Goal: Task Accomplishment & Management: Manage account settings

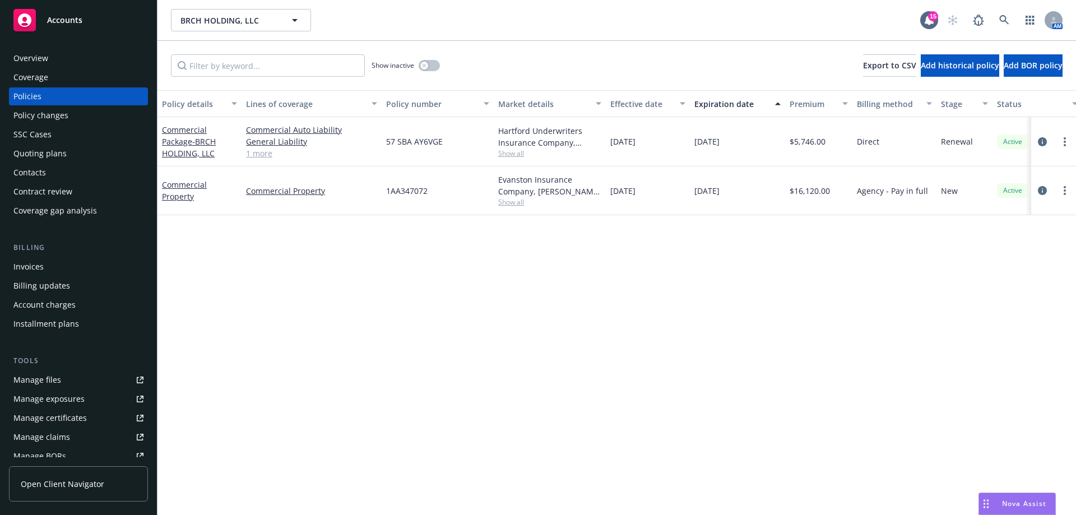
click at [168, 350] on div "Policy details Lines of coverage Policy number Market details Effective date Ex…" at bounding box center [616, 302] width 918 height 425
click at [314, 373] on div "Policy details Lines of coverage Policy number Market details Effective date Ex…" at bounding box center [616, 302] width 918 height 425
click at [46, 103] on div "Policies" at bounding box center [78, 96] width 130 height 18
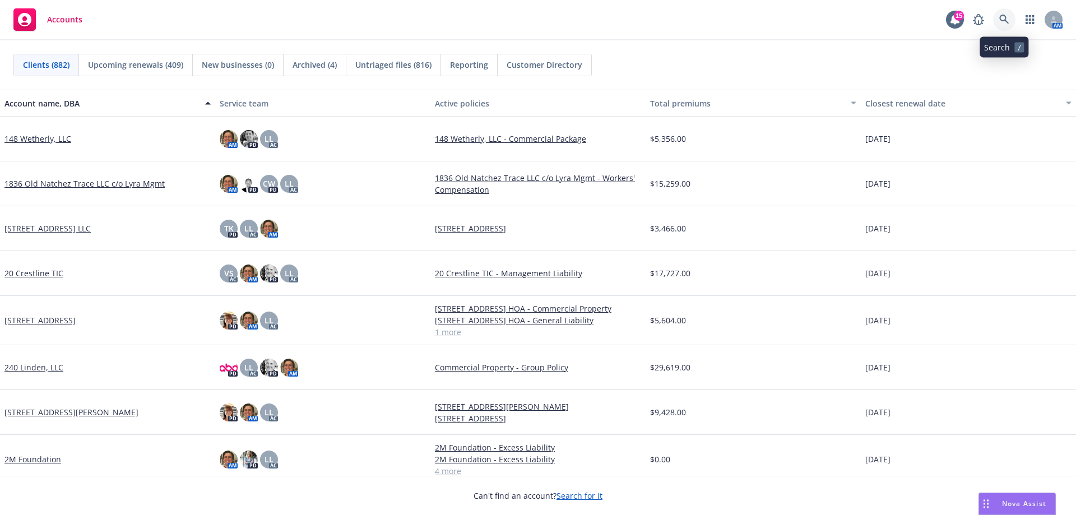
click at [1003, 21] on icon at bounding box center [1004, 20] width 10 height 10
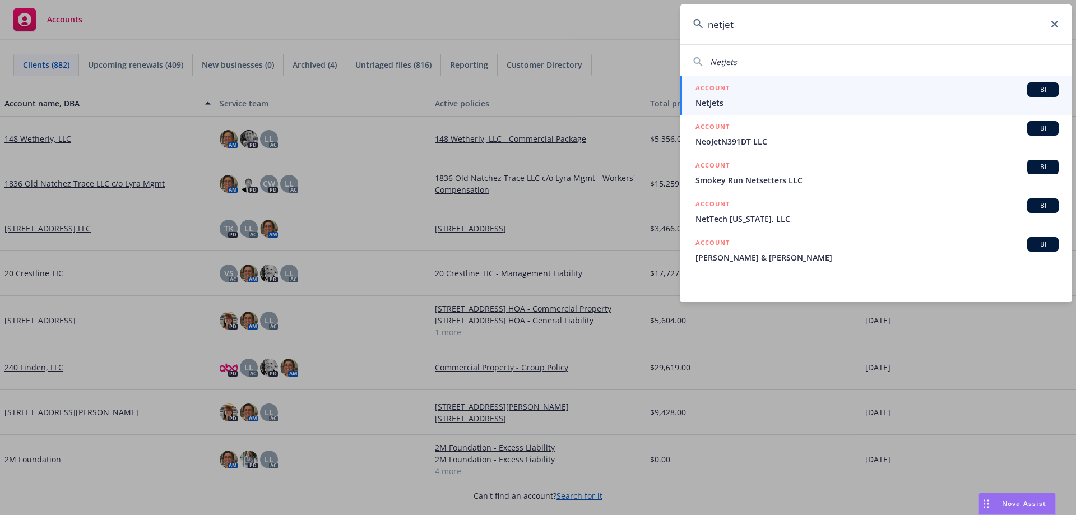
type input "netjet"
click at [772, 99] on span "NetJets" at bounding box center [876, 103] width 363 height 12
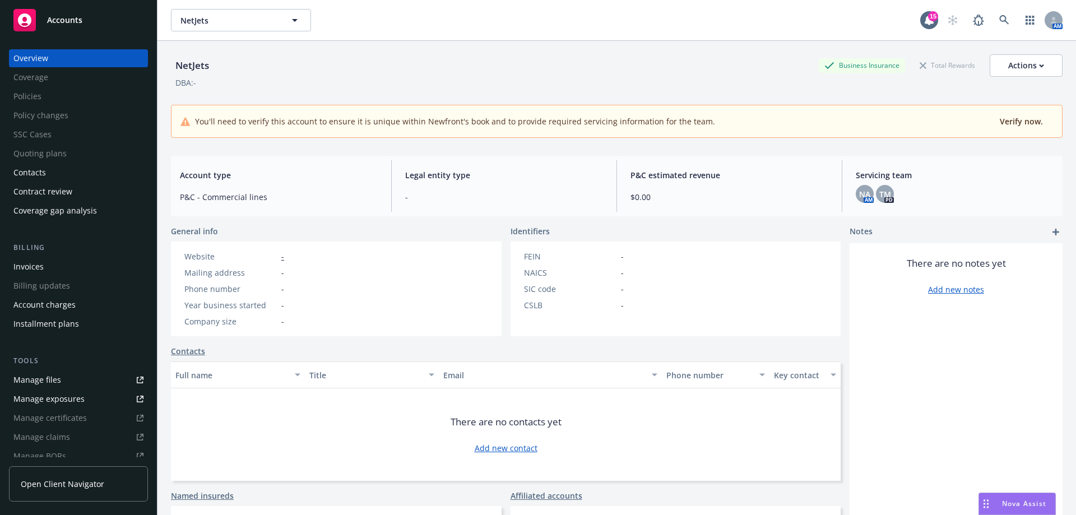
click at [41, 175] on div "Contacts" at bounding box center [29, 173] width 33 height 18
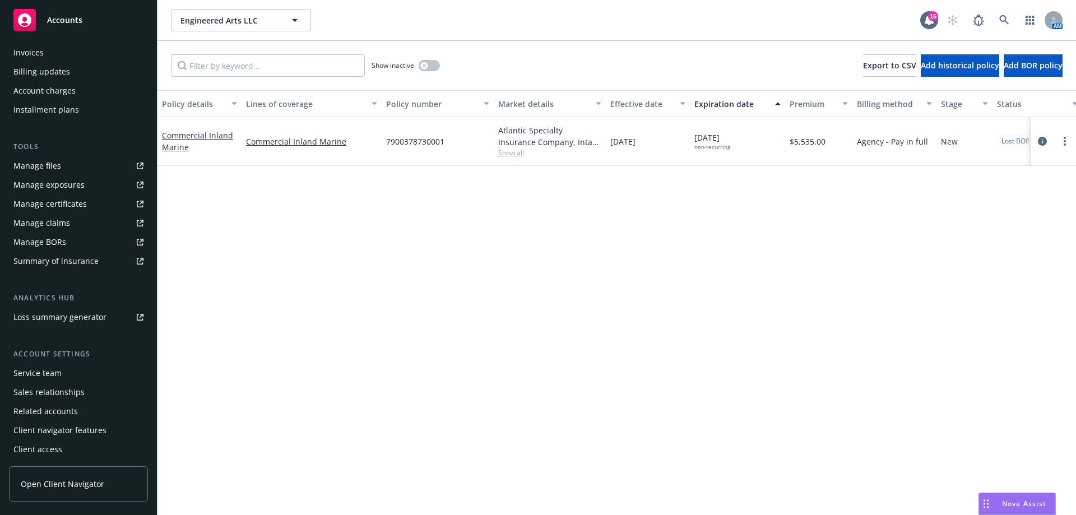
scroll to position [215, 0]
click at [51, 373] on div "Service team" at bounding box center [37, 372] width 48 height 18
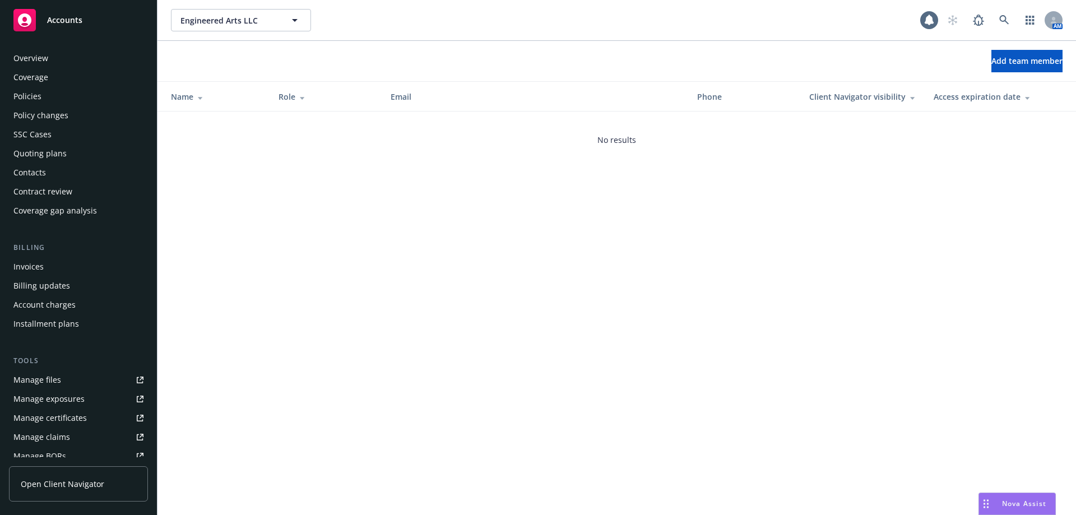
scroll to position [215, 0]
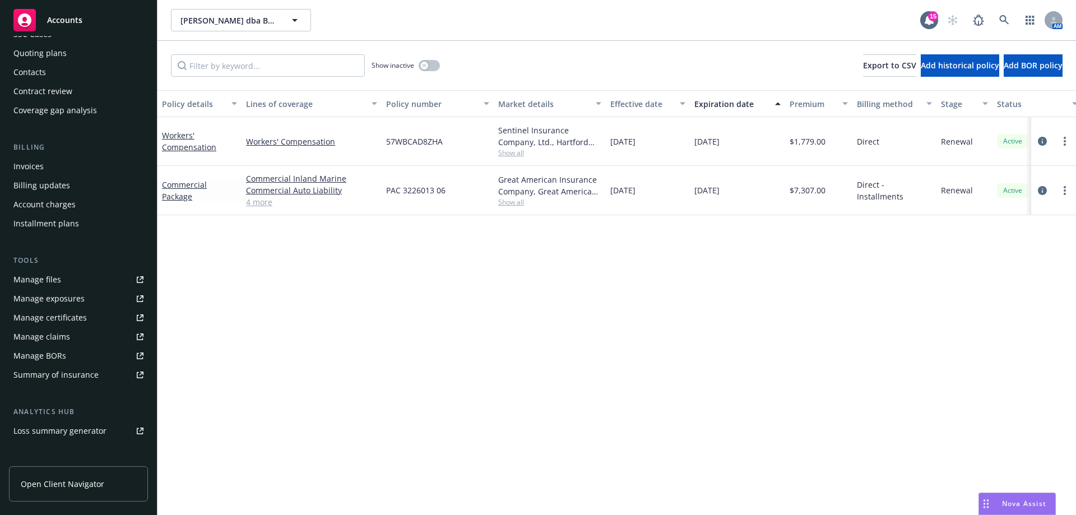
scroll to position [215, 0]
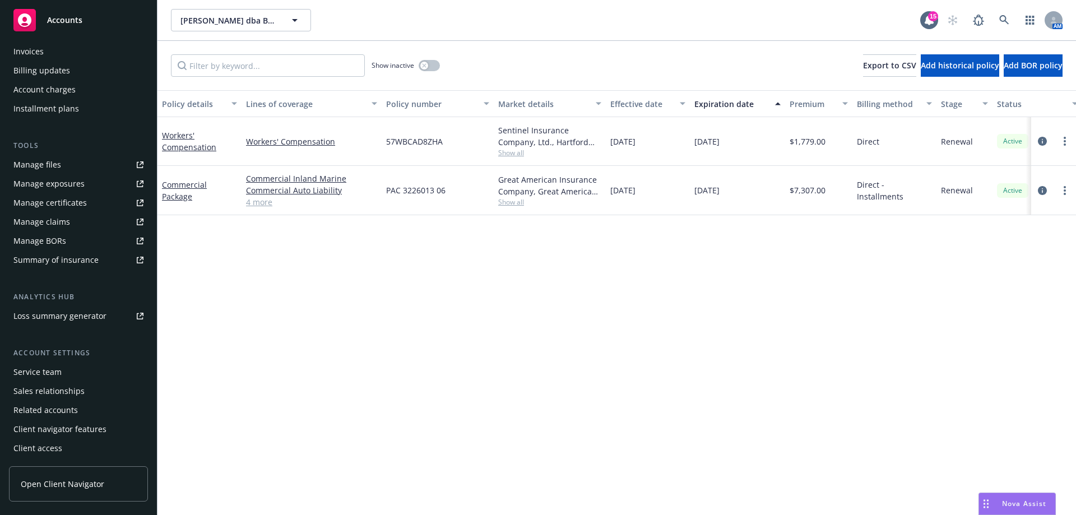
click at [36, 377] on div "Service team" at bounding box center [37, 372] width 48 height 18
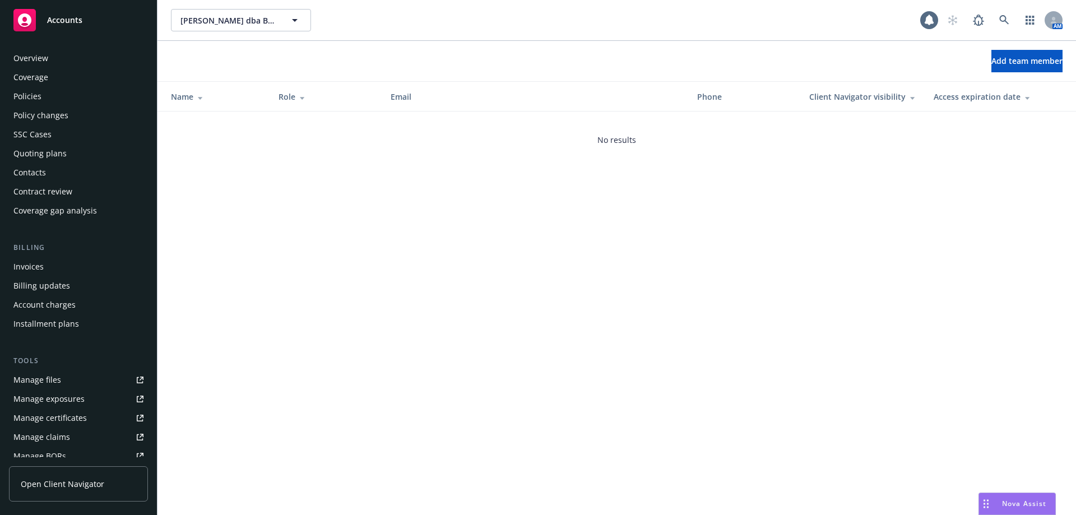
scroll to position [215, 0]
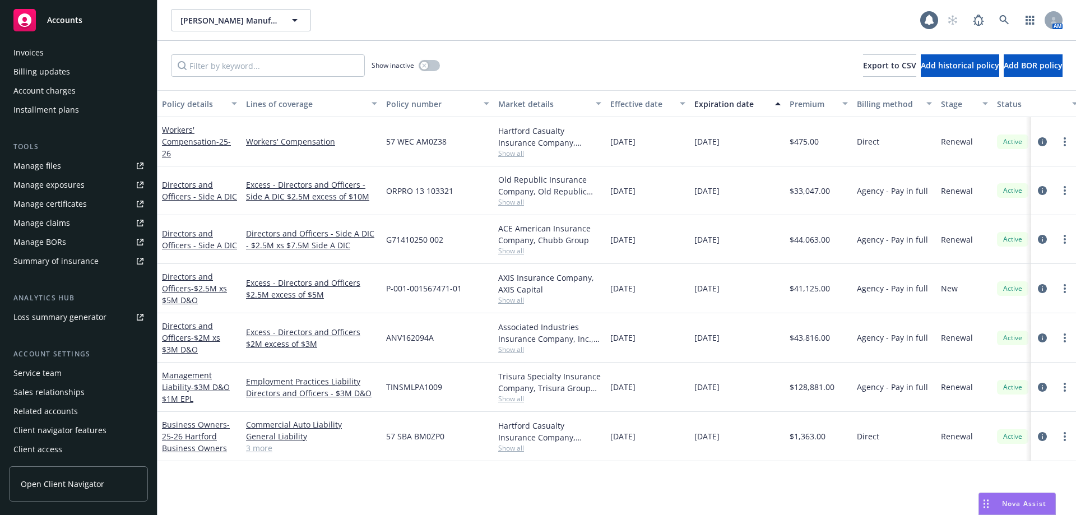
scroll to position [215, 0]
click at [53, 364] on div "Service team" at bounding box center [37, 372] width 48 height 18
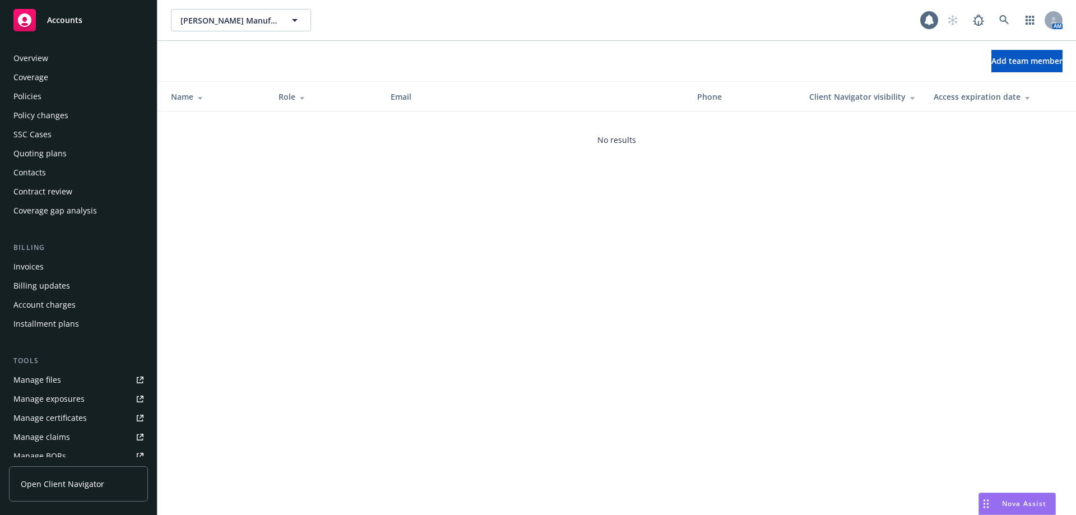
scroll to position [215, 0]
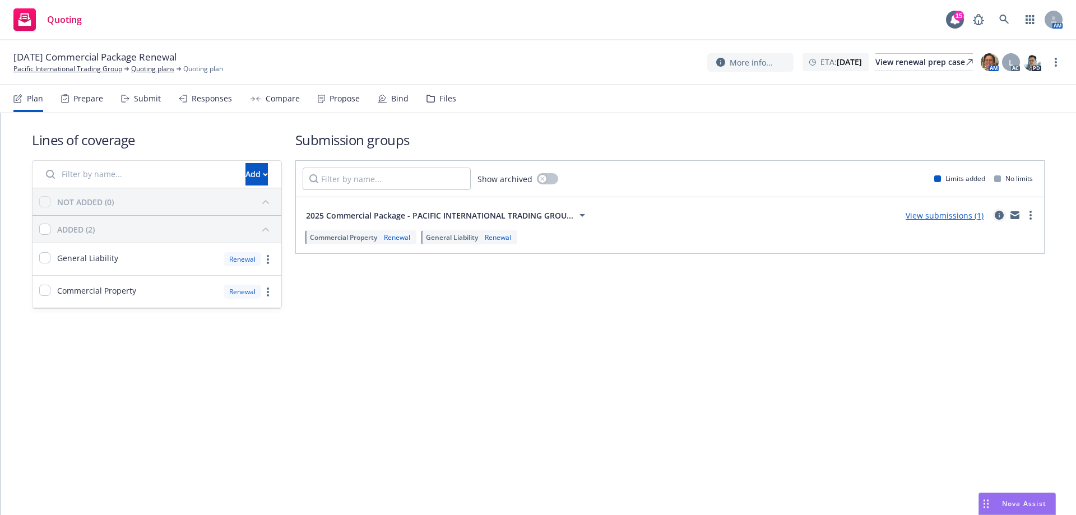
click at [533, 217] on icon "circleInformation" at bounding box center [999, 215] width 9 height 9
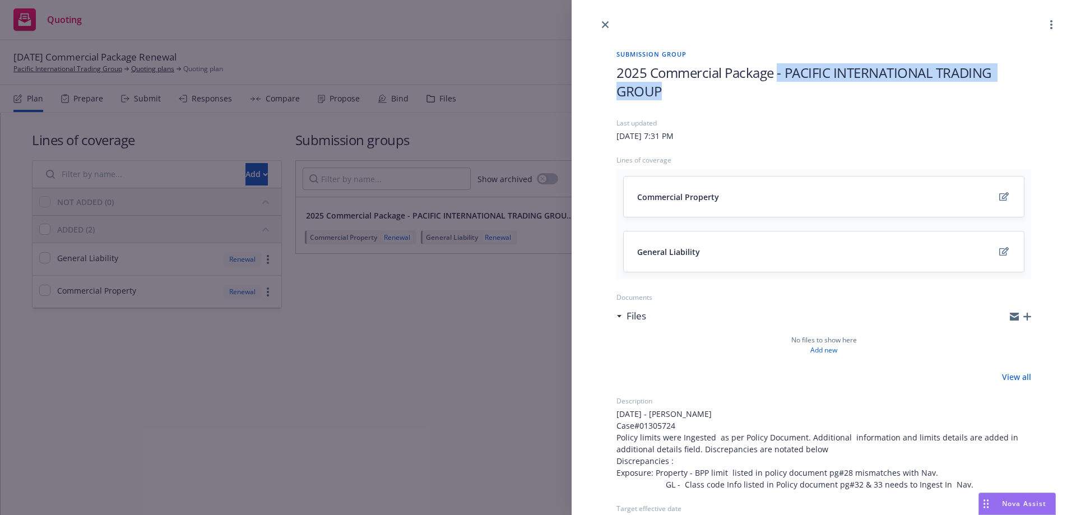
drag, startPoint x: 777, startPoint y: 72, endPoint x: 983, endPoint y: 86, distance: 206.7
click at [533, 86] on span "2025 Commercial Package - PACIFIC INTERNATIONAL TRADING GROUP" at bounding box center [823, 81] width 415 height 37
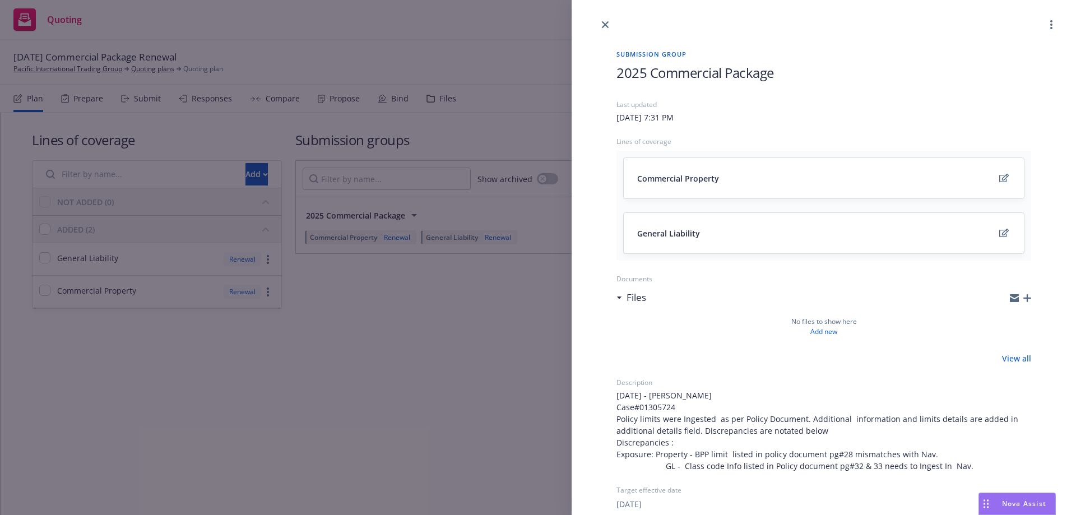
click at [468, 223] on div "Submission group 2025 Commercial Package Last updated Saturday, August 2, 2025 …" at bounding box center [538, 257] width 1076 height 515
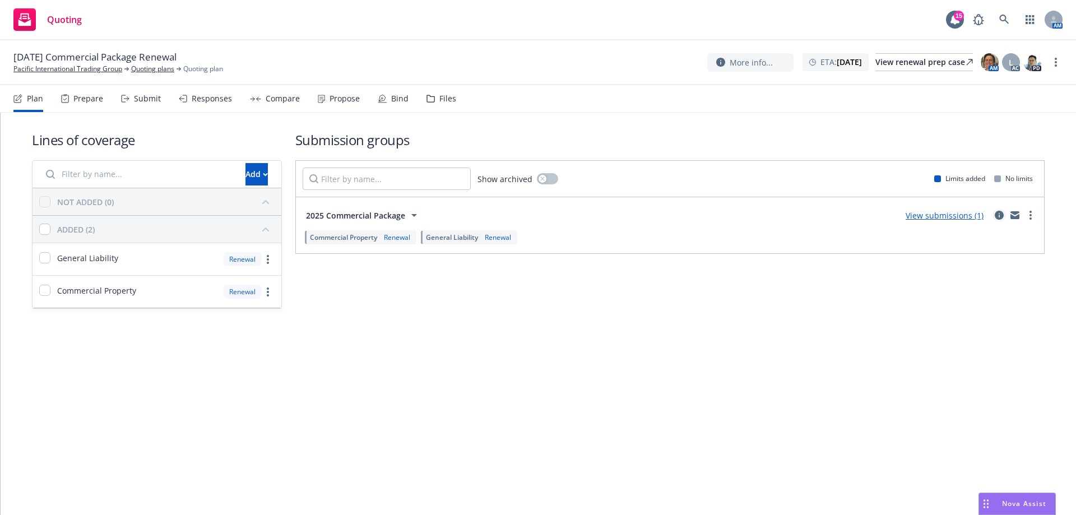
click at [533, 217] on icon "circleInformation" at bounding box center [999, 215] width 9 height 9
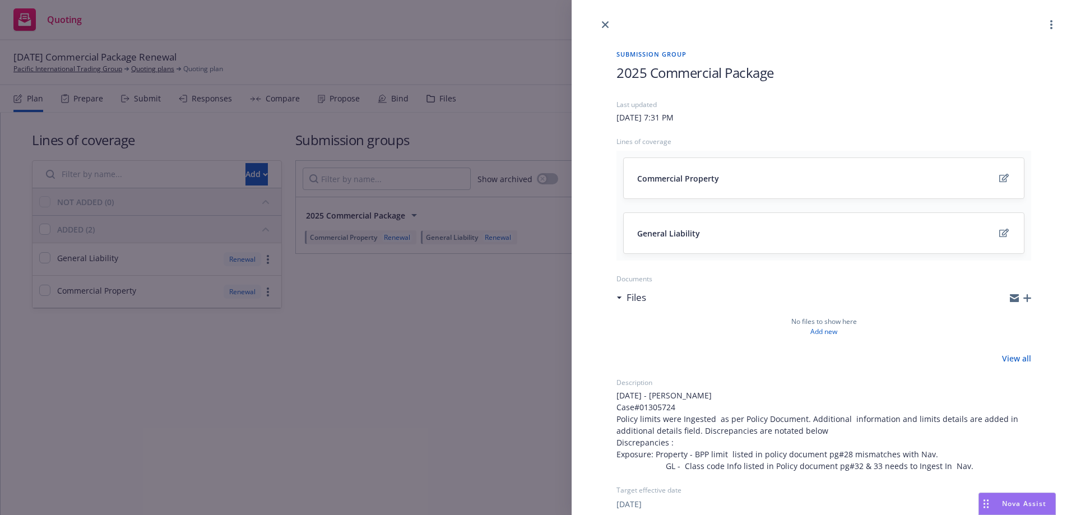
click at [531, 223] on div "Submission group 2025 Commercial Package Last updated Saturday, August 2, 2025 …" at bounding box center [538, 257] width 1076 height 515
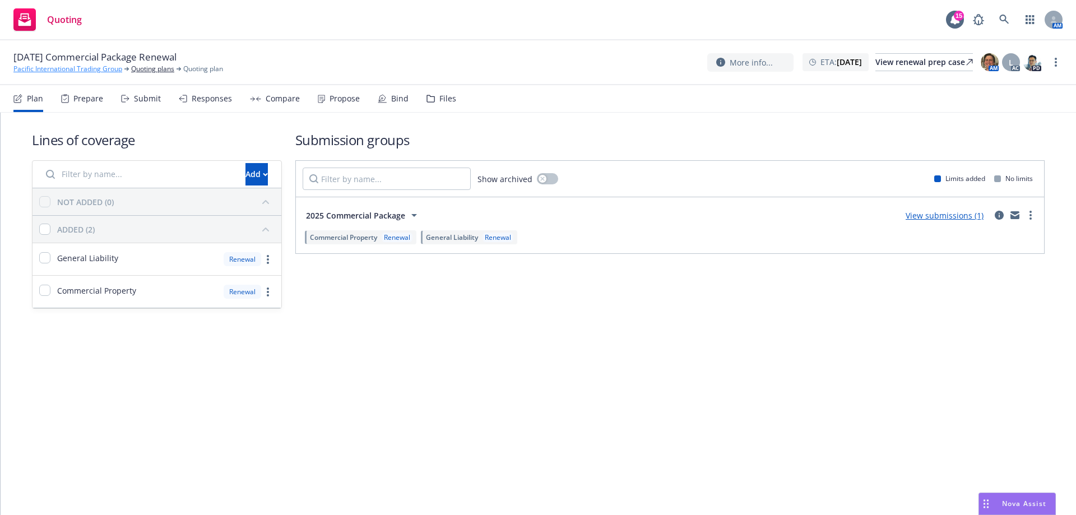
click at [16, 68] on link "Pacific International Trading Group" at bounding box center [67, 69] width 109 height 10
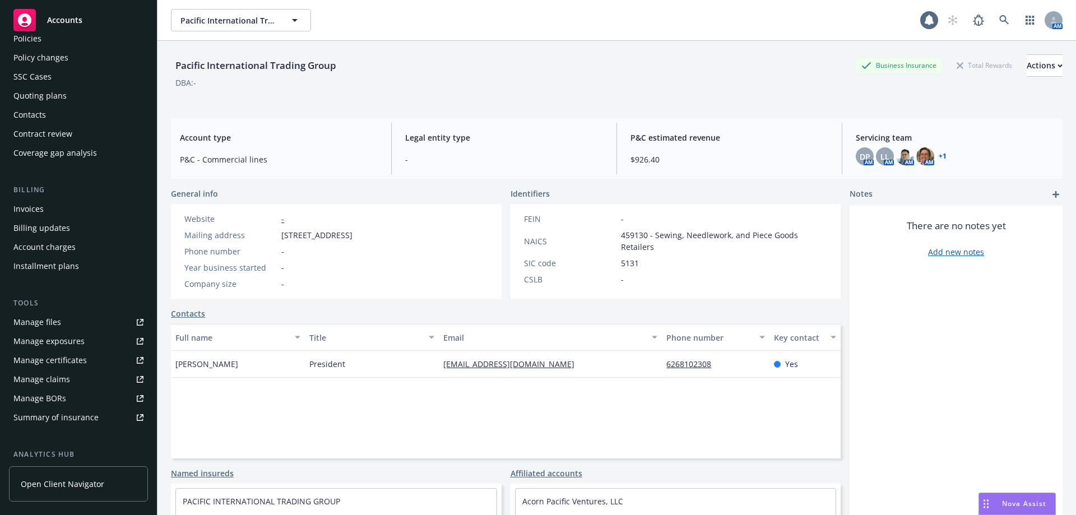
scroll to position [215, 0]
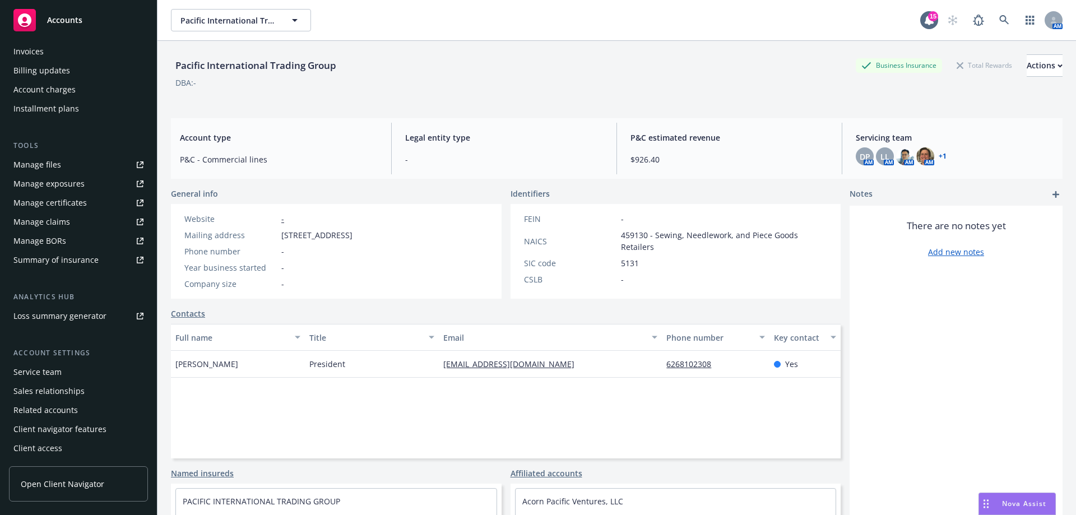
click at [47, 378] on div "Service team" at bounding box center [37, 372] width 48 height 18
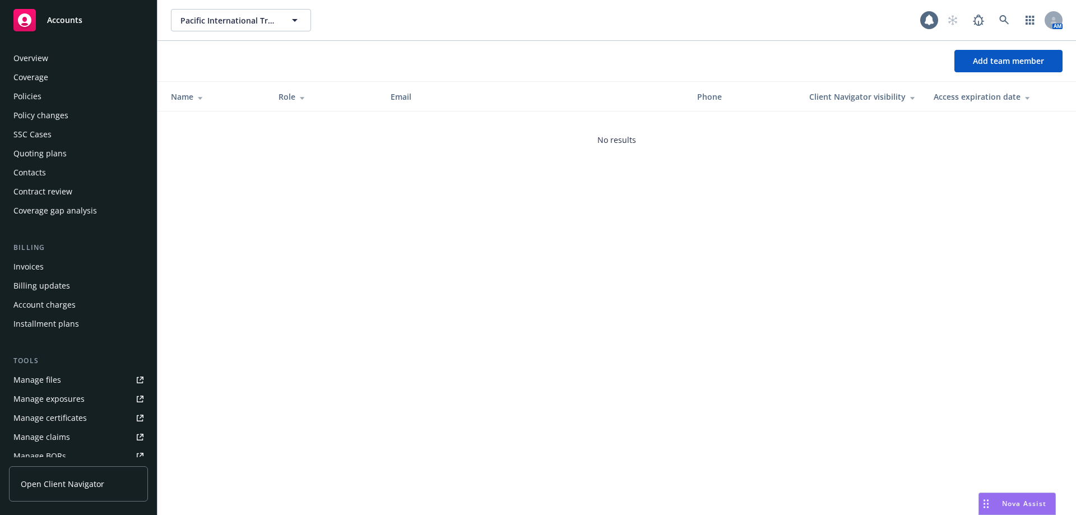
scroll to position [215, 0]
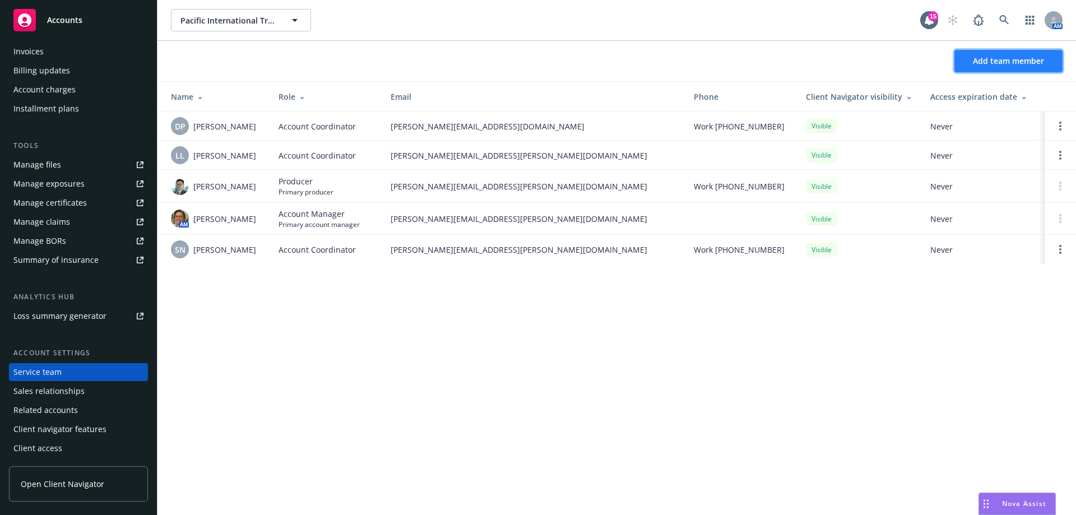
click at [1004, 57] on span "Add team member" at bounding box center [1008, 60] width 71 height 11
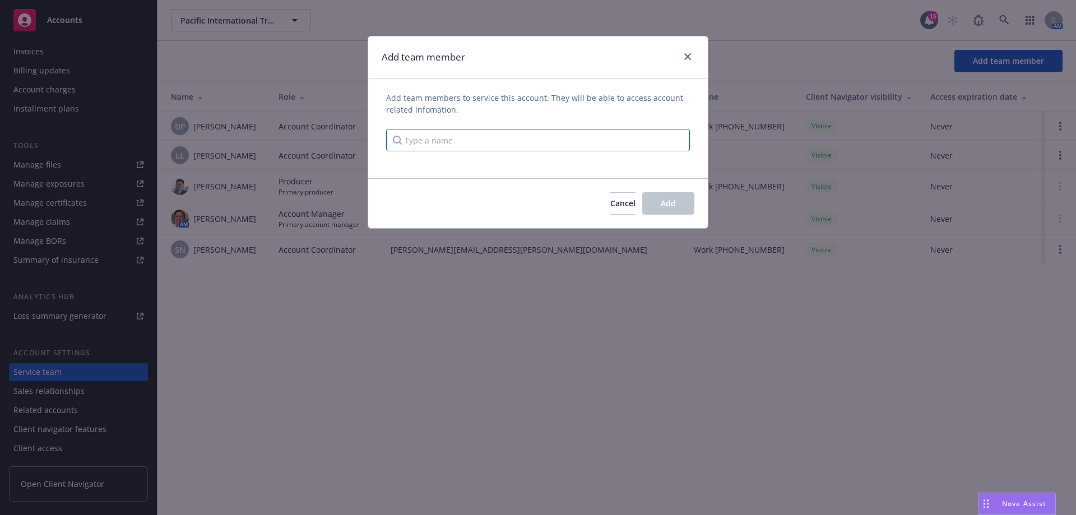
click at [573, 136] on input "Type a name" at bounding box center [538, 140] width 304 height 22
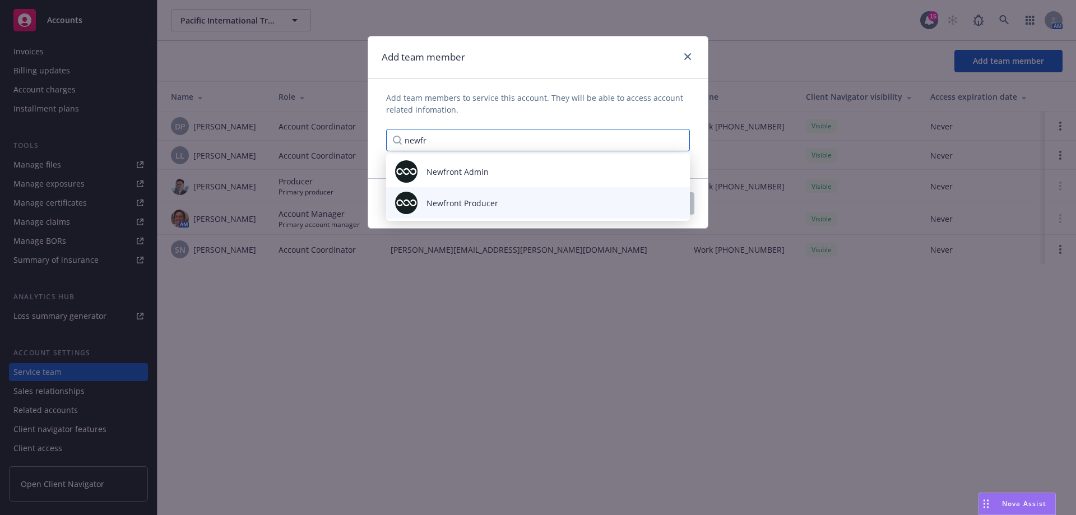
type input "newfr"
click at [537, 207] on div "Newfront Producer" at bounding box center [538, 203] width 286 height 22
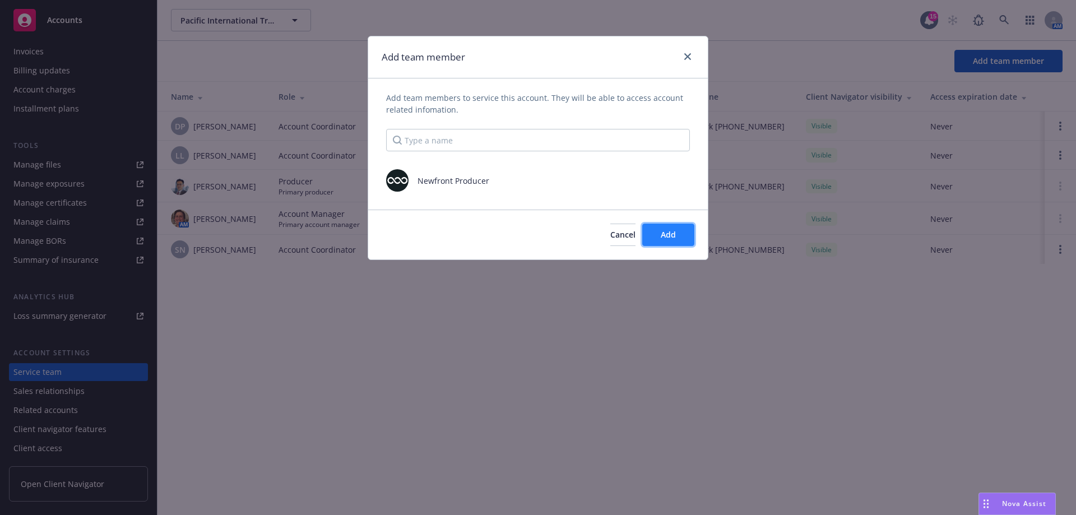
click at [662, 235] on span "Add" at bounding box center [668, 234] width 15 height 11
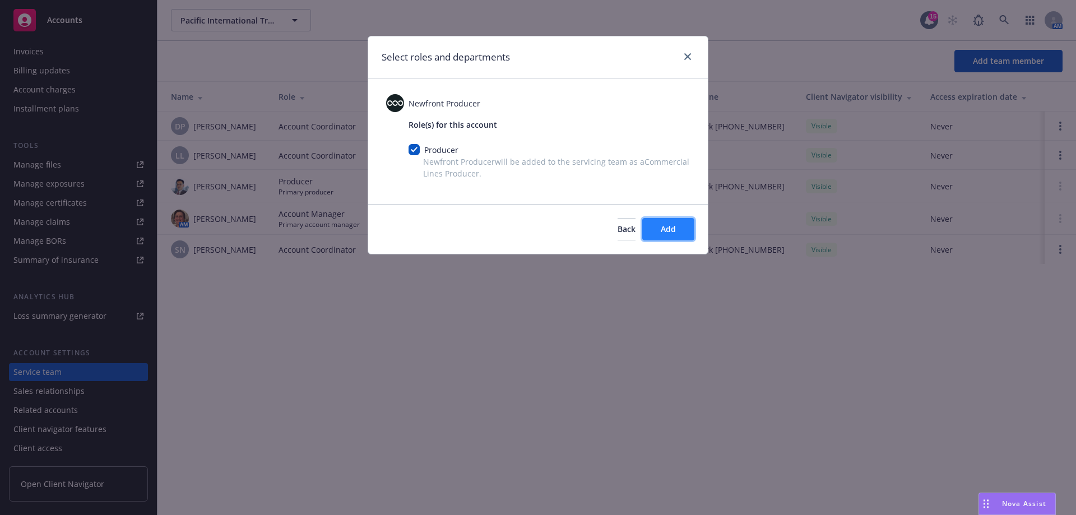
click at [670, 238] on button "Add" at bounding box center [668, 229] width 52 height 22
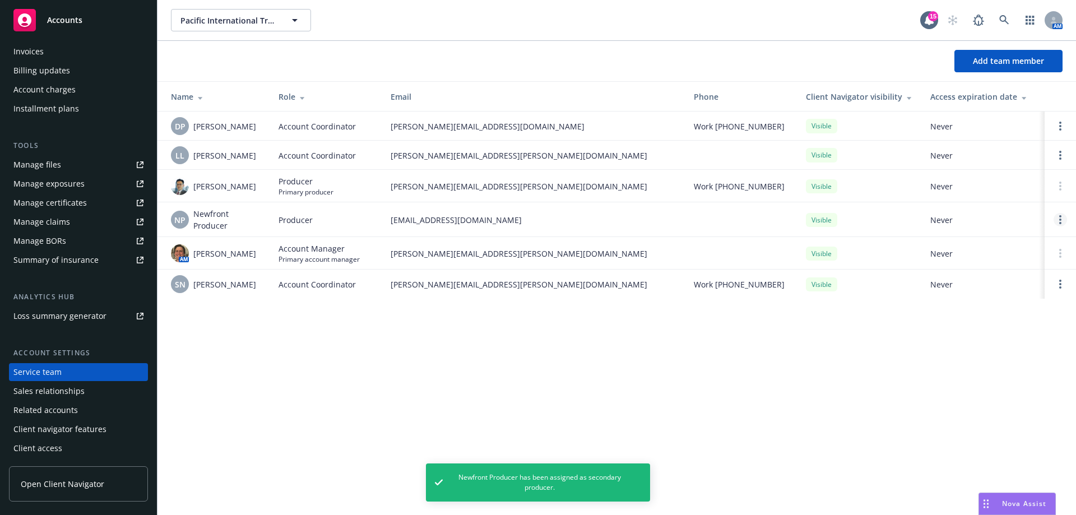
click at [1062, 216] on link "Open options" at bounding box center [1060, 219] width 13 height 13
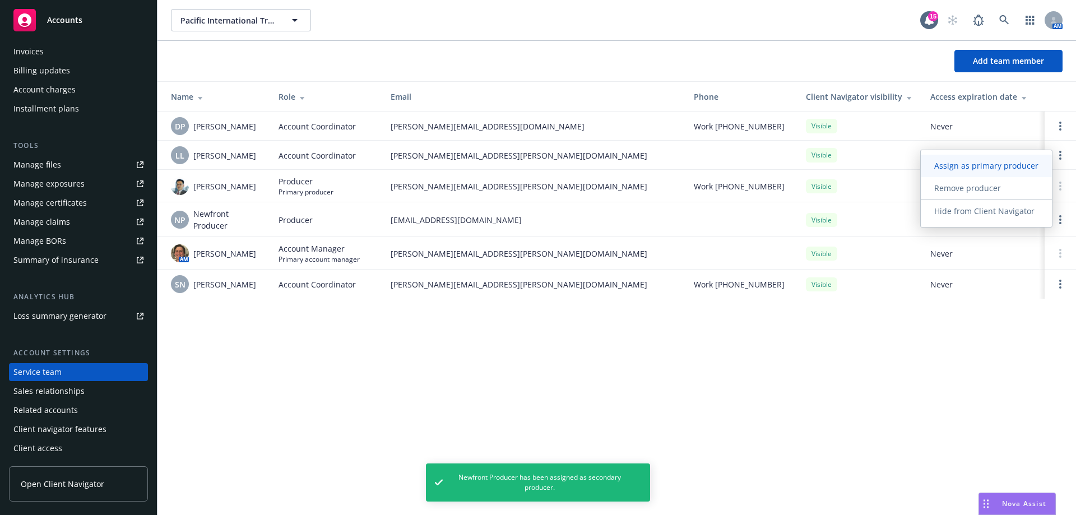
click at [990, 166] on span "Assign as primary producer" at bounding box center [986, 165] width 131 height 11
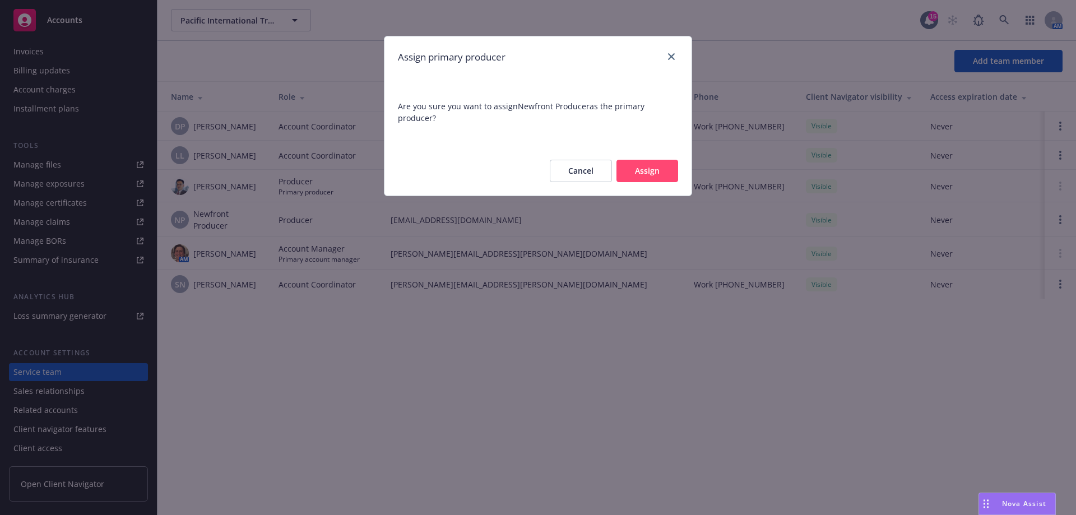
click at [639, 175] on button "Assign" at bounding box center [647, 171] width 62 height 22
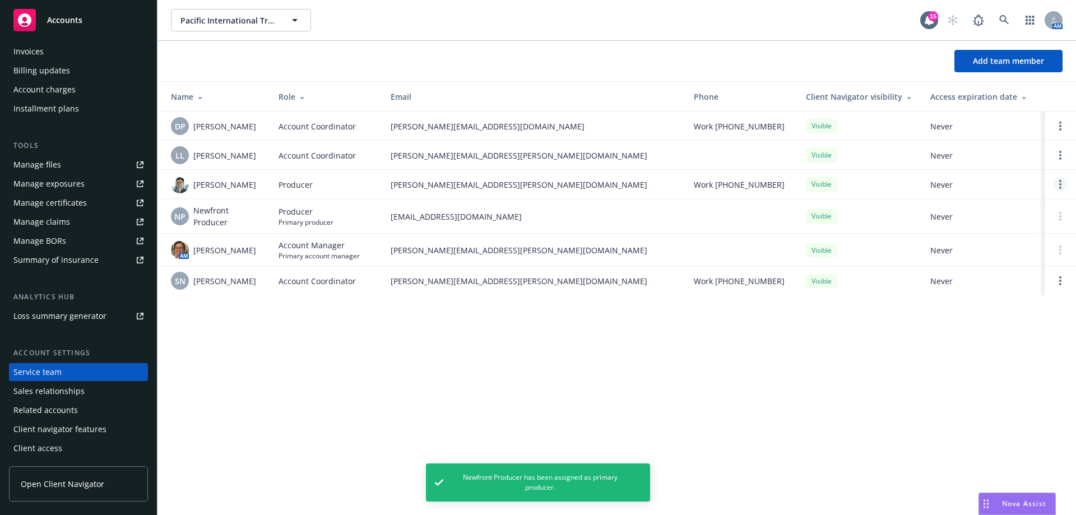
click at [1060, 185] on circle "Open options" at bounding box center [1060, 184] width 2 height 2
click at [975, 176] on span "Hide from Client Navigator" at bounding box center [984, 175] width 127 height 11
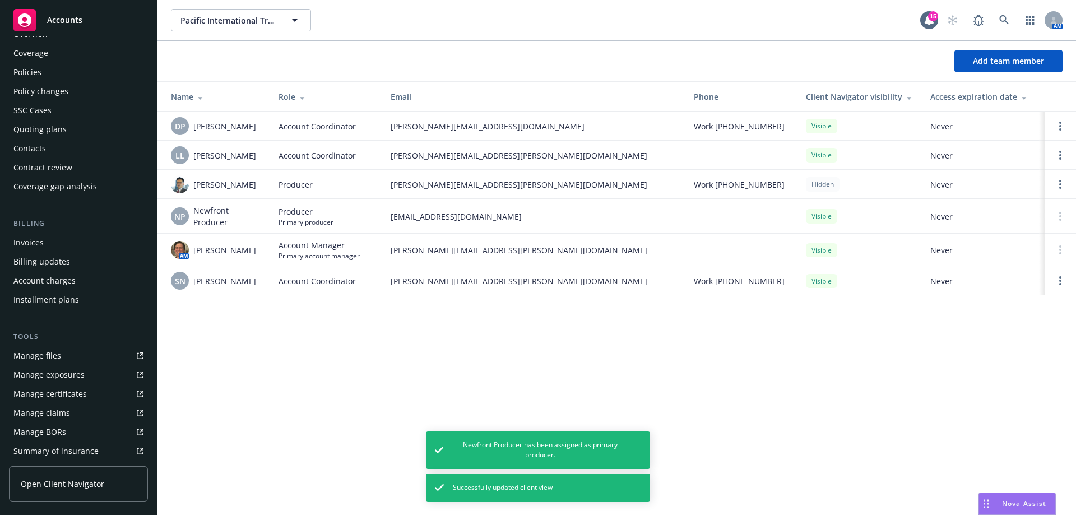
scroll to position [0, 0]
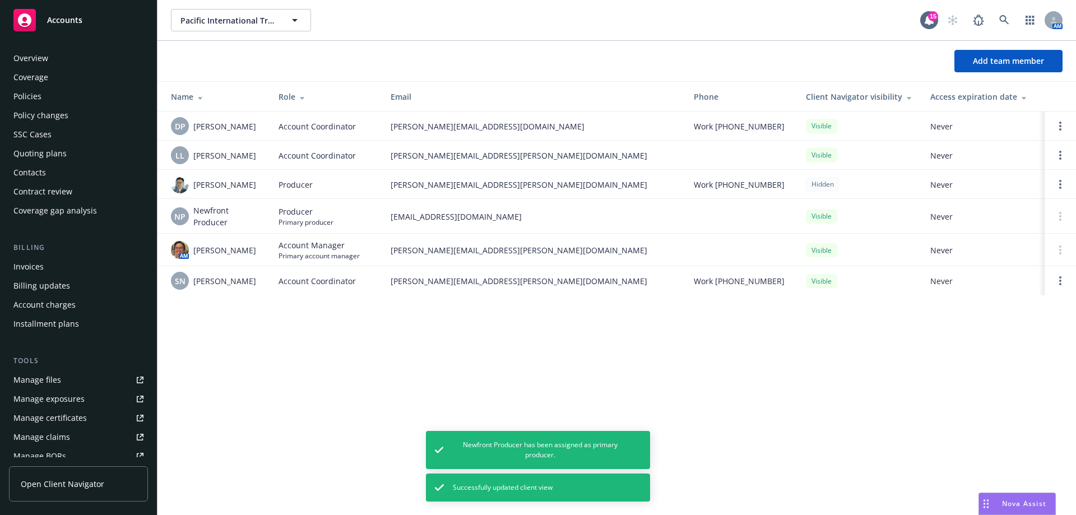
click at [31, 148] on div "Quoting plans" at bounding box center [39, 154] width 53 height 18
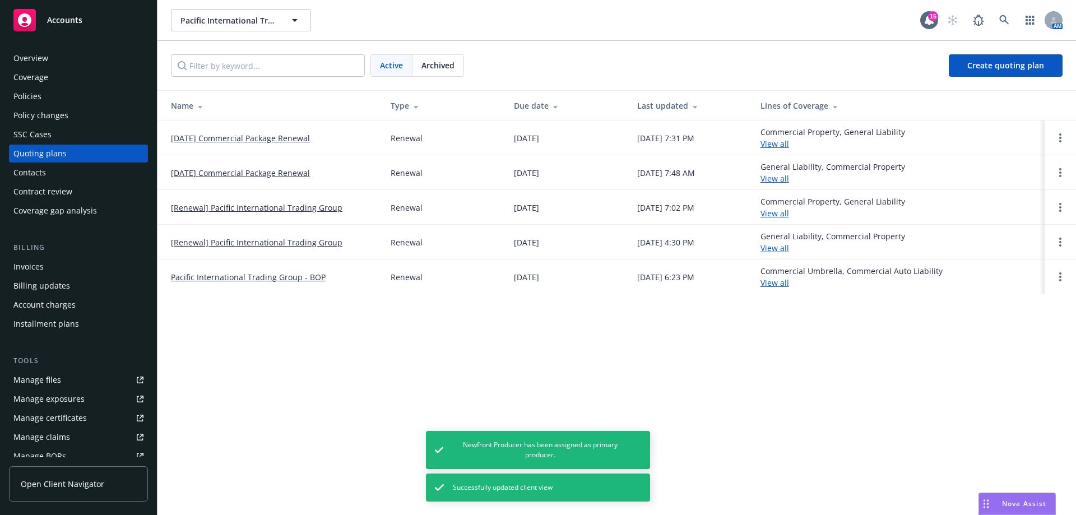
click at [231, 139] on link "[DATE] Commercial Package Renewal" at bounding box center [240, 138] width 139 height 12
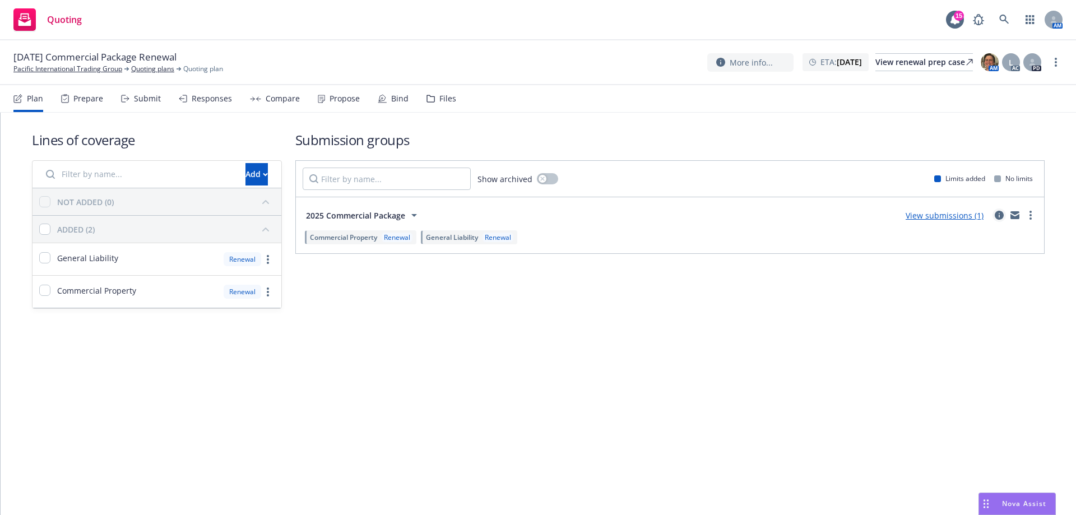
click at [1003, 219] on icon "circleInformation" at bounding box center [999, 215] width 9 height 9
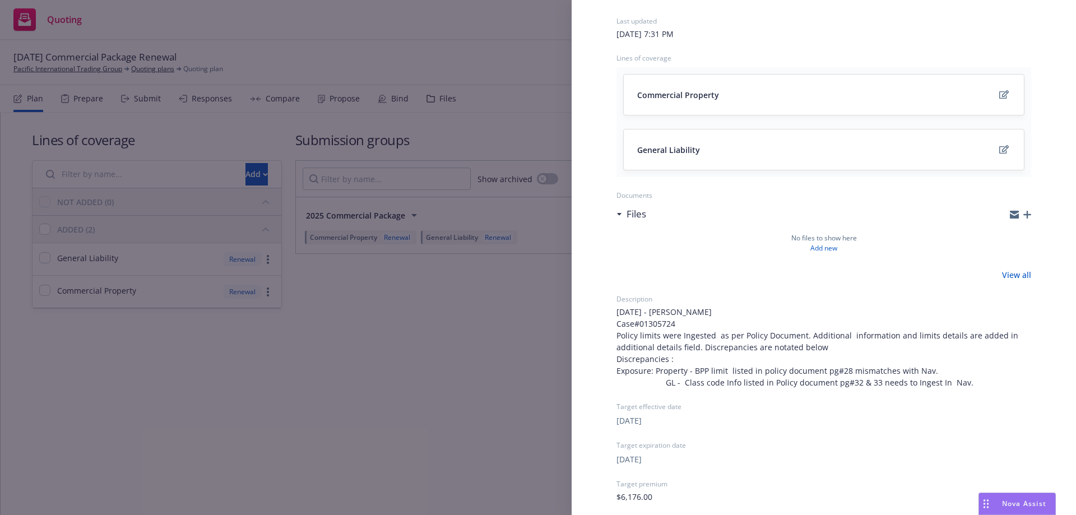
scroll to position [229, 0]
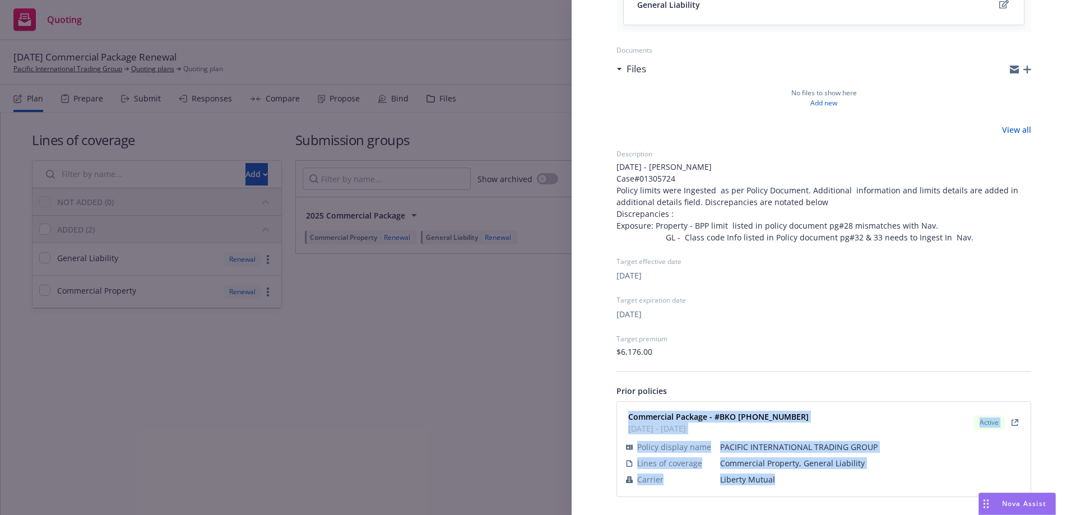
drag, startPoint x: 627, startPoint y: 412, endPoint x: 787, endPoint y: 483, distance: 175.4
click at [787, 483] on div "Commercial Package - #BKO (25) 56 42 74 49 12/01/2024 - 12/01/2025 Active Polic…" at bounding box center [824, 449] width 400 height 81
copy div "Commercial Package - #BKO (25) 56 42 74 49 12/01/2024 - 12/01/2025 Active Polic…"
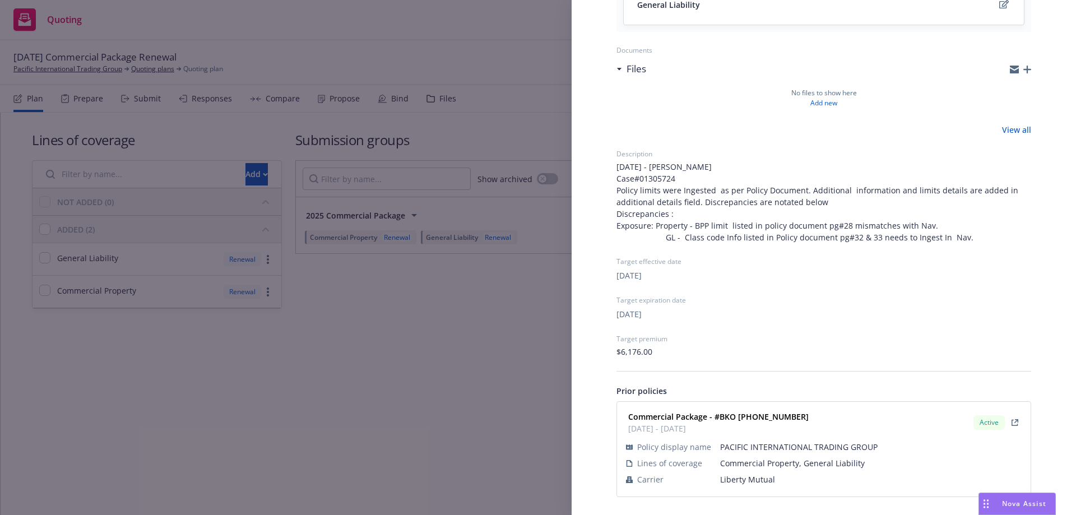
drag, startPoint x: 322, startPoint y: 361, endPoint x: 198, endPoint y: 206, distance: 198.1
click at [322, 360] on div "Submission group 2025 Commercial Package Last updated Saturday, August 2, 2025 …" at bounding box center [538, 257] width 1076 height 515
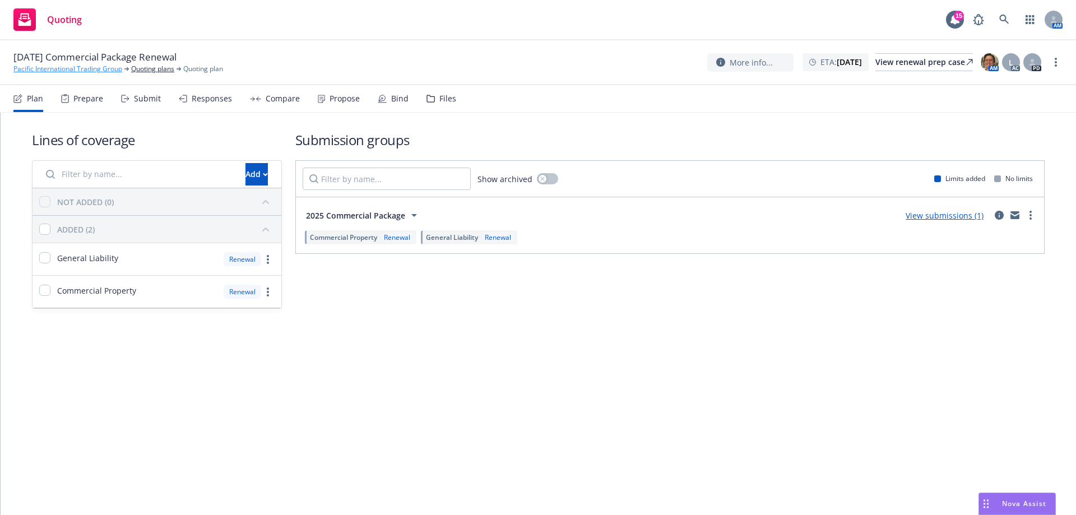
click at [77, 68] on link "Pacific International Trading Group" at bounding box center [67, 69] width 109 height 10
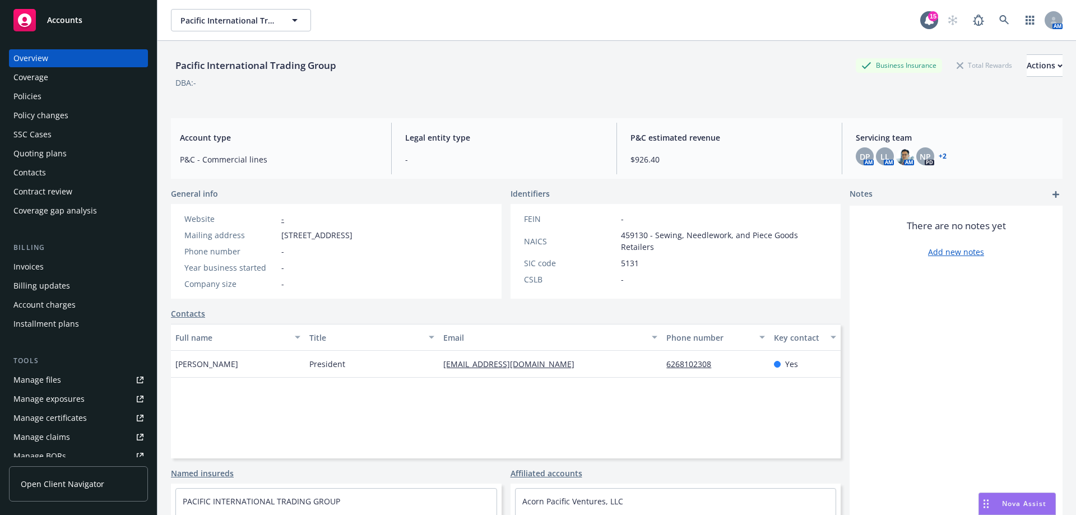
click at [38, 96] on div "Policies" at bounding box center [27, 96] width 28 height 18
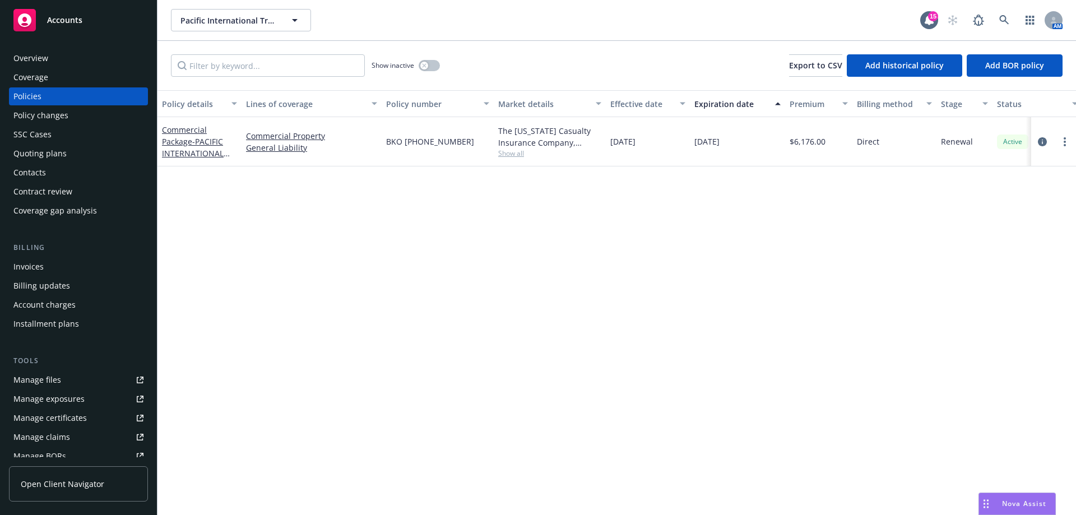
click at [513, 152] on span "Show all" at bounding box center [549, 154] width 103 height 10
click at [1043, 149] on div at bounding box center [1053, 141] width 45 height 49
click at [1042, 140] on icon "circleInformation" at bounding box center [1042, 141] width 9 height 9
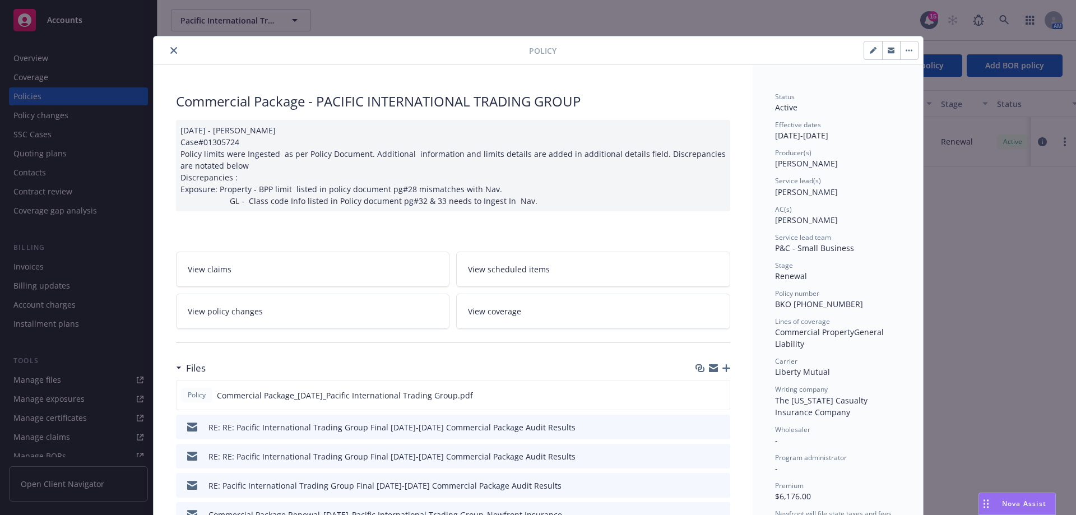
click at [865, 49] on button "button" at bounding box center [873, 50] width 18 height 18
select select "RENEWAL"
select select "12"
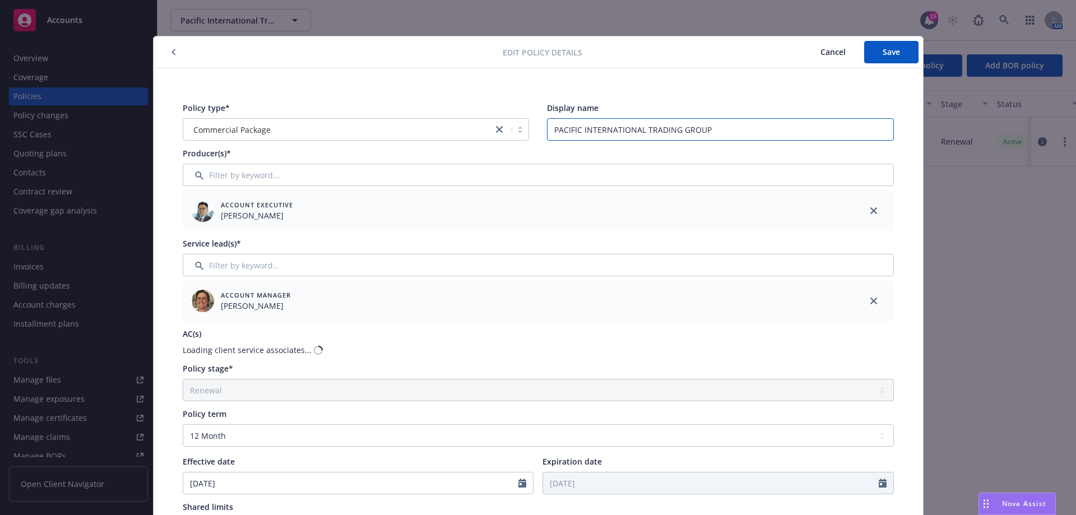
drag, startPoint x: 551, startPoint y: 131, endPoint x: 394, endPoint y: 108, distance: 158.6
click at [420, 118] on div "Policy type* Commercial Package Display name PACIFIC INTERNATIONAL TRADING GROUP" at bounding box center [538, 121] width 711 height 39
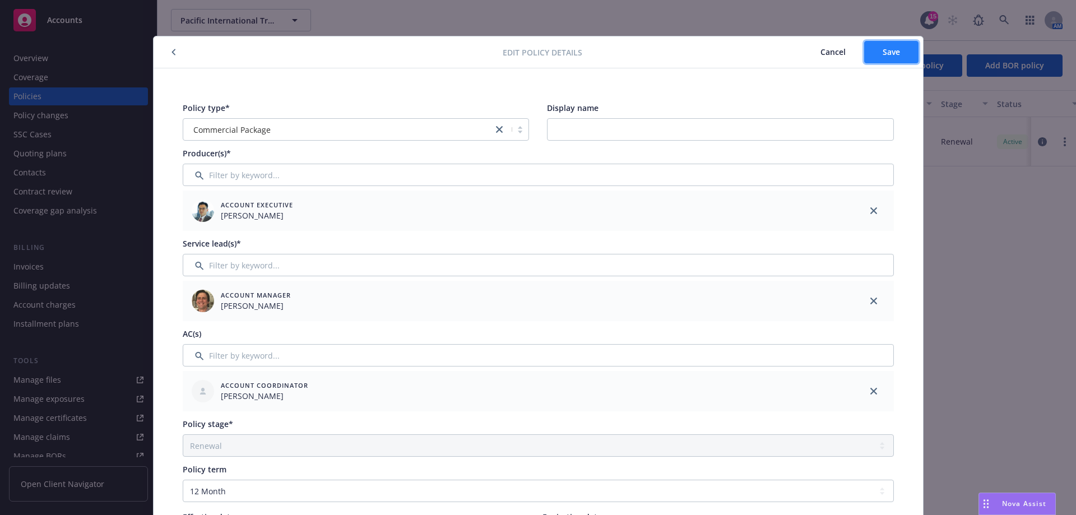
click at [874, 49] on button "Save" at bounding box center [891, 52] width 54 height 22
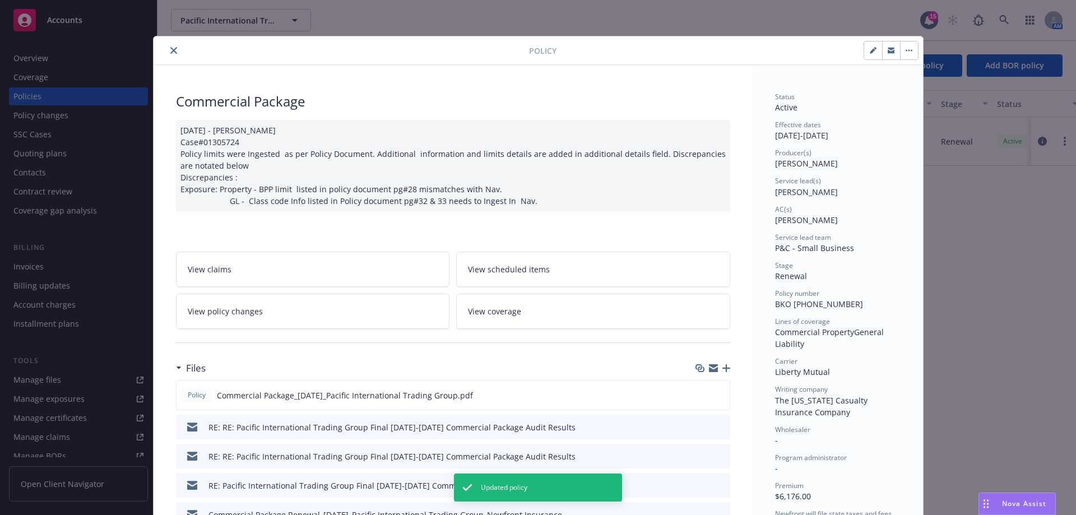
click at [168, 54] on button "close" at bounding box center [173, 50] width 13 height 13
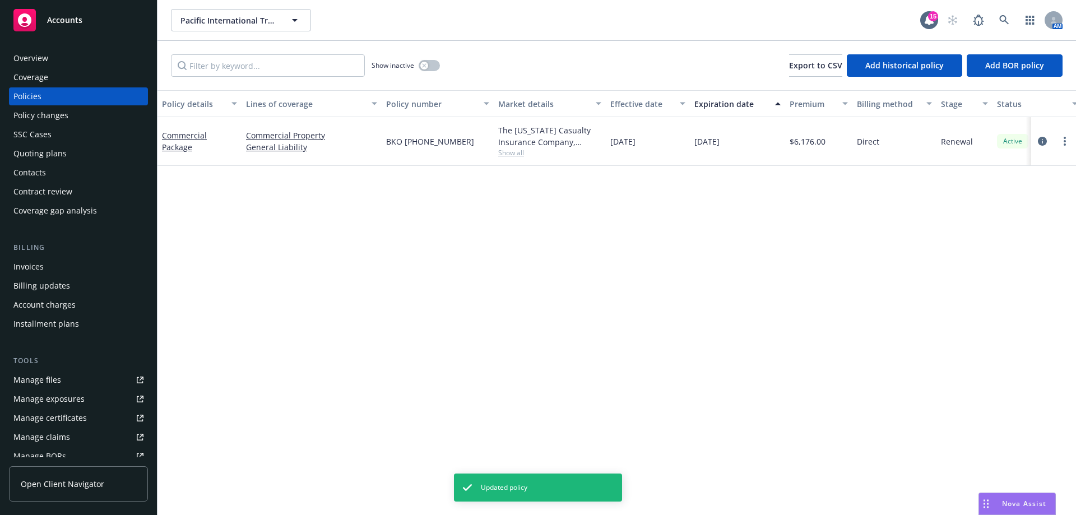
click at [68, 159] on div "Quoting plans" at bounding box center [78, 154] width 130 height 18
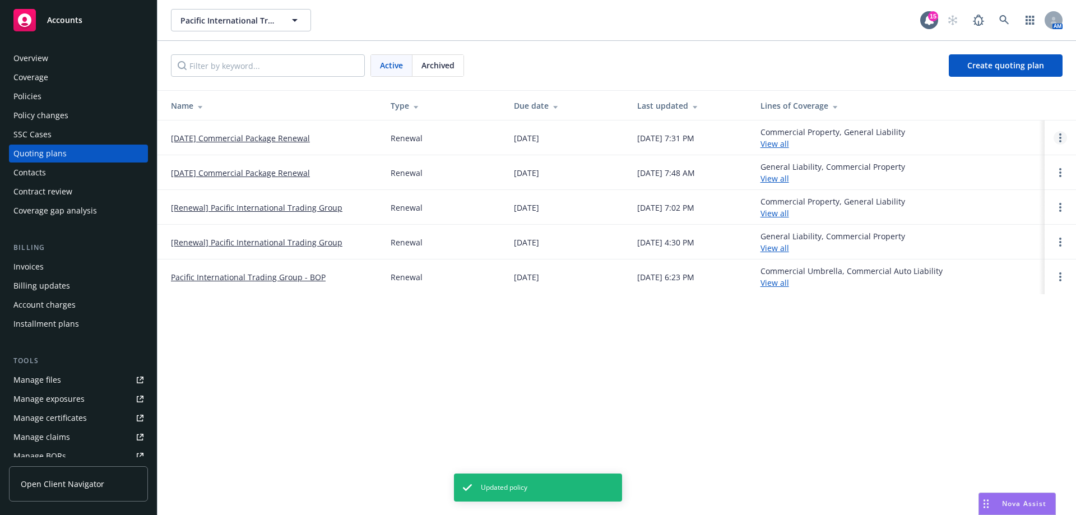
click at [1060, 136] on circle "Open options" at bounding box center [1060, 134] width 2 height 2
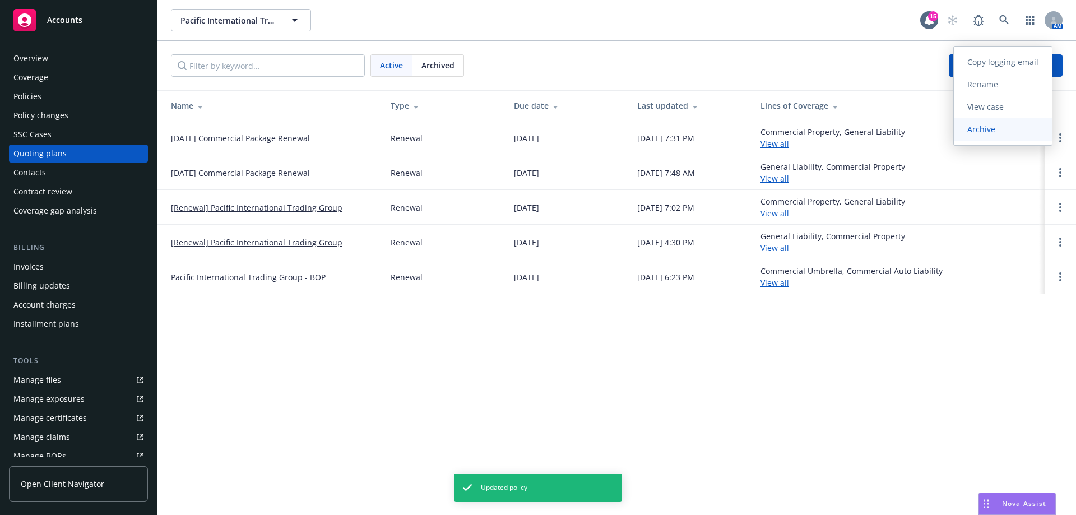
click at [987, 130] on span "Archive" at bounding box center [981, 129] width 55 height 11
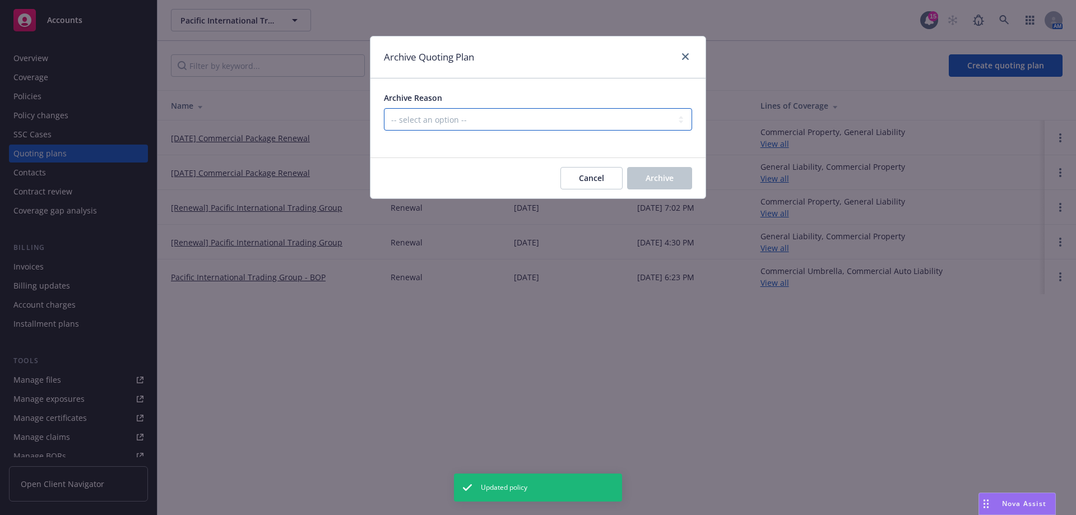
click at [472, 120] on select "-- select an option -- All policies in this renewal plan are auto-renewed Creat…" at bounding box center [538, 119] width 308 height 22
select select "ARCHIVED_RENEWAL_POLICY_AUTO_RENEWED"
click at [384, 108] on select "-- select an option -- All policies in this renewal plan are auto-renewed Creat…" at bounding box center [538, 119] width 308 height 22
click at [650, 177] on span "Archive" at bounding box center [660, 178] width 28 height 11
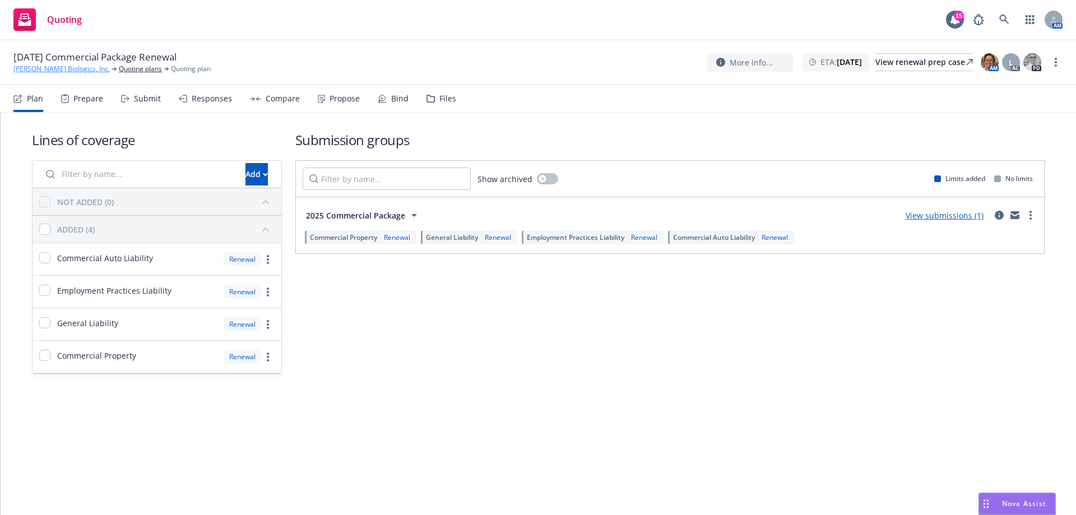
click at [47, 66] on link "Lila Biologics, Inc." at bounding box center [61, 69] width 96 height 10
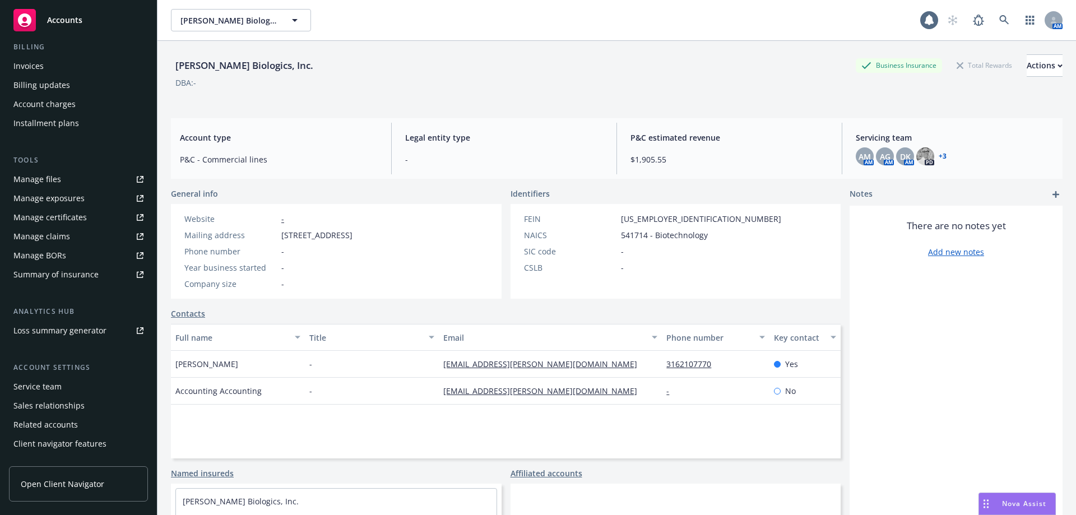
scroll to position [215, 0]
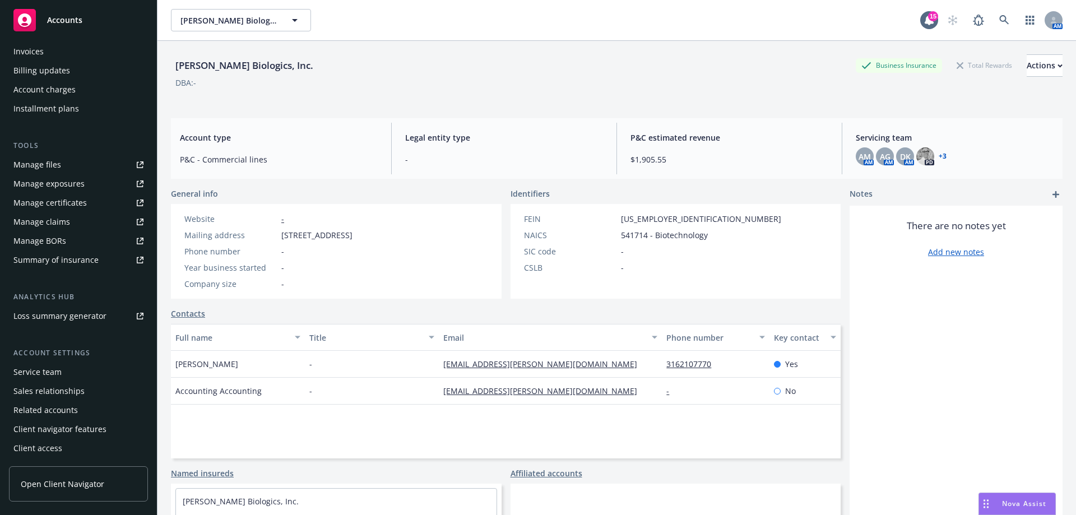
click at [53, 367] on div "Service team" at bounding box center [37, 372] width 48 height 18
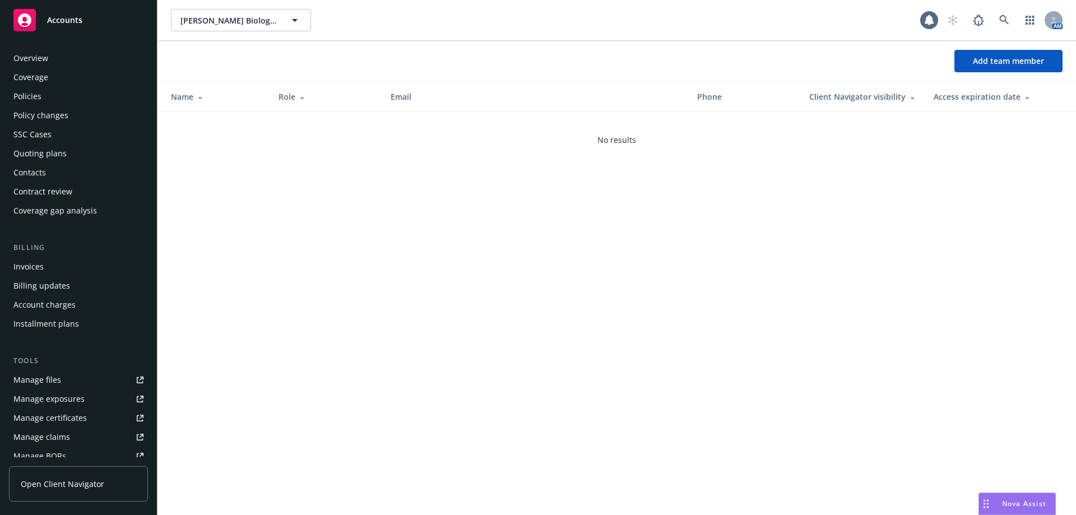
scroll to position [215, 0]
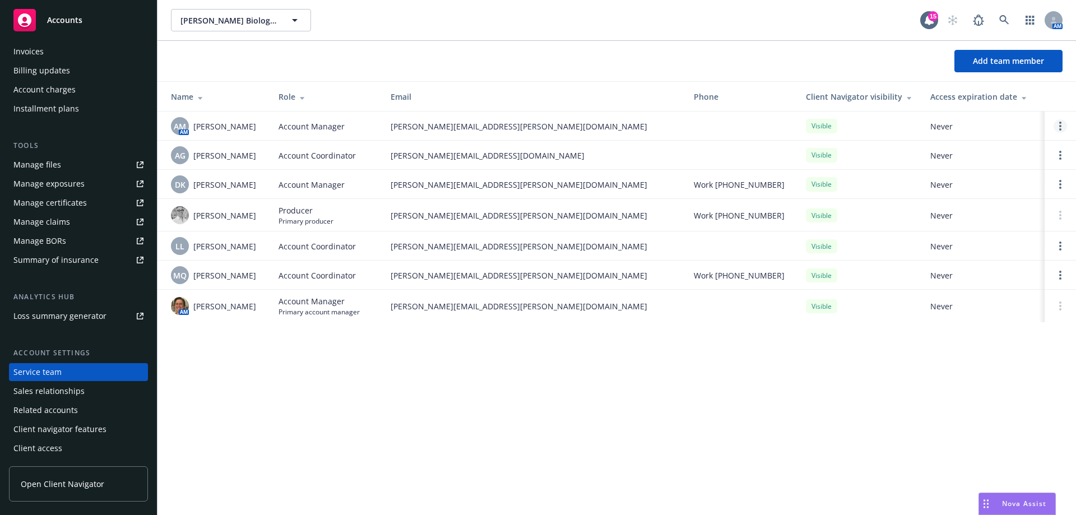
click at [1057, 124] on link "Open options" at bounding box center [1060, 125] width 13 height 13
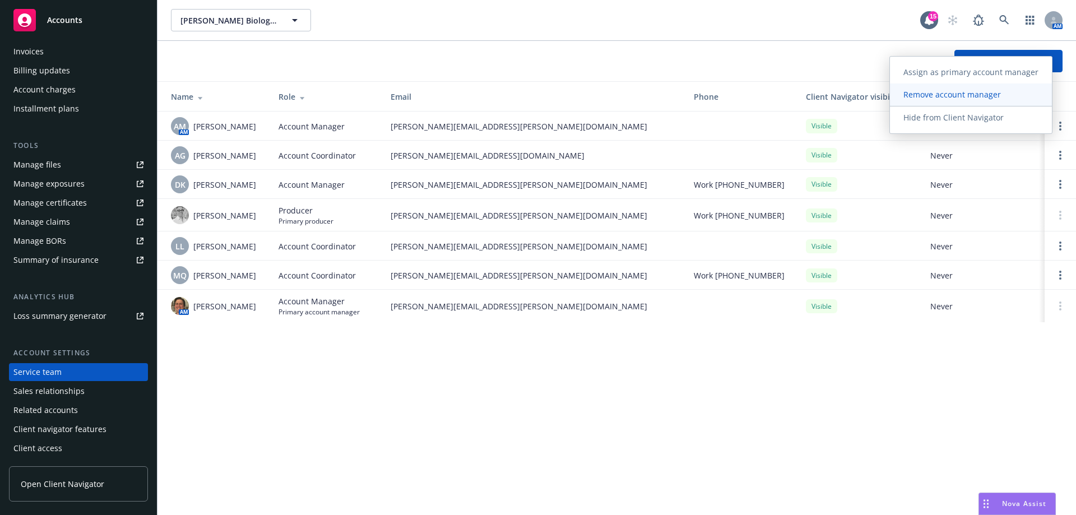
click at [943, 91] on span "Remove account manager" at bounding box center [952, 94] width 124 height 11
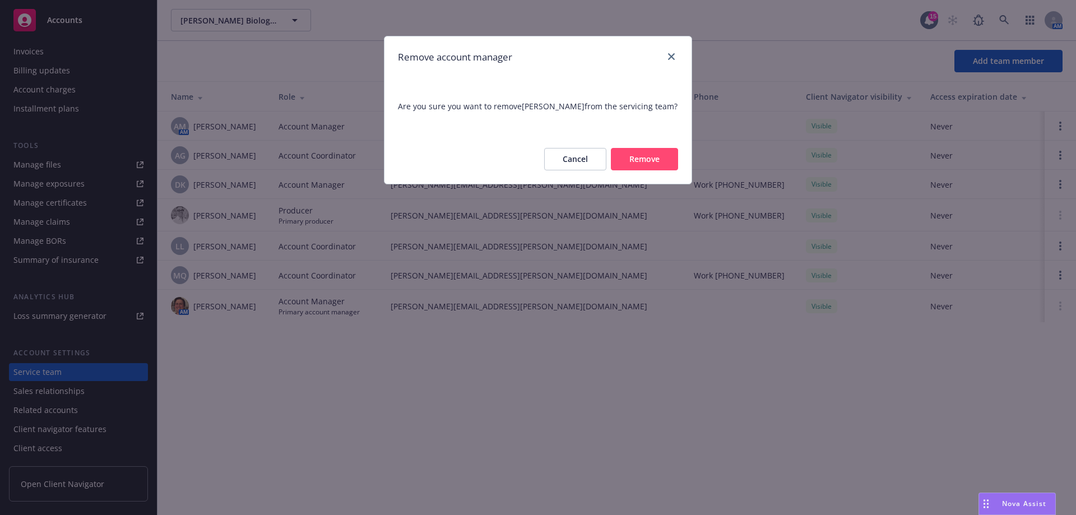
click at [648, 156] on button "Remove" at bounding box center [644, 159] width 67 height 22
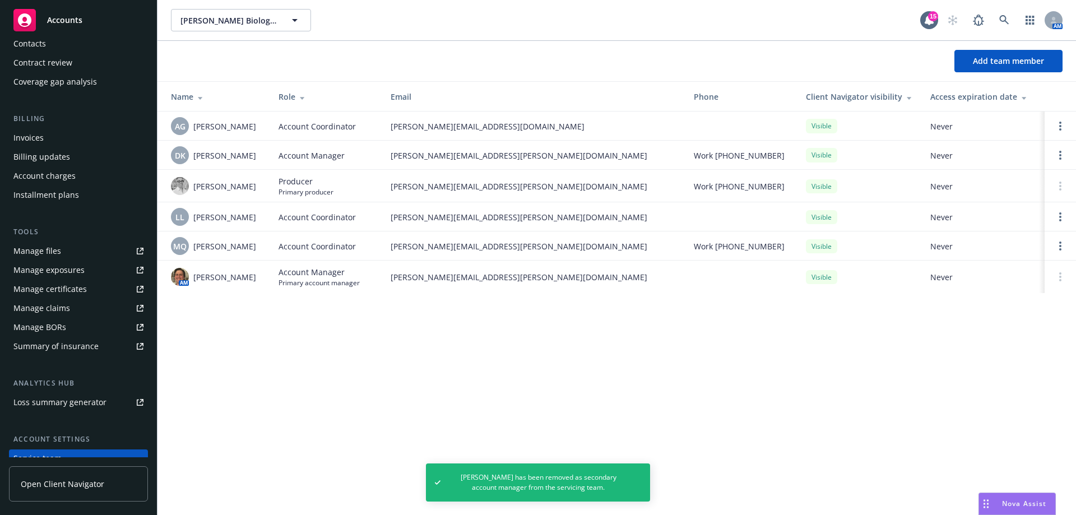
scroll to position [0, 0]
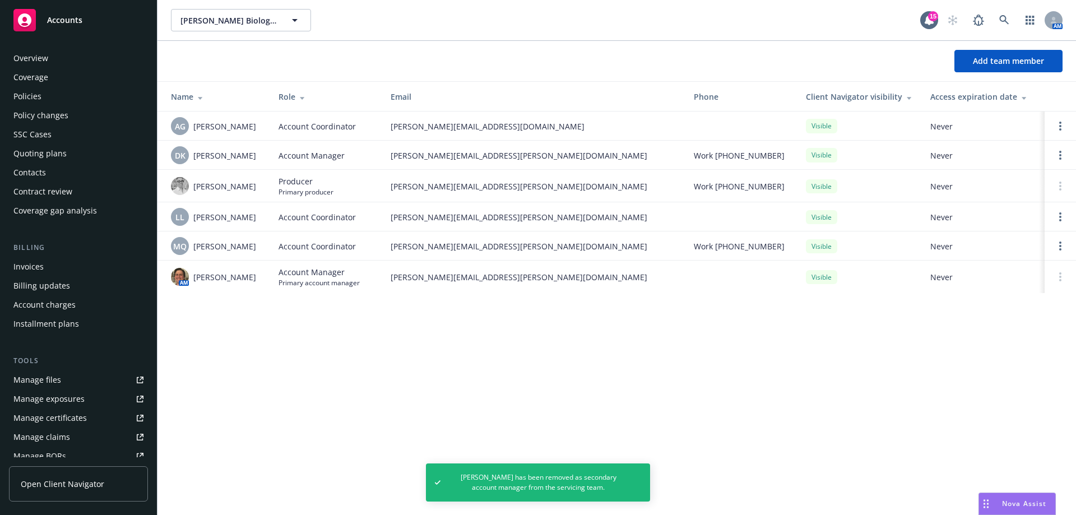
click at [45, 98] on div "Policies" at bounding box center [78, 96] width 130 height 18
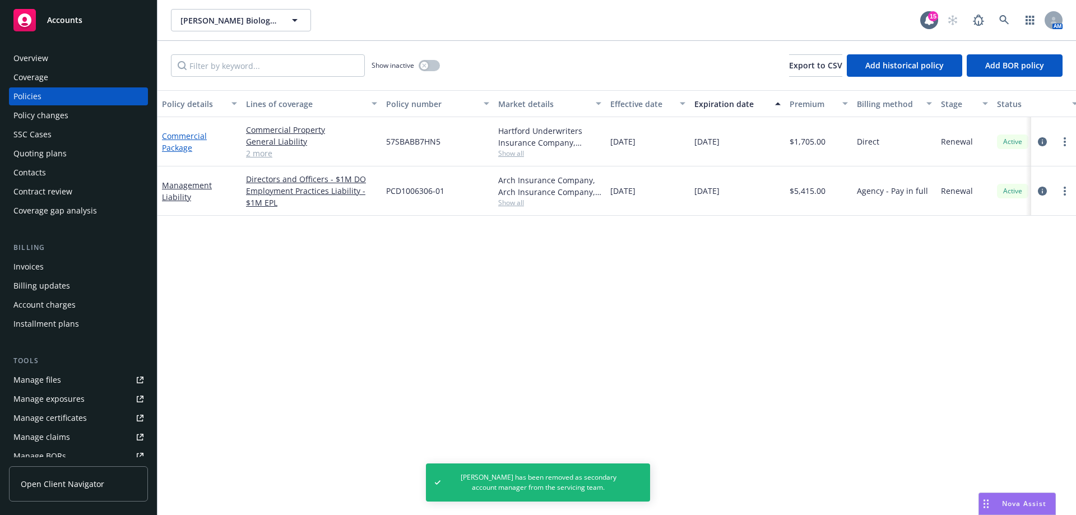
click at [192, 136] on link "Commercial Package" at bounding box center [184, 142] width 45 height 22
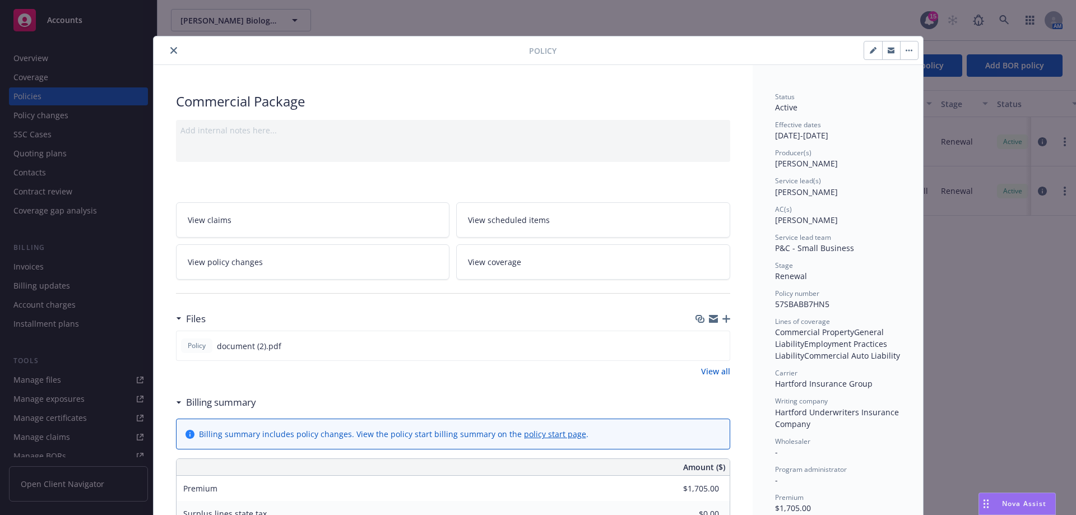
click at [171, 54] on button "close" at bounding box center [173, 50] width 13 height 13
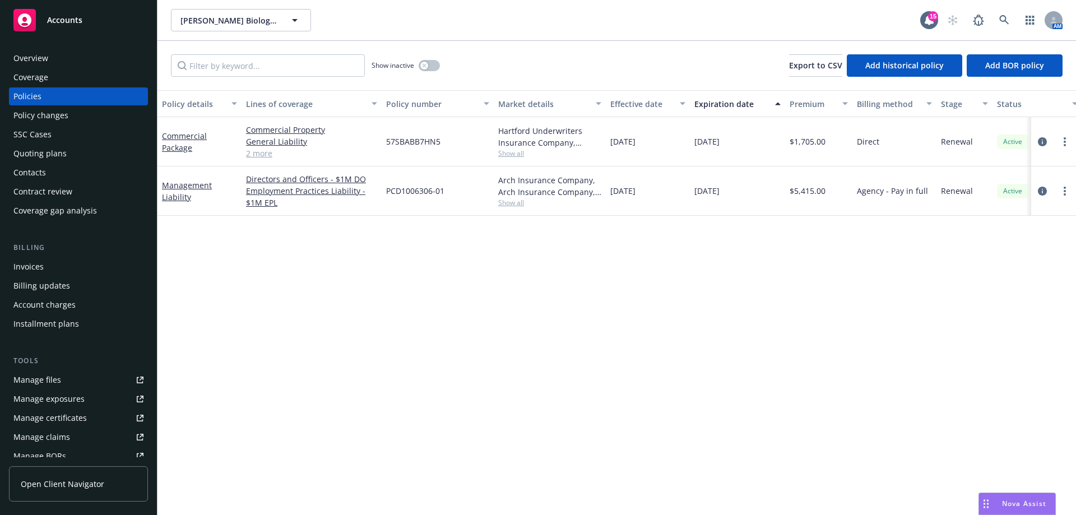
click at [58, 149] on div "Quoting plans" at bounding box center [39, 154] width 53 height 18
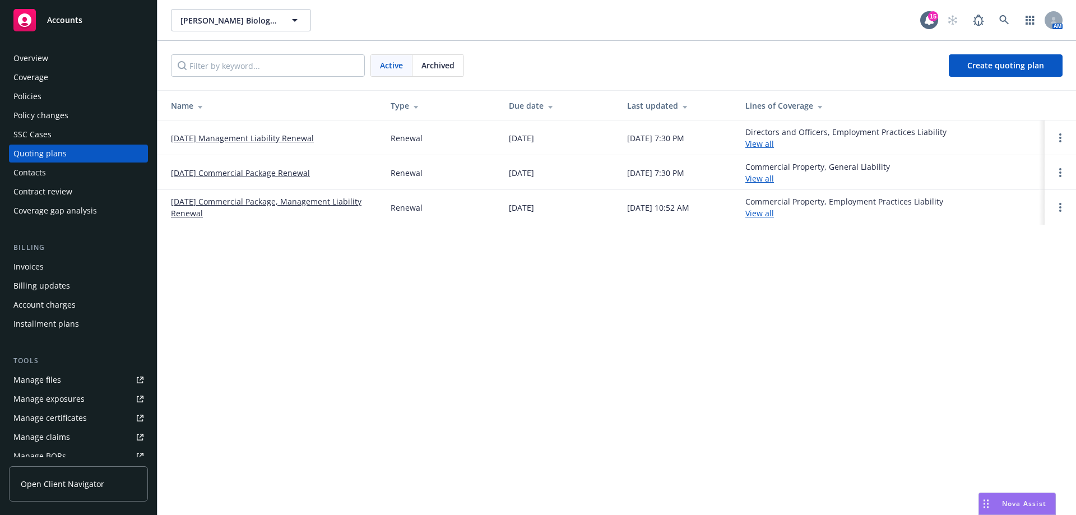
click at [299, 134] on link "[DATE] Management Liability Renewal" at bounding box center [242, 138] width 143 height 12
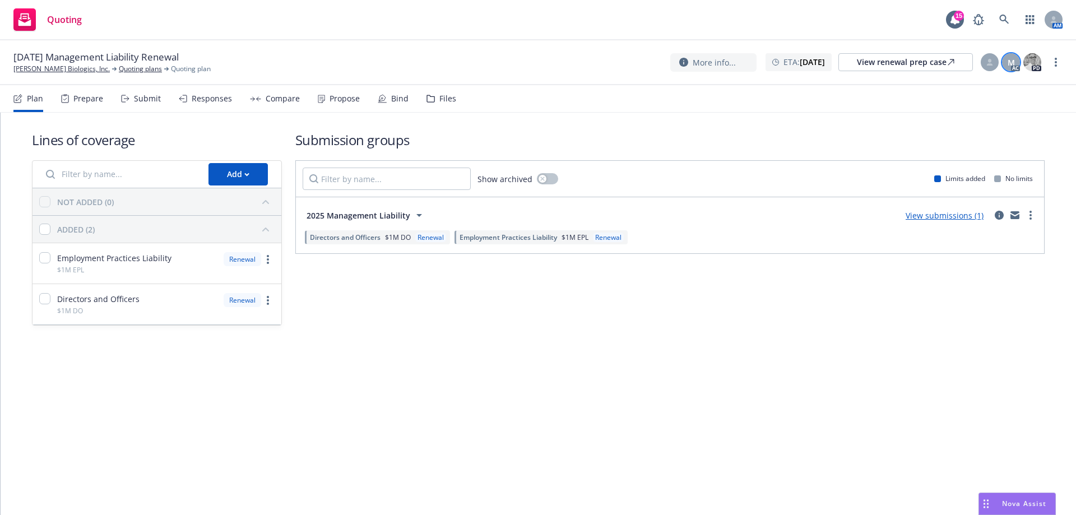
click at [1009, 70] on div "M" at bounding box center [1011, 62] width 18 height 18
click at [720, 119] on div "Lines of coverage Add NOT ADDED (0) ADDED (2) Employment Practices Liability $1…" at bounding box center [538, 228] width 1013 height 231
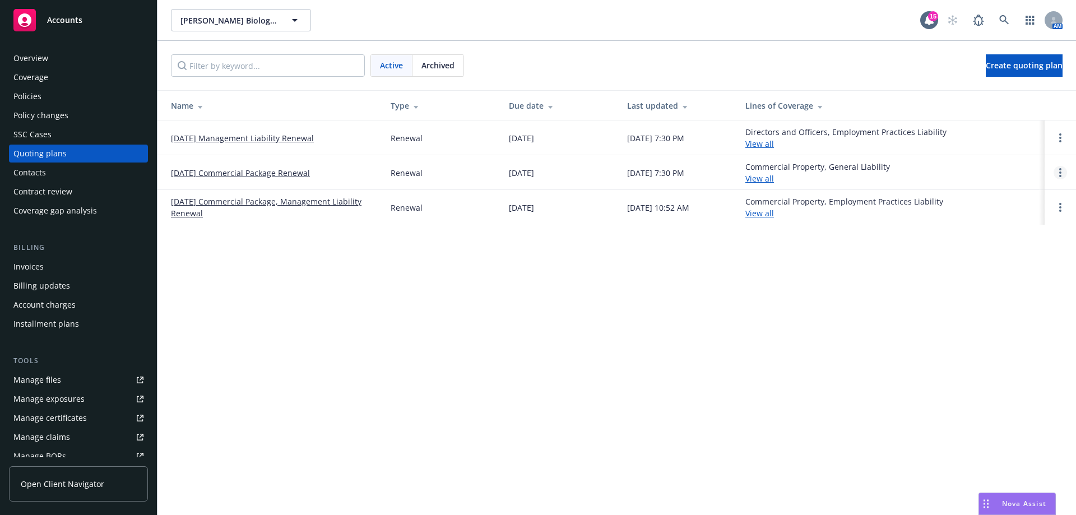
click at [1060, 172] on circle "Open options" at bounding box center [1060, 172] width 2 height 2
click at [293, 172] on link "12/01/25 Commercial Package Renewal" at bounding box center [240, 173] width 139 height 12
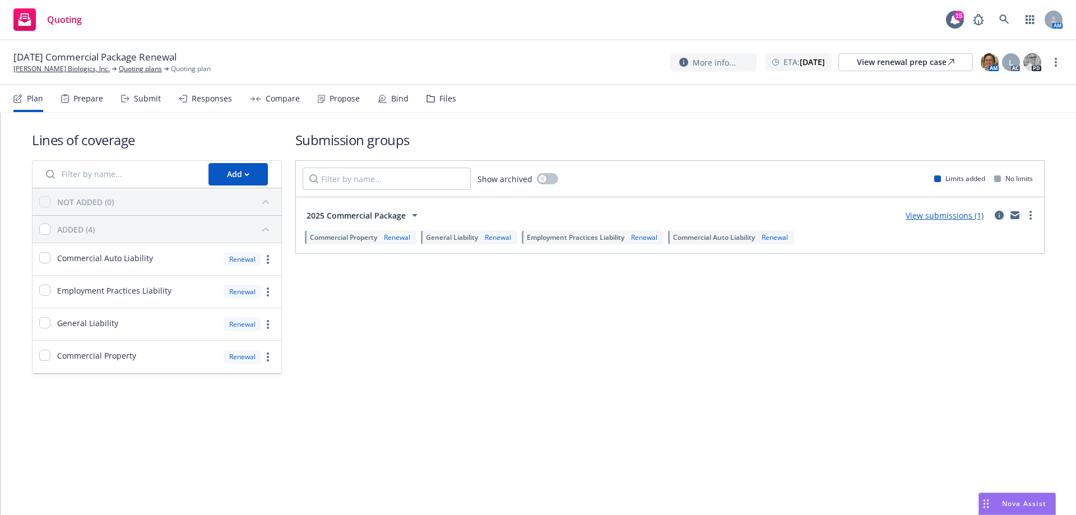
click at [1001, 217] on icon "circleInformation" at bounding box center [999, 215] width 9 height 9
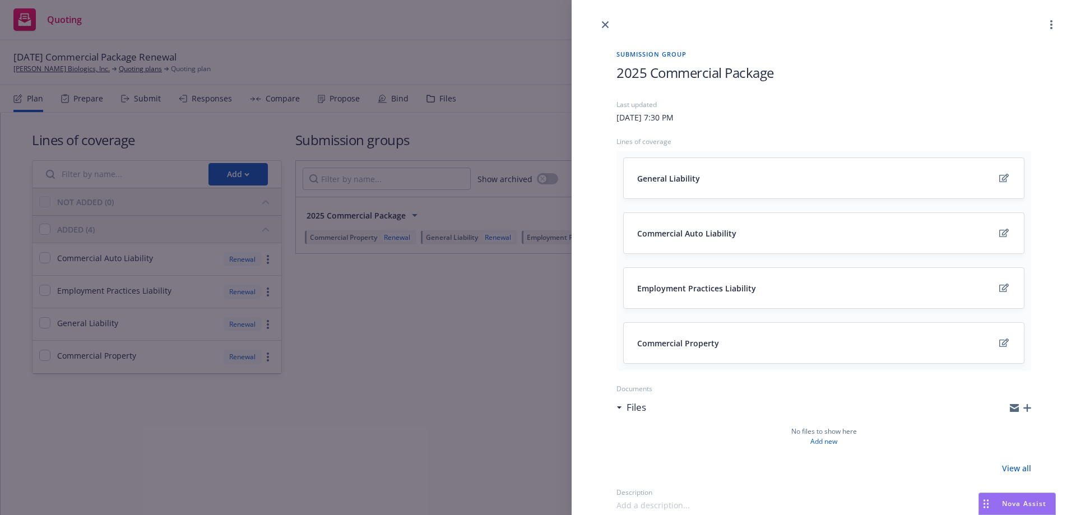
scroll to position [280, 0]
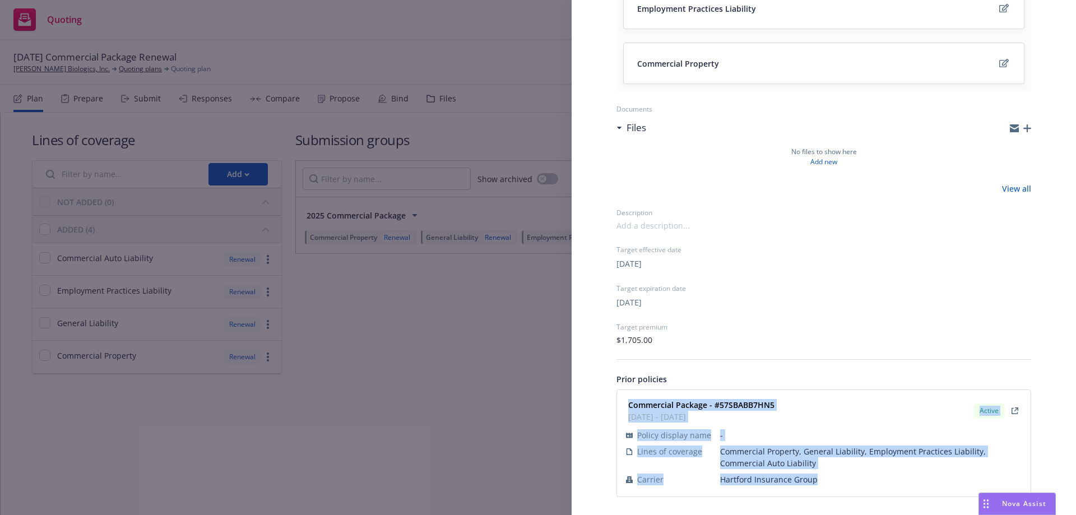
drag, startPoint x: 625, startPoint y: 403, endPoint x: 825, endPoint y: 479, distance: 213.7
click at [825, 479] on div "Commercial Package - #57SBABB7HN5 [DATE] - [DATE] Active Policy display name - …" at bounding box center [824, 443] width 400 height 93
copy div "Commercial Package - #57SBABB7HN5 [DATE] - [DATE] Active Policy display name - …"
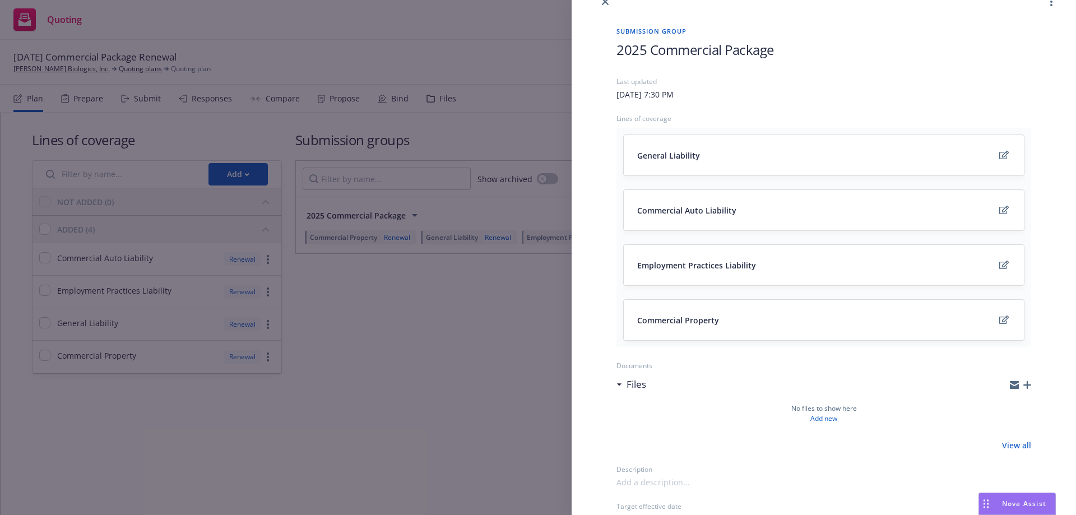
scroll to position [0, 0]
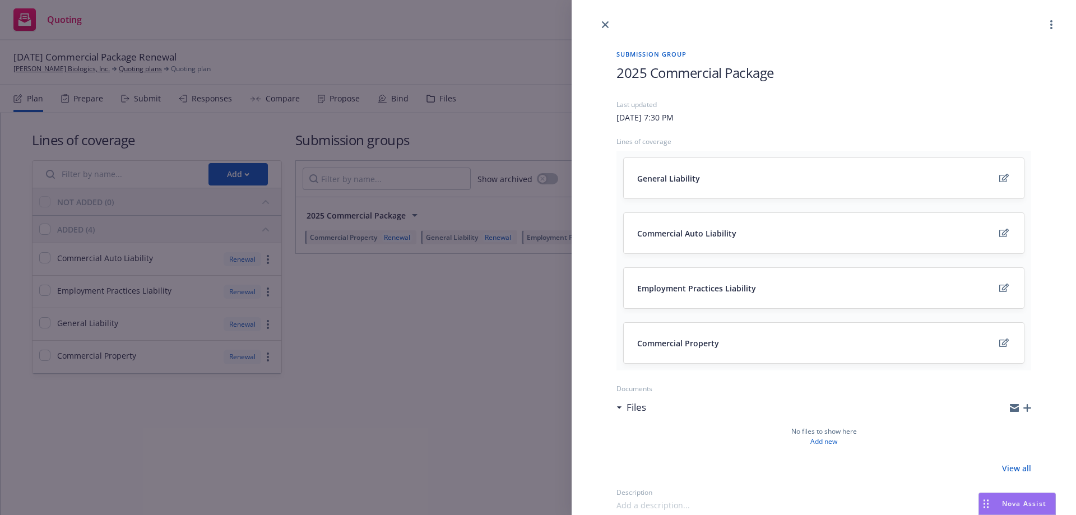
click at [502, 354] on div "Submission group 2025 Commercial Package Last updated Saturday, August 2, 2025 …" at bounding box center [538, 257] width 1076 height 515
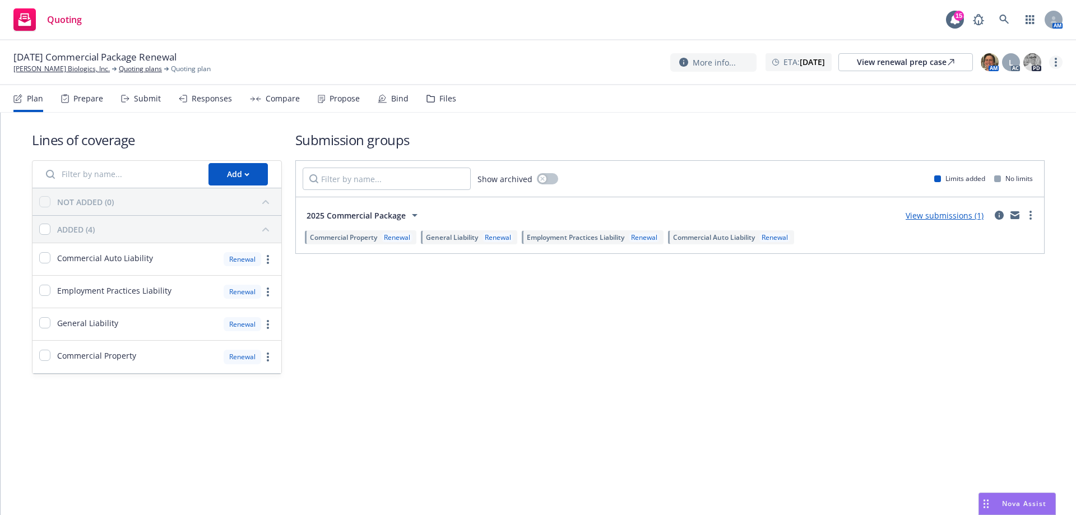
click at [1059, 58] on link "more" at bounding box center [1055, 61] width 13 height 13
click at [1003, 149] on link "Archive quoting plan" at bounding box center [999, 152] width 125 height 22
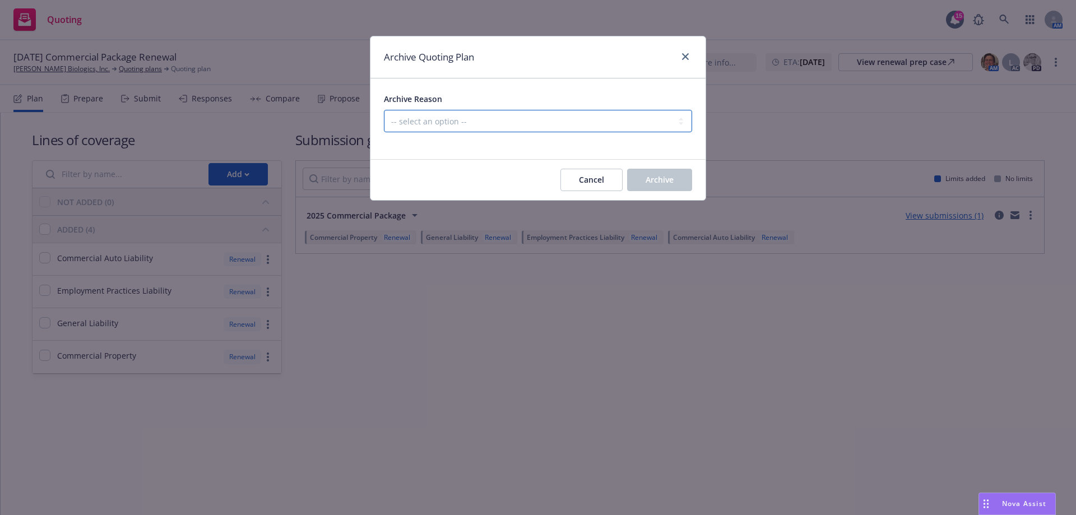
click at [647, 125] on select "-- select an option -- All policies in this renewal plan are auto-renewed Creat…" at bounding box center [538, 121] width 308 height 22
select select "ARCHIVED_RENEWAL_POLICY_AUTO_RENEWED"
click at [384, 110] on select "-- select an option -- All policies in this renewal plan are auto-renewed Creat…" at bounding box center [538, 121] width 308 height 22
click at [655, 175] on span "Archive" at bounding box center [660, 179] width 28 height 11
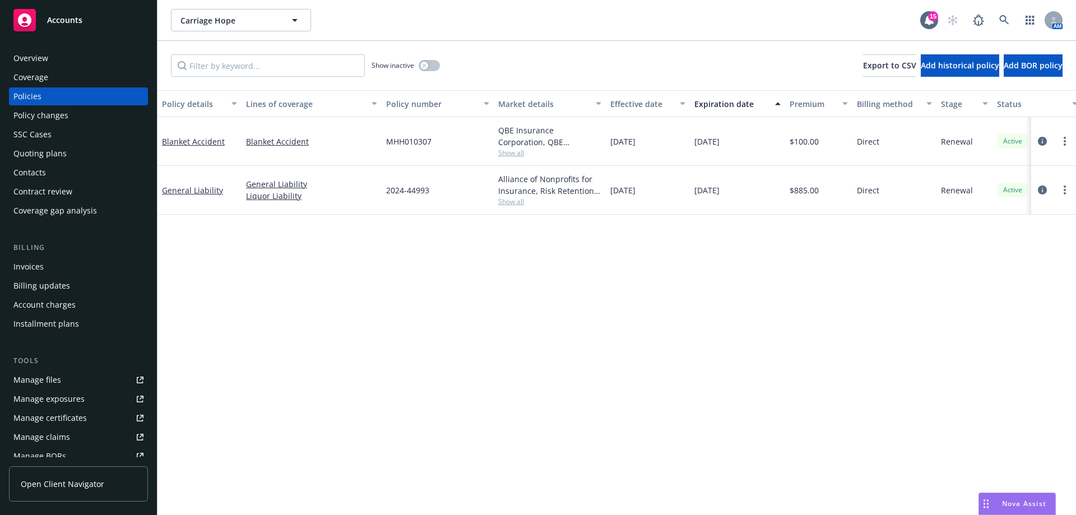
click at [34, 164] on div "Contacts" at bounding box center [29, 173] width 33 height 18
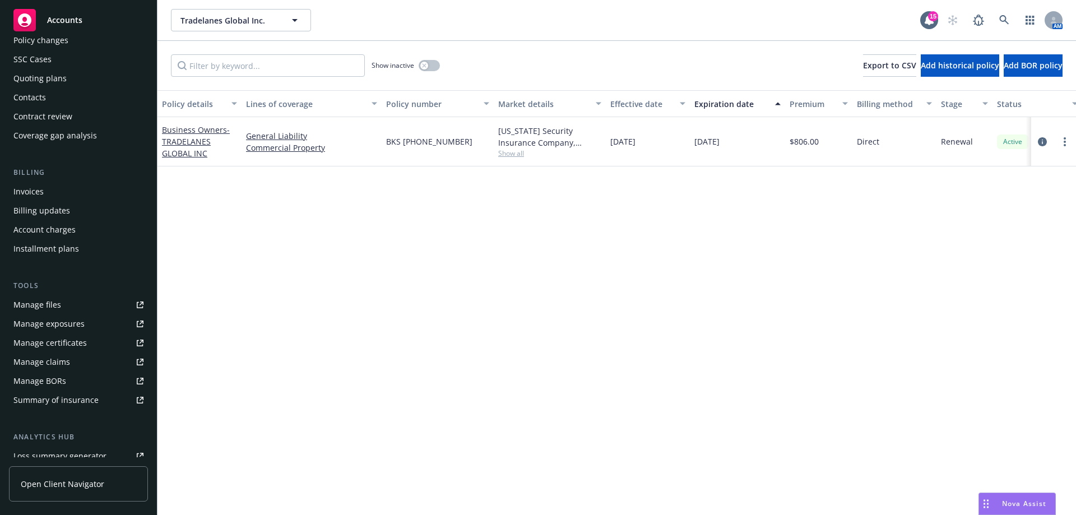
scroll to position [215, 0]
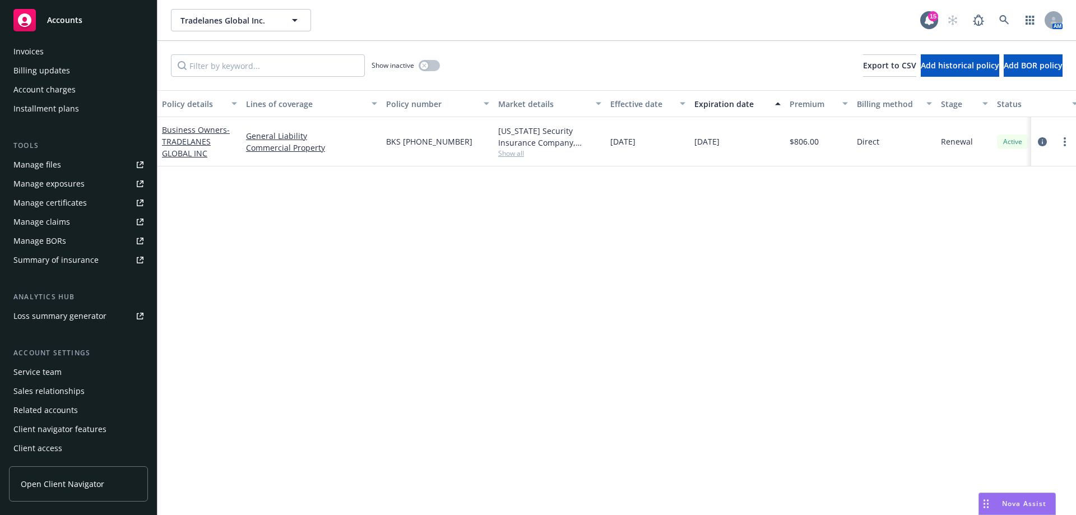
click at [57, 368] on div "Service team" at bounding box center [37, 372] width 48 height 18
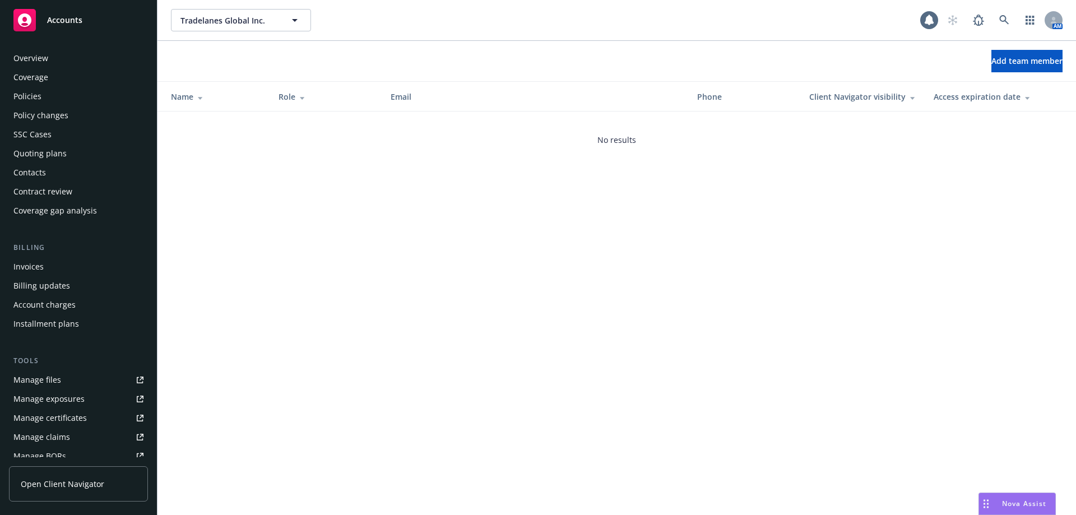
scroll to position [215, 0]
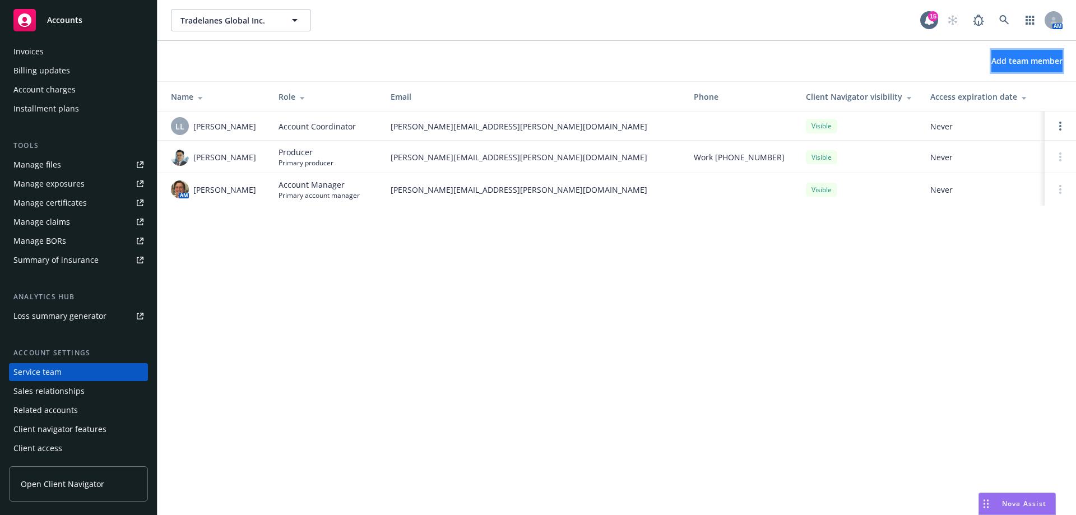
click at [992, 69] on button "Add team member" at bounding box center [1026, 61] width 71 height 22
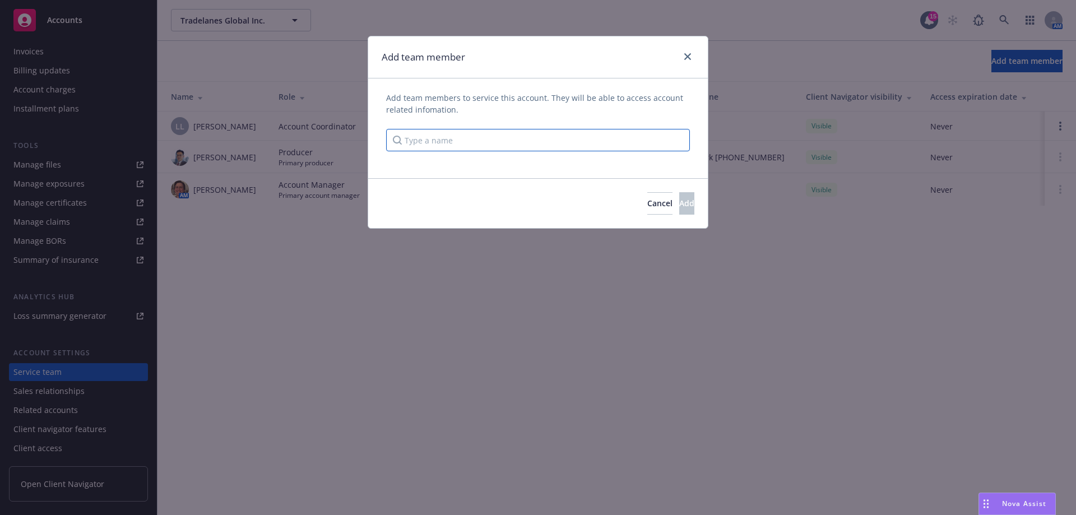
click at [549, 137] on input "Type a name" at bounding box center [538, 140] width 304 height 22
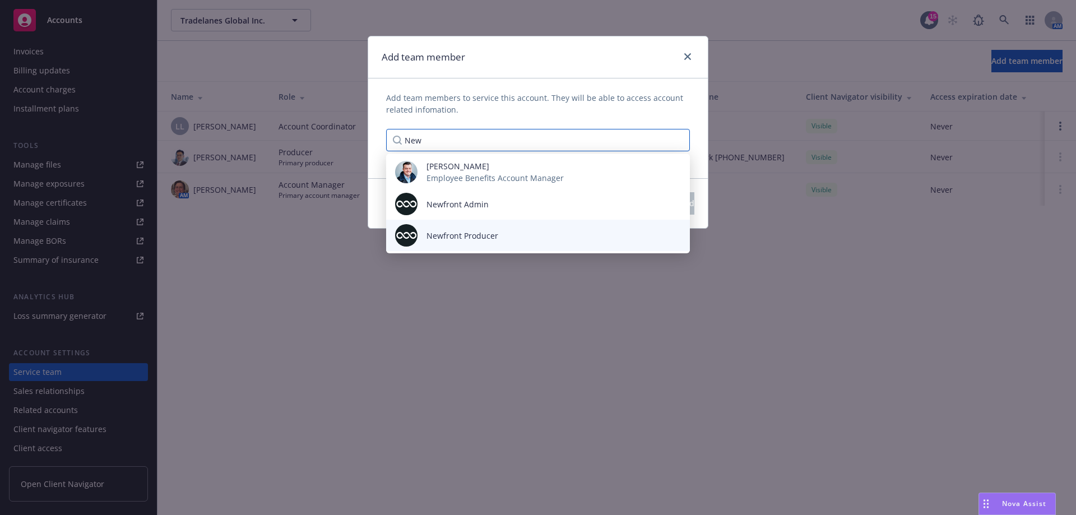
type input "New"
click at [497, 238] on div "Newfront Producer" at bounding box center [462, 236] width 90 height 12
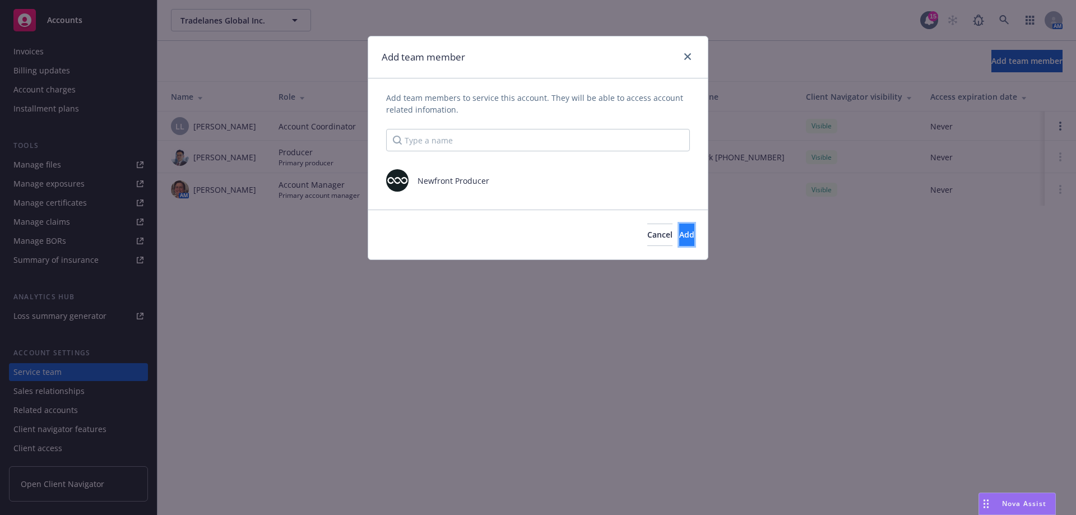
click at [679, 242] on button "Add" at bounding box center [686, 235] width 15 height 22
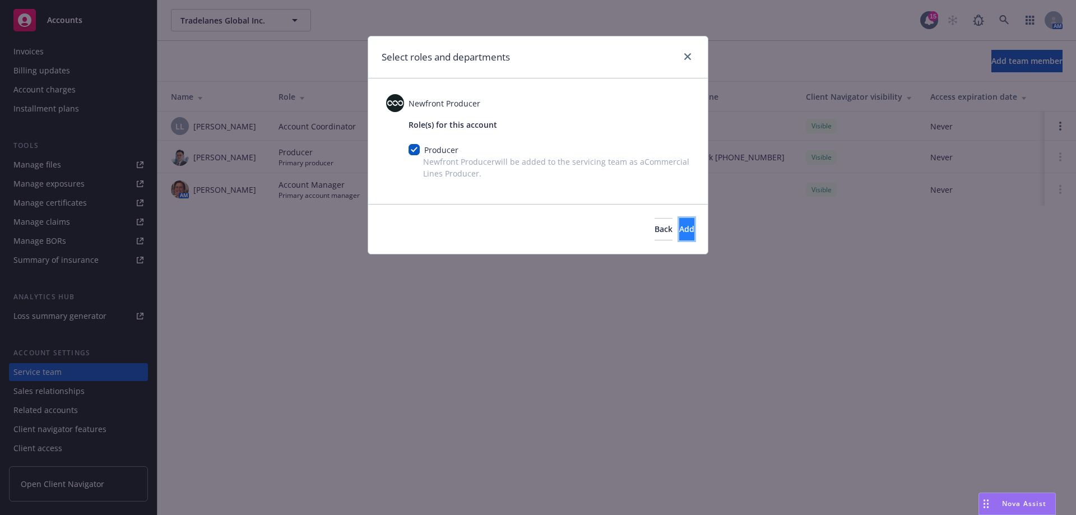
click at [679, 231] on button "Add" at bounding box center [686, 229] width 15 height 22
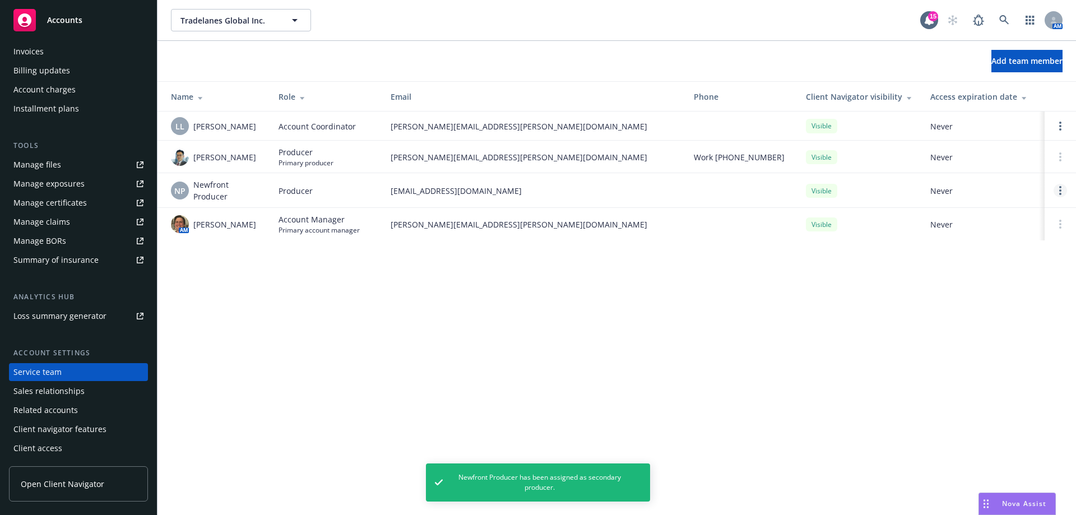
click at [1064, 192] on link "Open options" at bounding box center [1060, 190] width 13 height 13
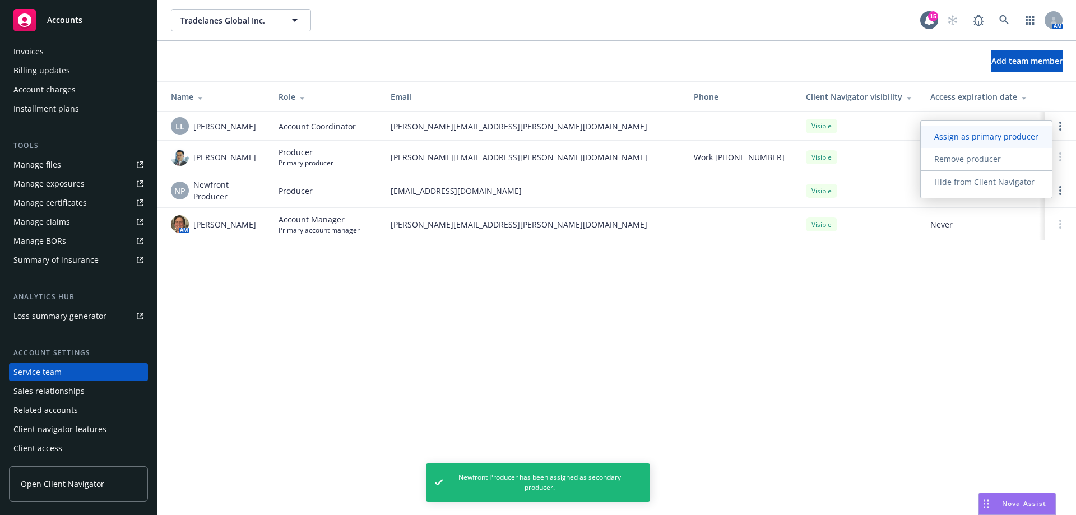
click at [983, 134] on span "Assign as primary producer" at bounding box center [986, 136] width 131 height 11
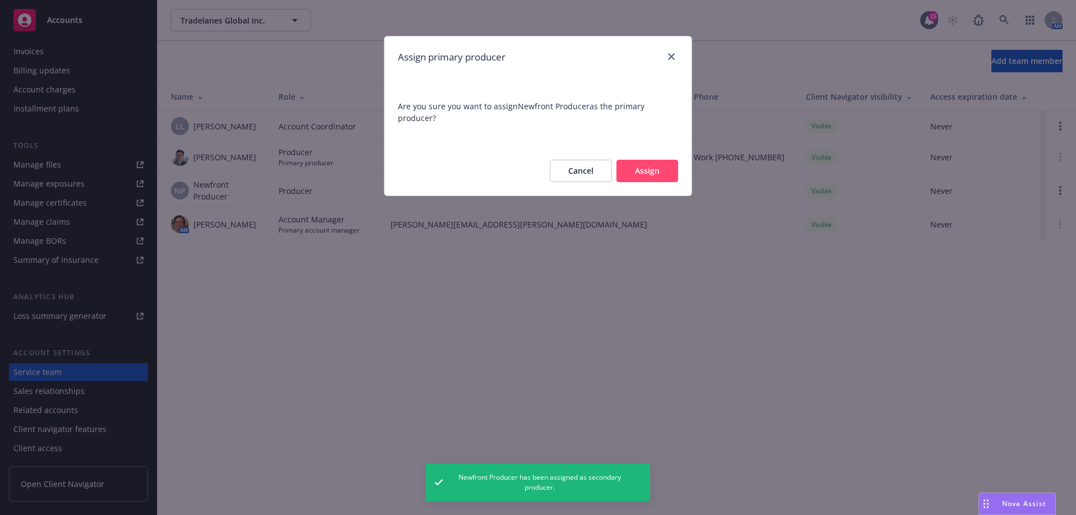
click at [654, 172] on button "Assign" at bounding box center [647, 171] width 62 height 22
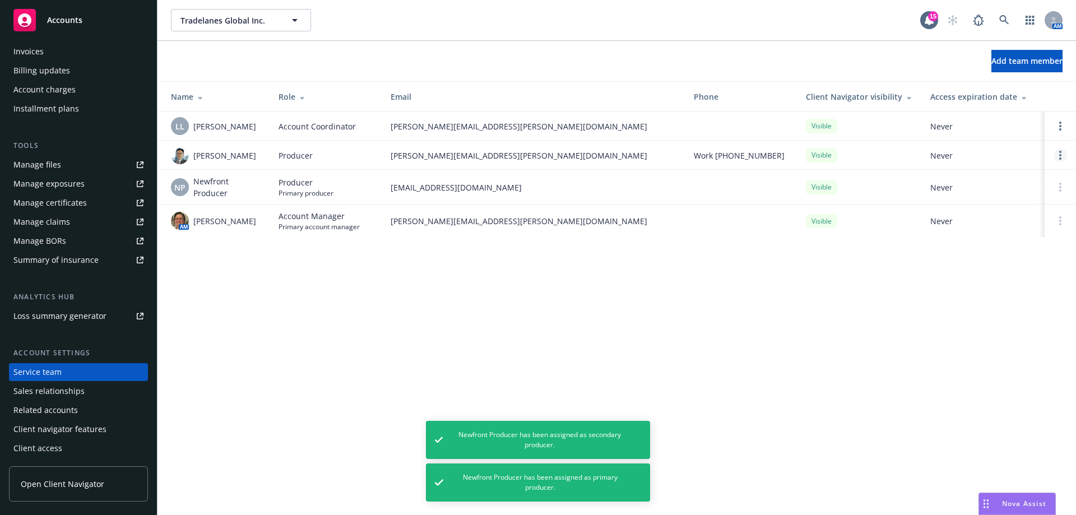
click at [1065, 155] on link "Open options" at bounding box center [1060, 155] width 13 height 13
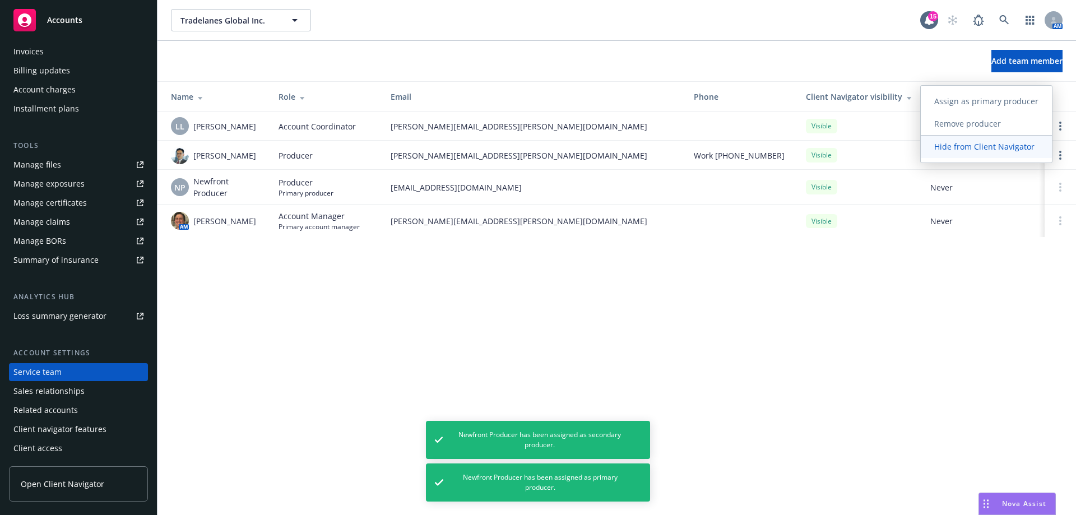
click at [994, 144] on span "Hide from Client Navigator" at bounding box center [984, 146] width 127 height 11
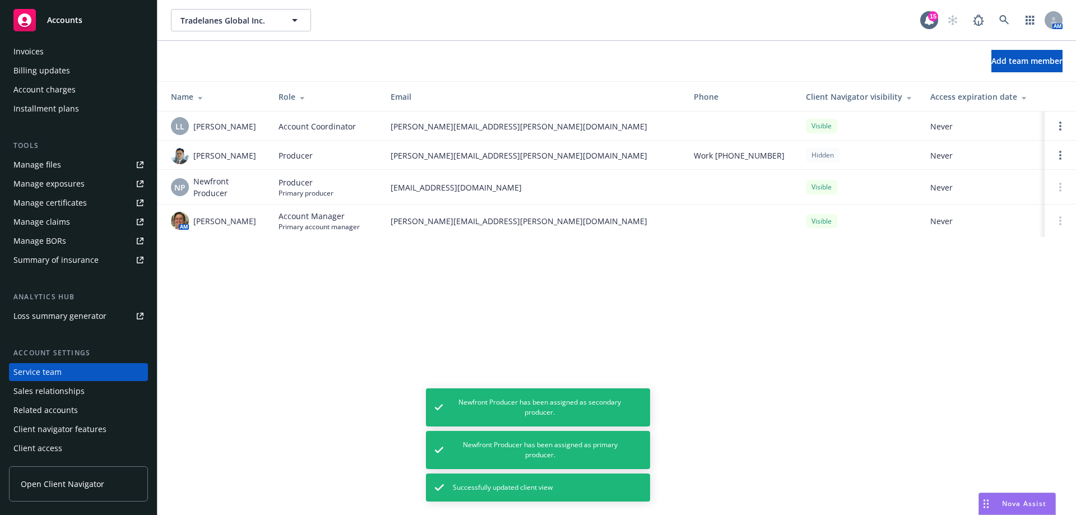
click at [703, 315] on div "Tradelanes Global Inc. Tradelanes Global Inc. 15 AM Add team member Name Role E…" at bounding box center [616, 257] width 918 height 515
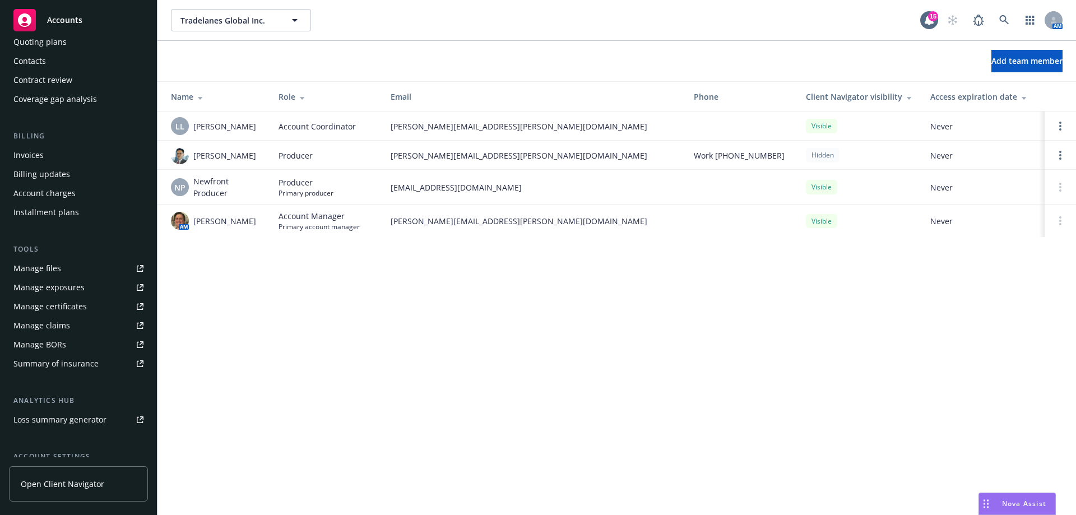
scroll to position [0, 0]
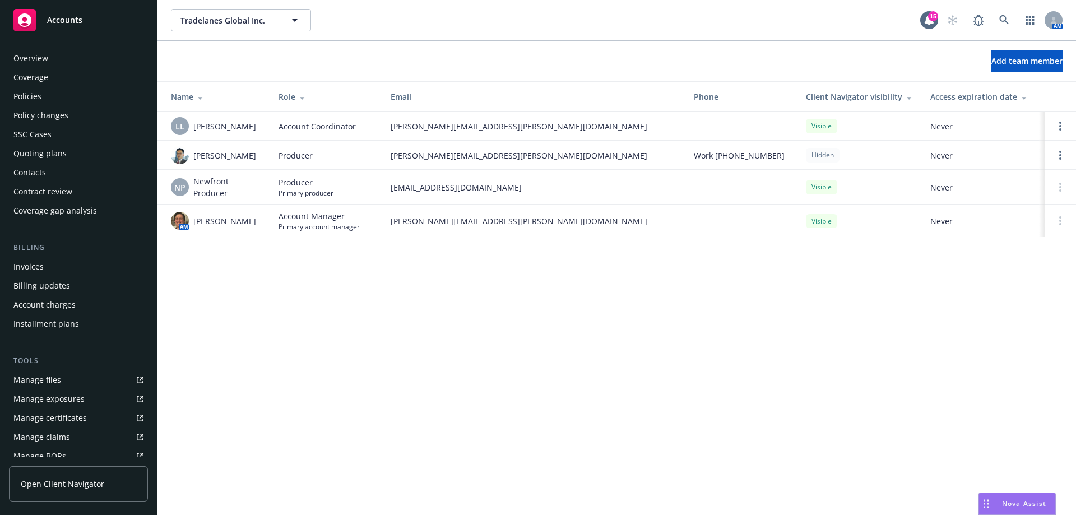
click at [49, 96] on div "Policies" at bounding box center [78, 96] width 130 height 18
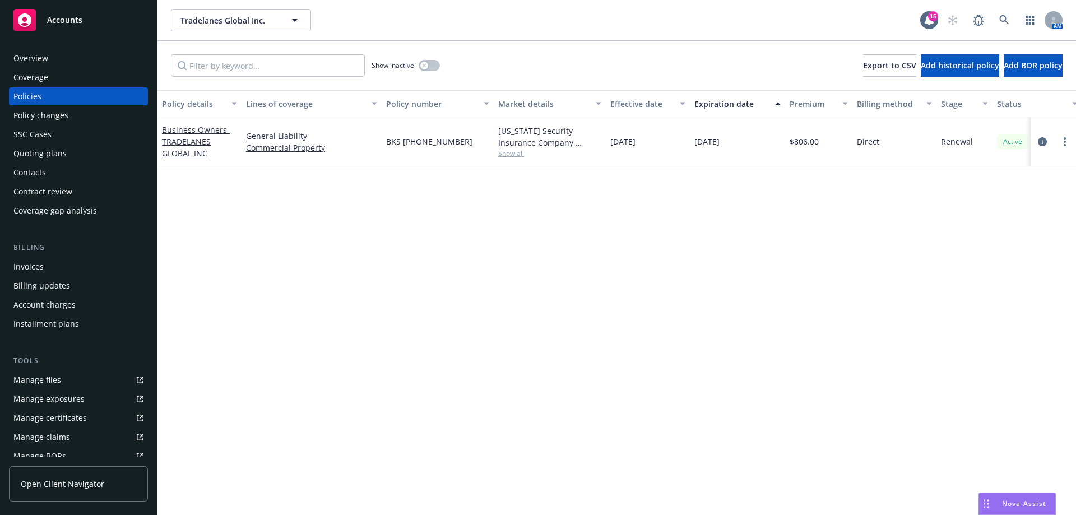
click at [505, 155] on span "Show all" at bounding box center [549, 154] width 103 height 10
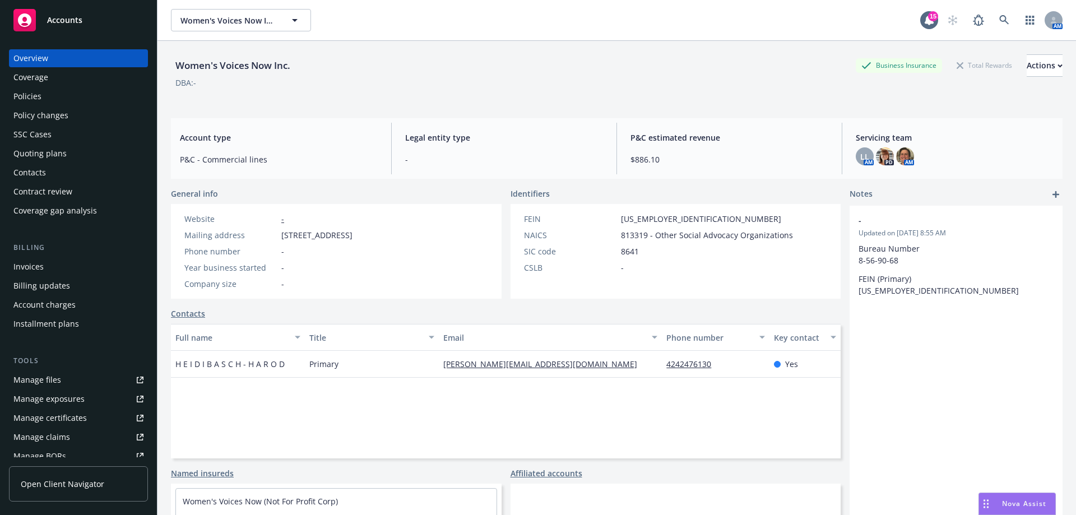
click at [18, 96] on div "Policies" at bounding box center [27, 96] width 28 height 18
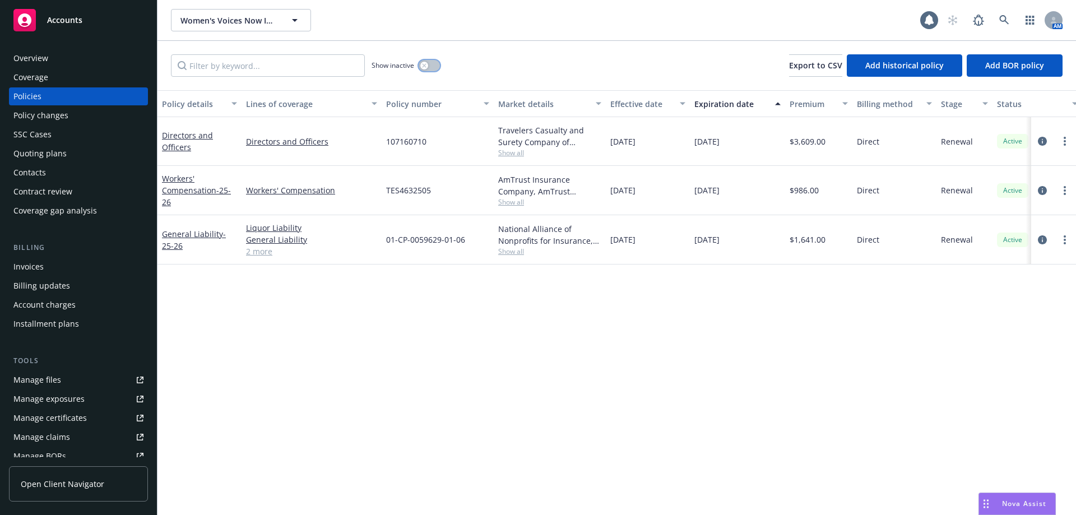
click at [435, 67] on button "button" at bounding box center [429, 65] width 21 height 11
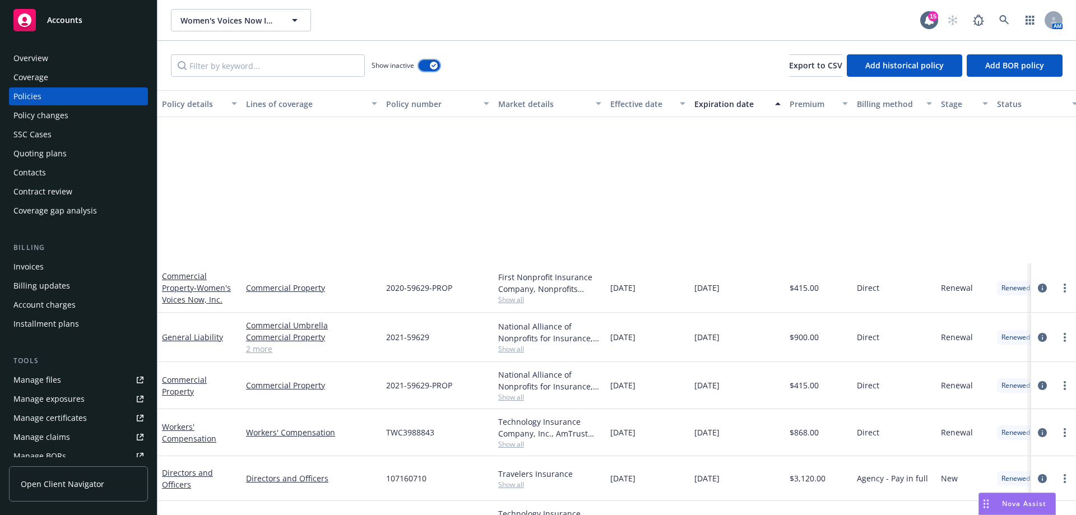
scroll to position [280, 0]
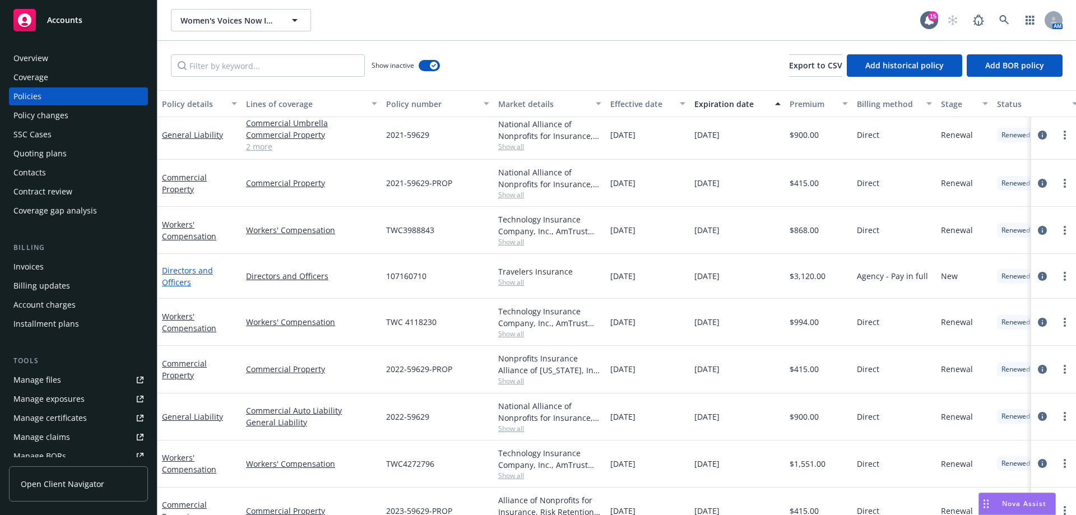
click at [175, 272] on link "Directors and Officers" at bounding box center [187, 276] width 51 height 22
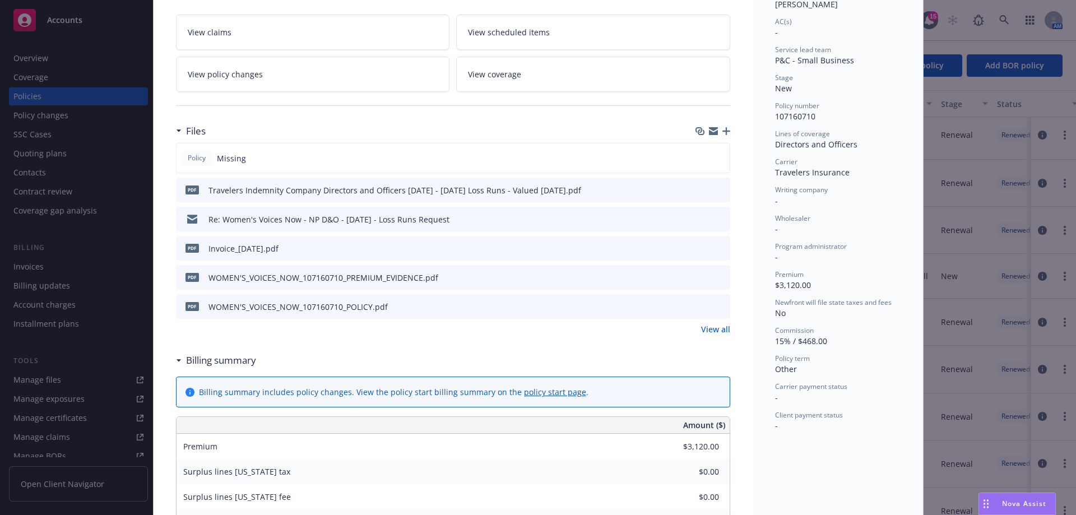
scroll to position [224, 0]
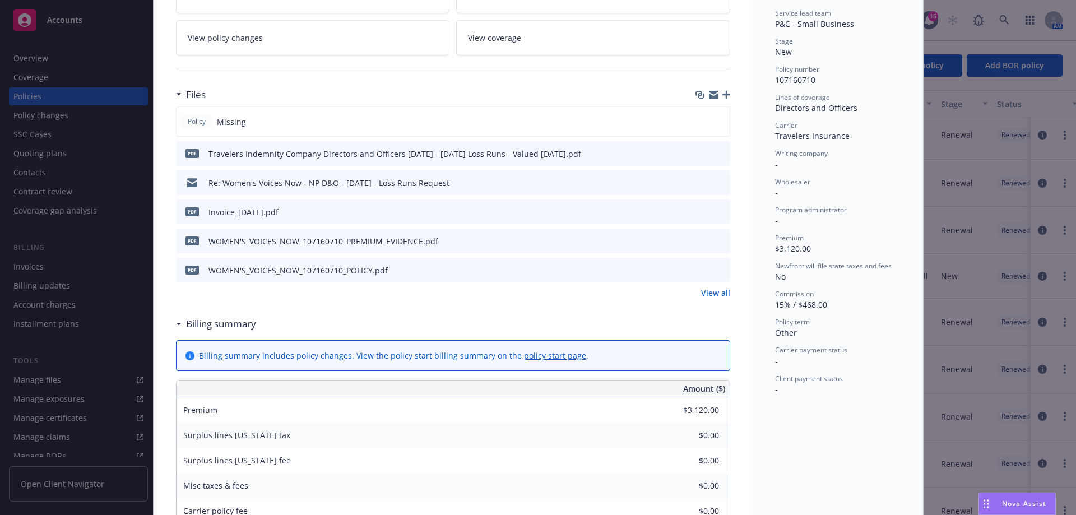
click at [717, 211] on icon "preview file" at bounding box center [720, 211] width 10 height 8
click at [712, 299] on link "View all" at bounding box center [715, 293] width 29 height 12
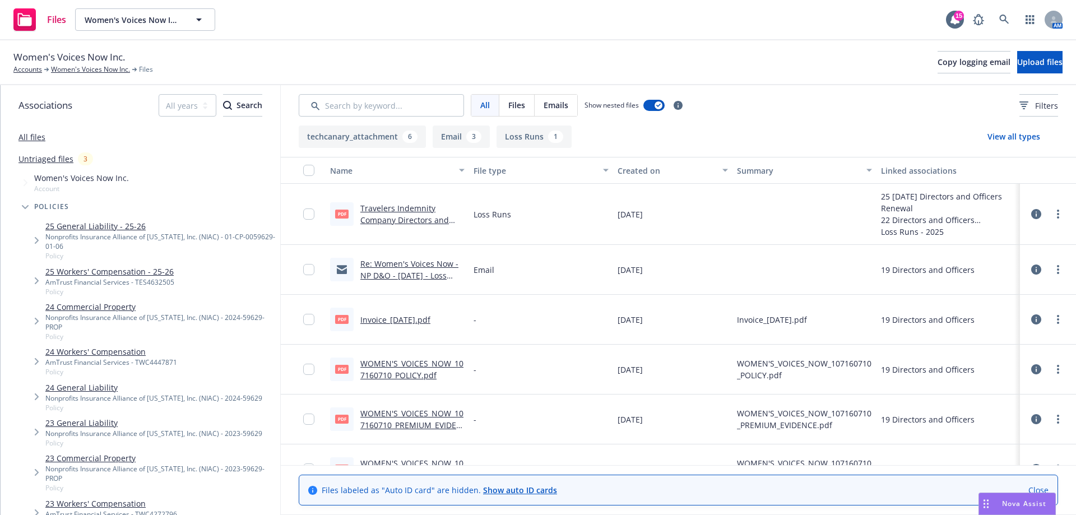
click at [417, 263] on link "Re: Women's Voices Now - NP D&O - October 2, 2022 - Loss Runs Request" at bounding box center [409, 275] width 98 height 34
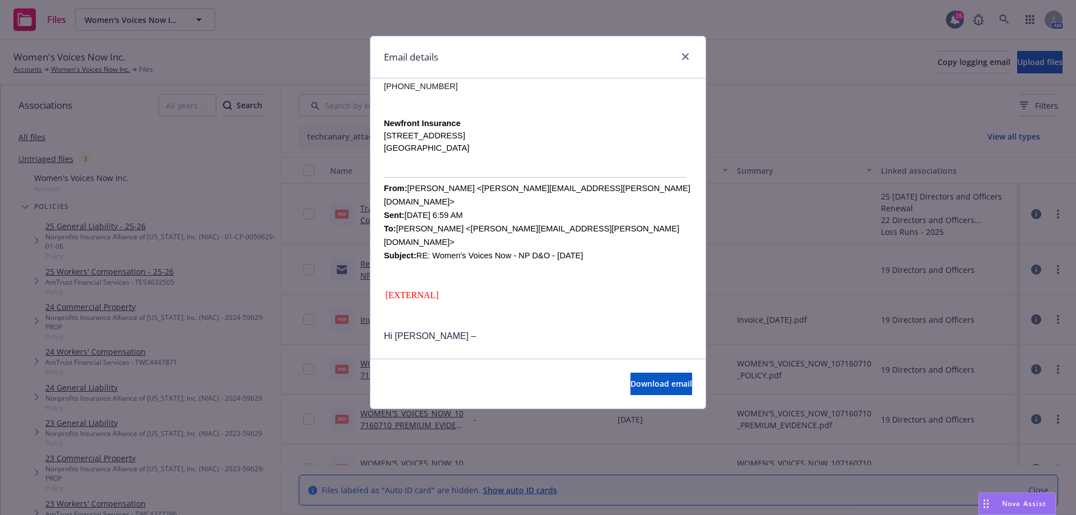
scroll to position [1065, 0]
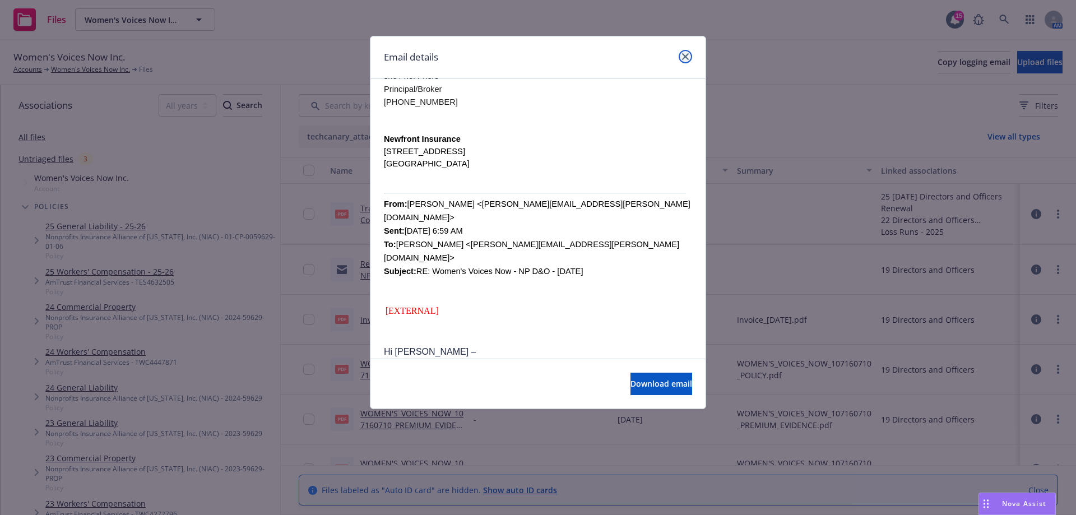
click at [682, 57] on icon "close" at bounding box center [685, 56] width 7 height 7
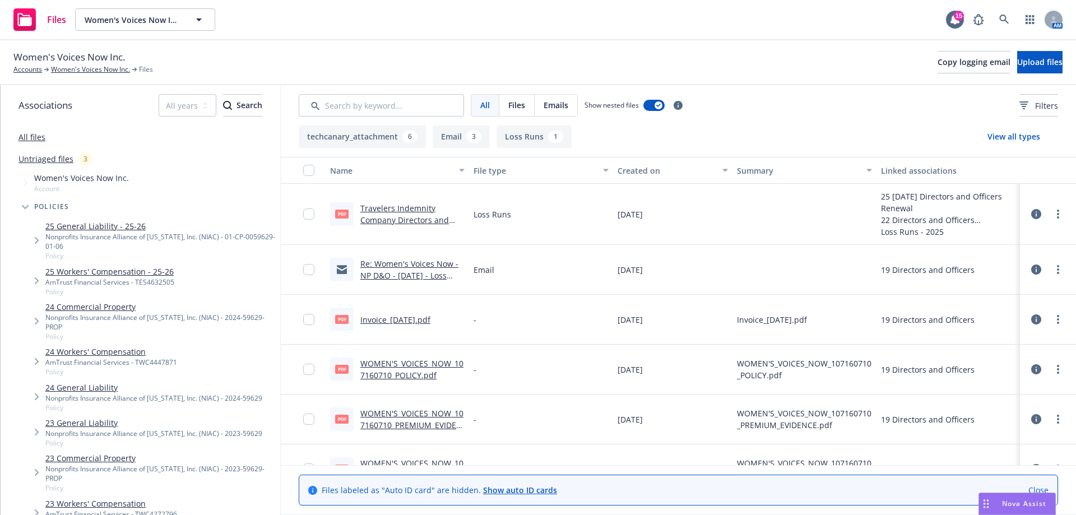
click at [387, 221] on link "Travelers Indemnity Company Directors and Officers 2019 - 2025 Loss Runs - Valu…" at bounding box center [404, 232] width 89 height 58
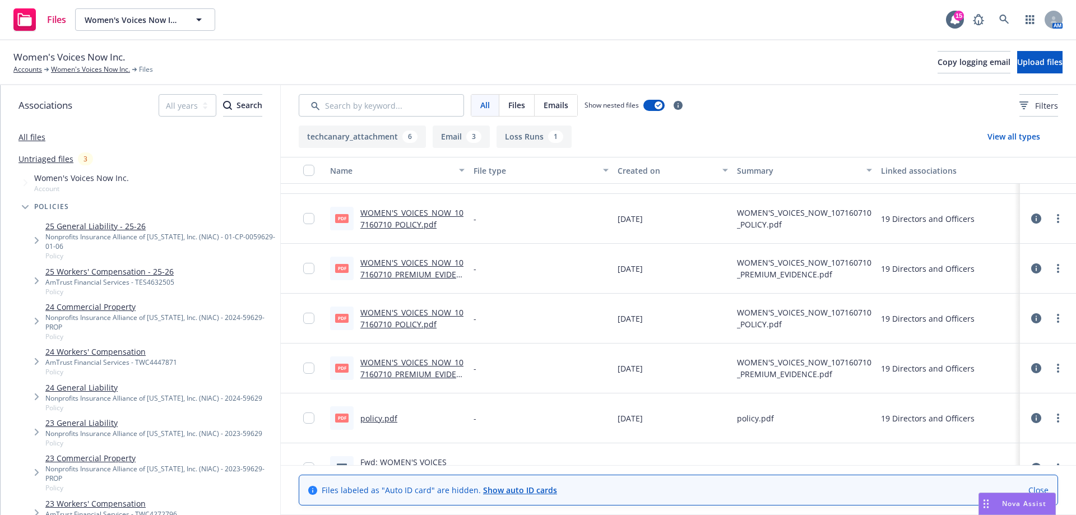
scroll to position [168, 0]
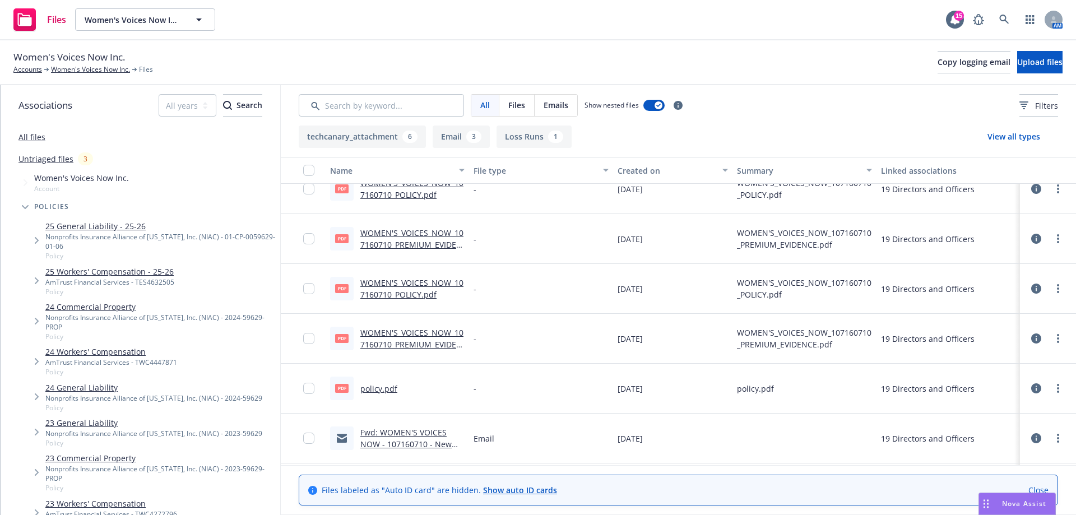
click at [414, 343] on link "WOMEN'S_VOICES_NOW_107160710_PREMIUM_EVIDENCE.pdf" at bounding box center [411, 344] width 103 height 34
click at [67, 73] on link "Women's Voices Now Inc." at bounding box center [90, 69] width 79 height 10
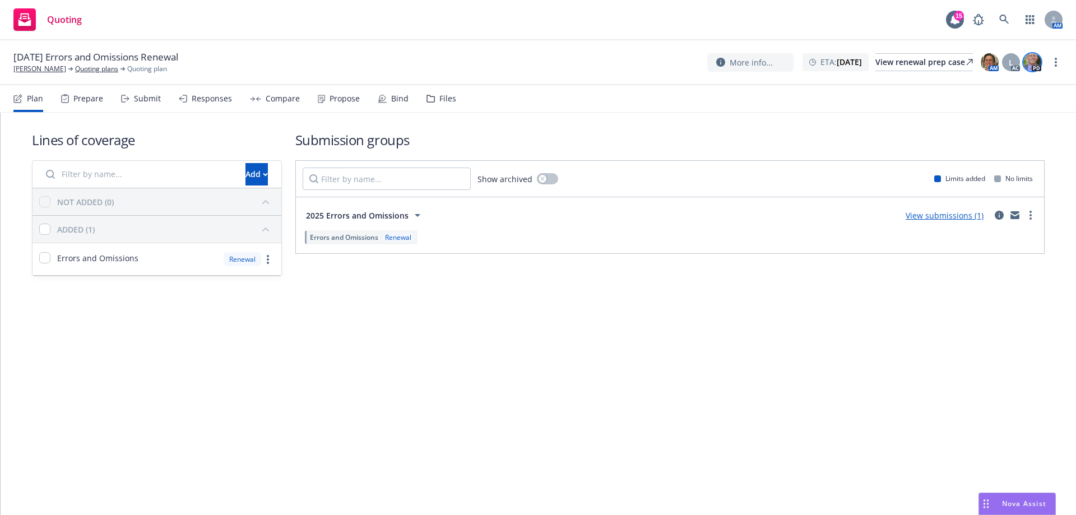
click at [533, 57] on img at bounding box center [1032, 62] width 18 height 18
click at [533, 216] on icon "circleInformation" at bounding box center [999, 215] width 9 height 9
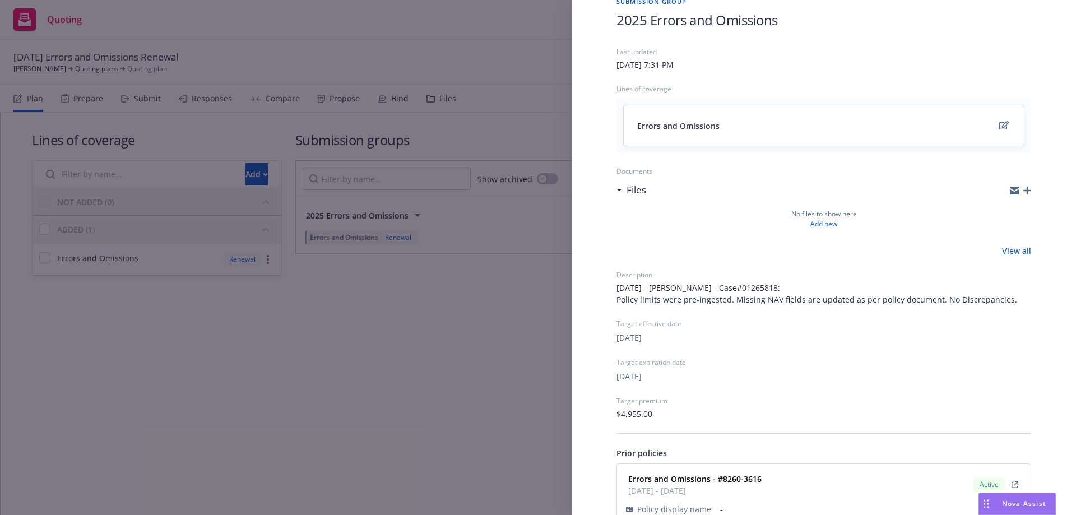
scroll to position [115, 0]
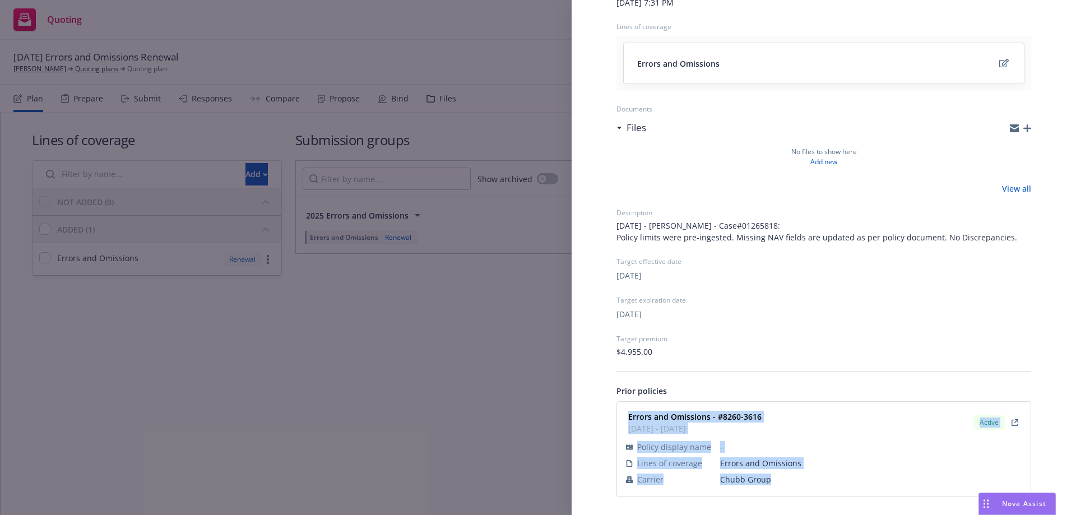
drag, startPoint x: 629, startPoint y: 417, endPoint x: 782, endPoint y: 481, distance: 166.5
click at [533, 223] on div "Errors and Omissions - #8260-3616 [DATE] - [DATE] Active Policy display name - …" at bounding box center [824, 449] width 414 height 95
copy div "Errors and Omissions - #8260-3616 [DATE] - [DATE] Active Policy display name - …"
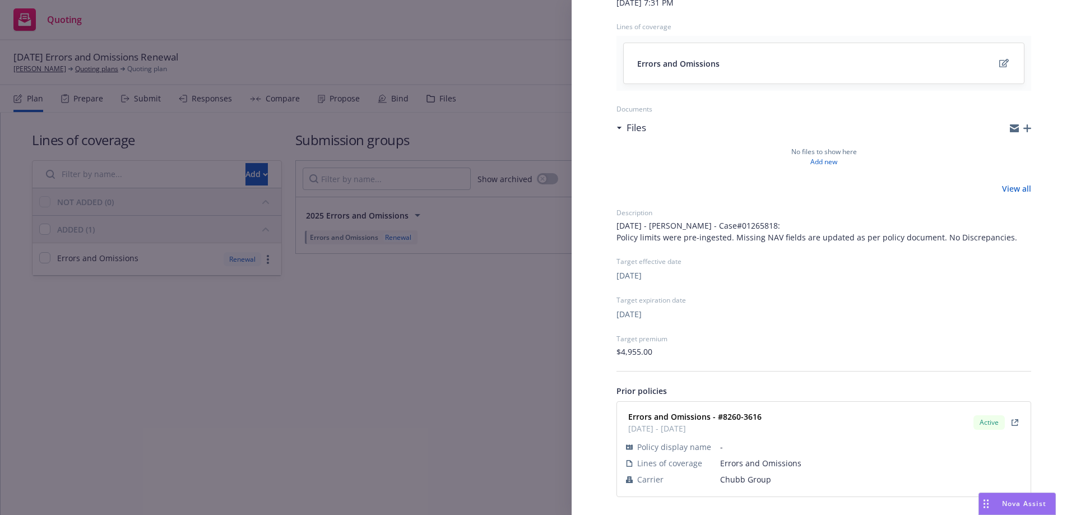
drag, startPoint x: 234, startPoint y: 402, endPoint x: 234, endPoint y: 395, distance: 7.3
click at [234, 223] on div "Submission group 2025 Errors and Omissions Last updated [DATE] 7:31 PM Lines of…" at bounding box center [538, 257] width 1076 height 515
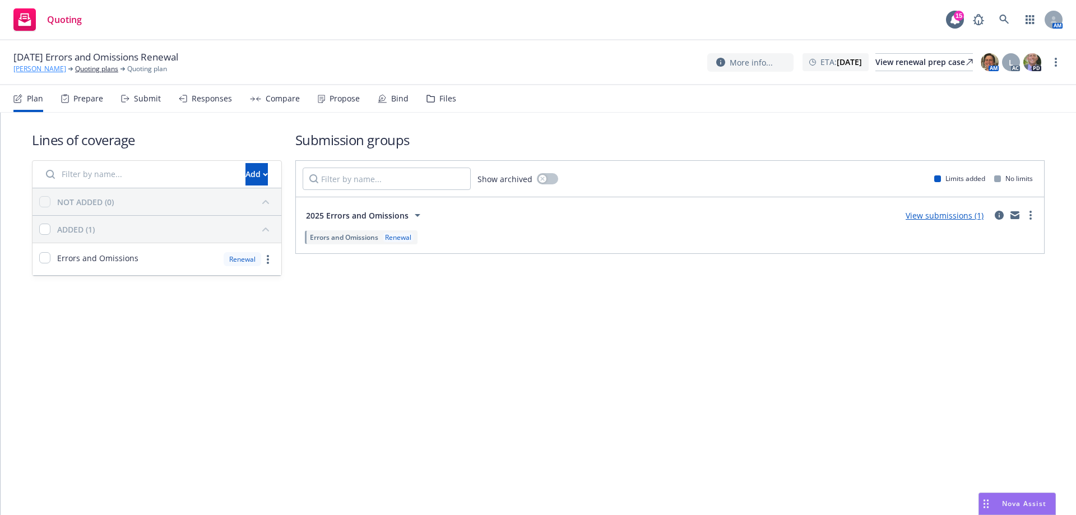
click at [45, 69] on link "[PERSON_NAME]" at bounding box center [39, 69] width 53 height 10
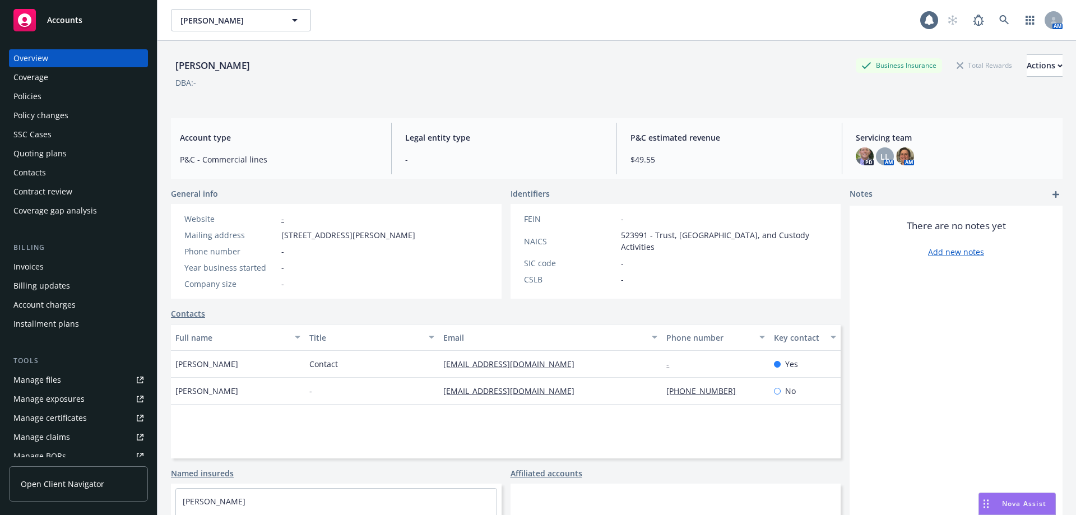
click at [44, 90] on div "Policies" at bounding box center [78, 96] width 130 height 18
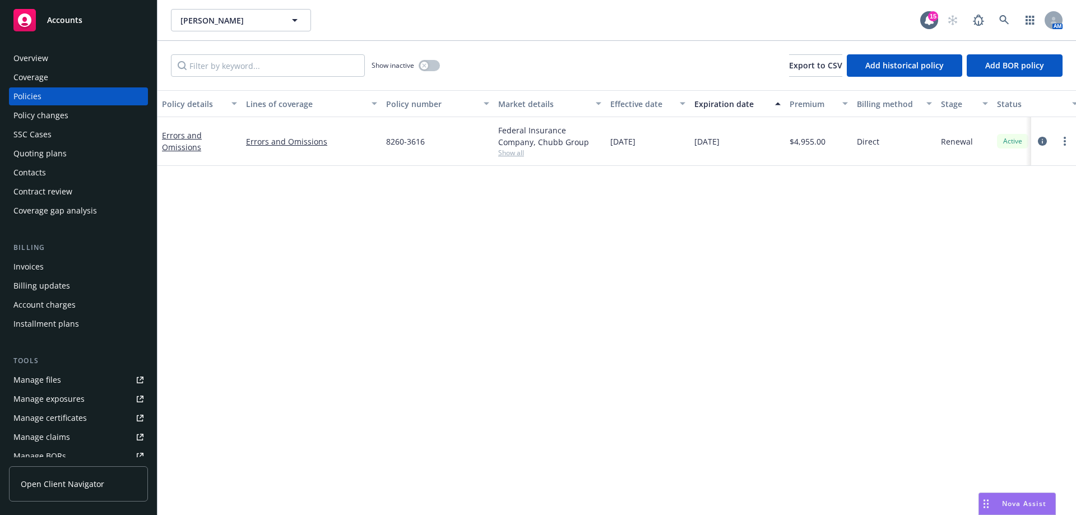
click at [513, 152] on span "Show all" at bounding box center [549, 153] width 103 height 10
click at [71, 154] on div "Quoting plans" at bounding box center [78, 154] width 130 height 18
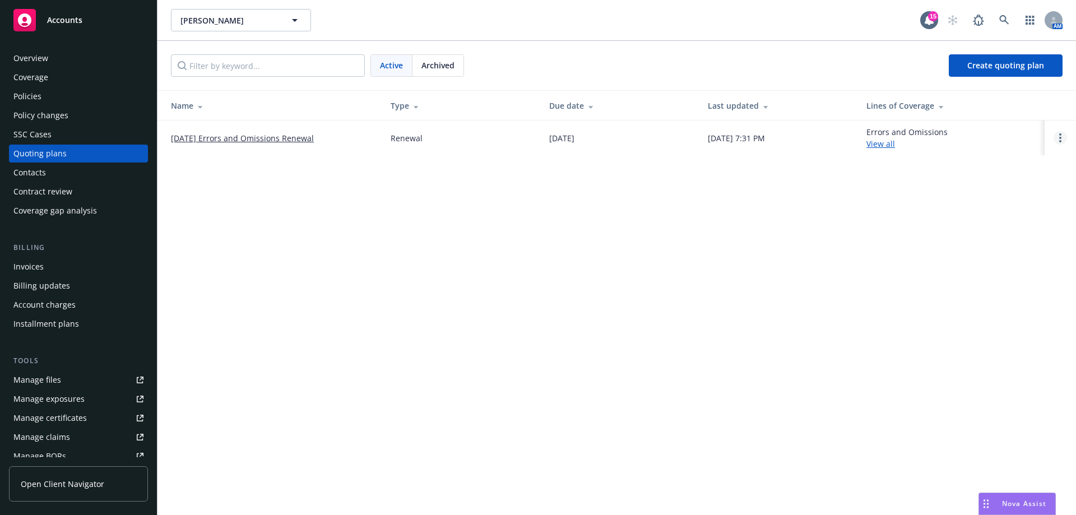
click at [1064, 142] on link "Open options" at bounding box center [1060, 137] width 13 height 13
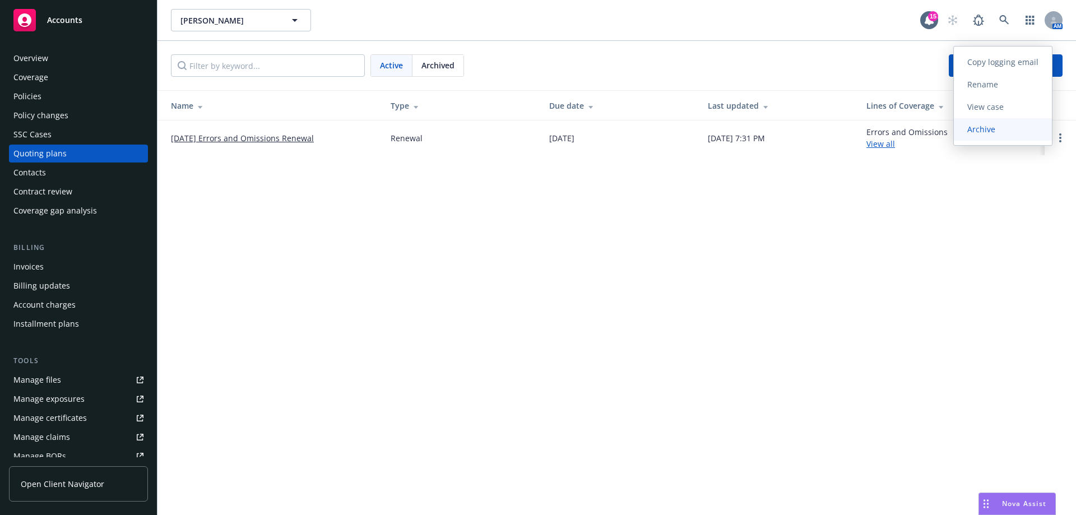
click at [992, 131] on span "Archive" at bounding box center [981, 129] width 55 height 11
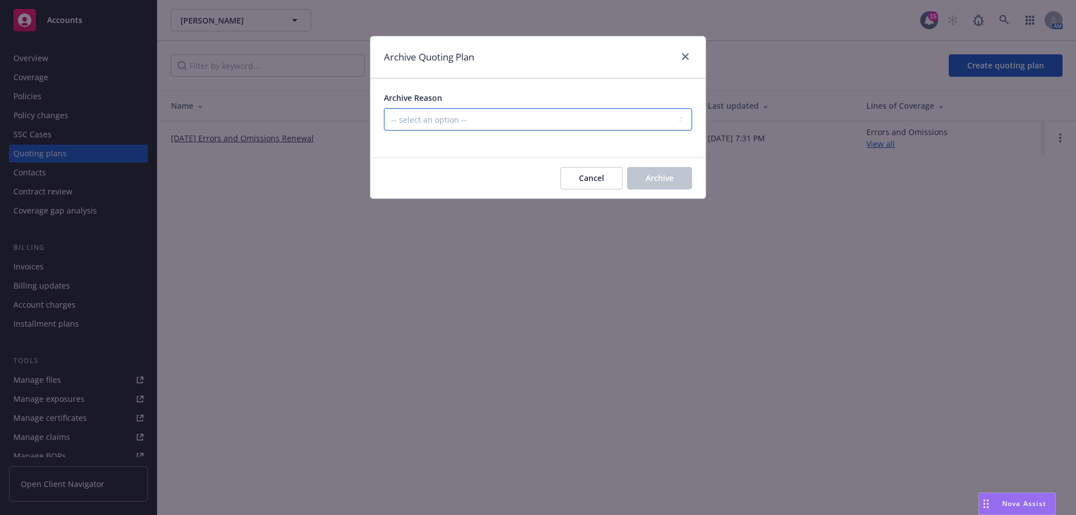
click at [506, 117] on select "-- select an option -- All policies in this renewal plan are auto-renewed Creat…" at bounding box center [538, 119] width 308 height 22
select select "ARCHIVED_RENEWAL_POLICY_AUTO_RENEWED"
click at [384, 108] on select "-- select an option -- All policies in this renewal plan are auto-renewed Creat…" at bounding box center [538, 119] width 308 height 22
click at [653, 185] on button "Archive" at bounding box center [659, 178] width 65 height 22
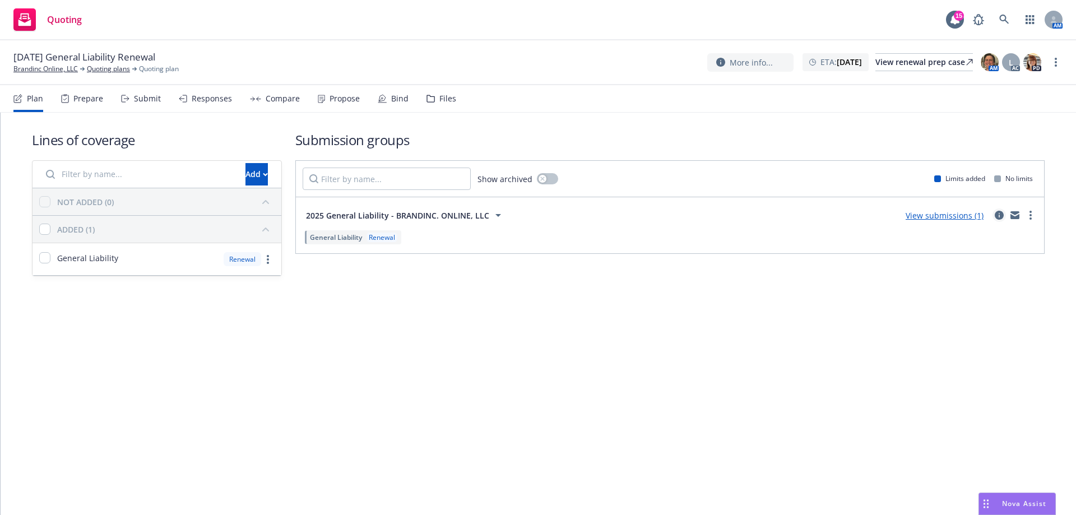
click at [998, 213] on icon "circleInformation" at bounding box center [999, 215] width 9 height 9
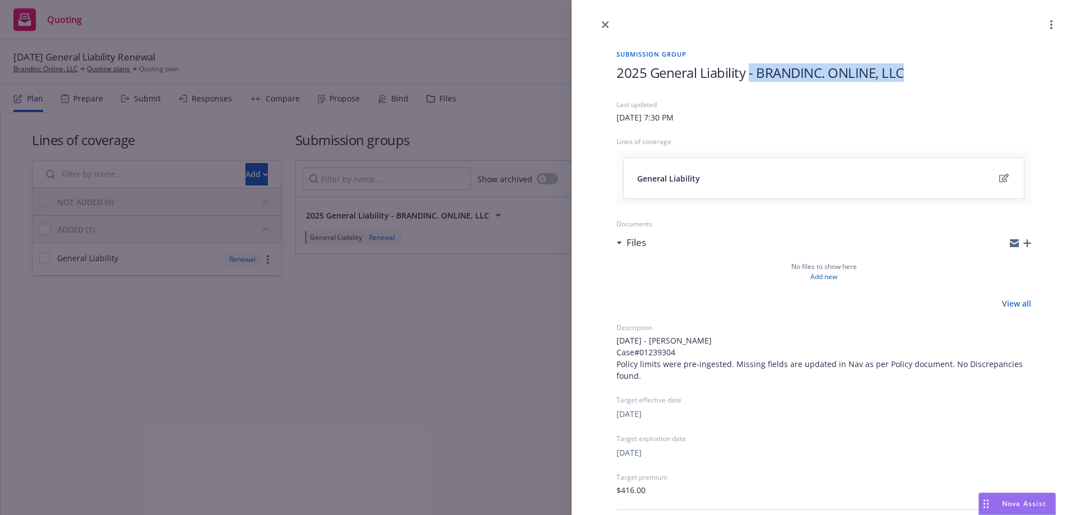
drag, startPoint x: 750, startPoint y: 71, endPoint x: 922, endPoint y: 77, distance: 172.7
click at [922, 77] on h1 "2025 General Liability - BRANDINC. ONLINE, LLC" at bounding box center [823, 72] width 415 height 18
click at [545, 345] on div "Submission group 2025 General Liability Last updated Friday, August 1, 2025 at …" at bounding box center [538, 257] width 1076 height 515
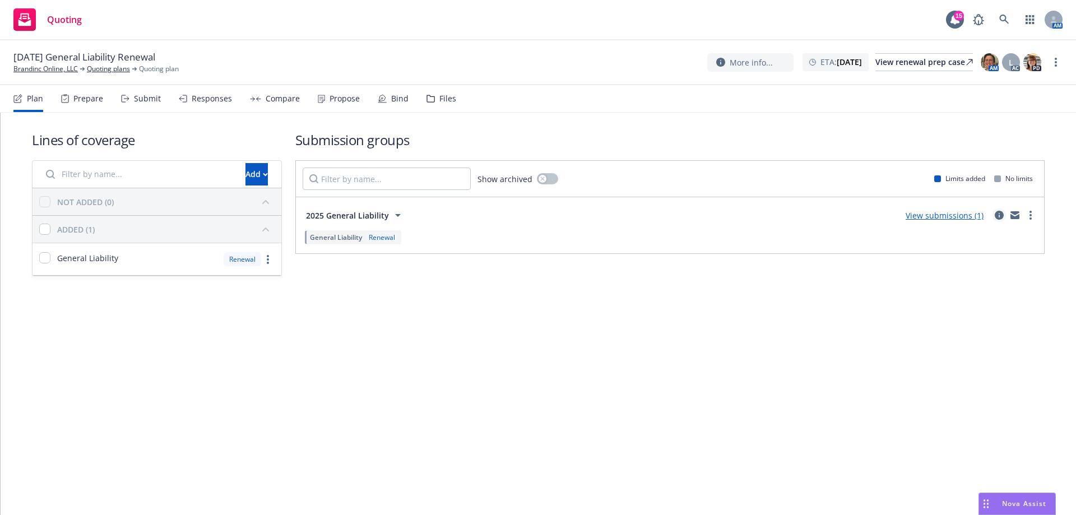
click at [999, 215] on icon "circleInformation" at bounding box center [999, 215] width 9 height 9
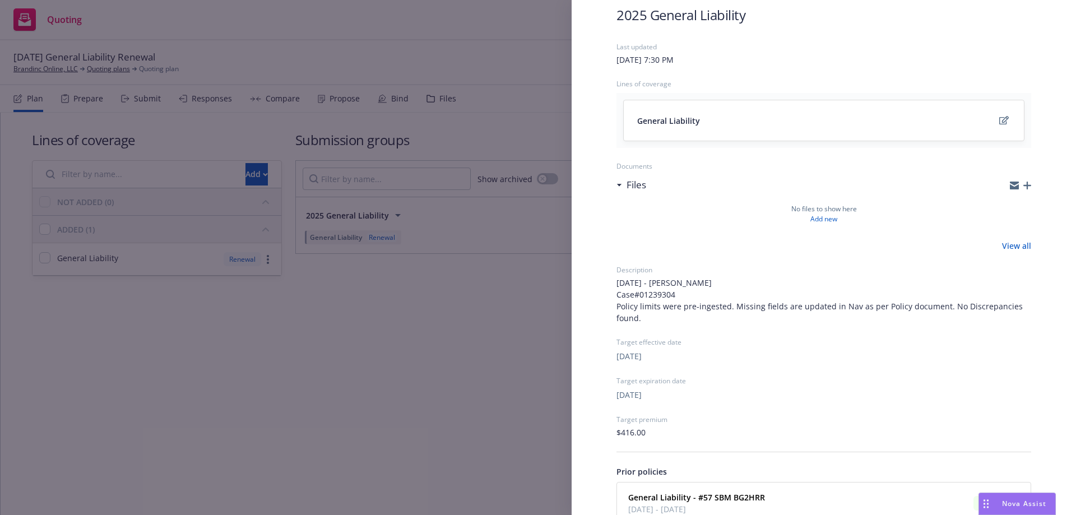
scroll to position [138, 0]
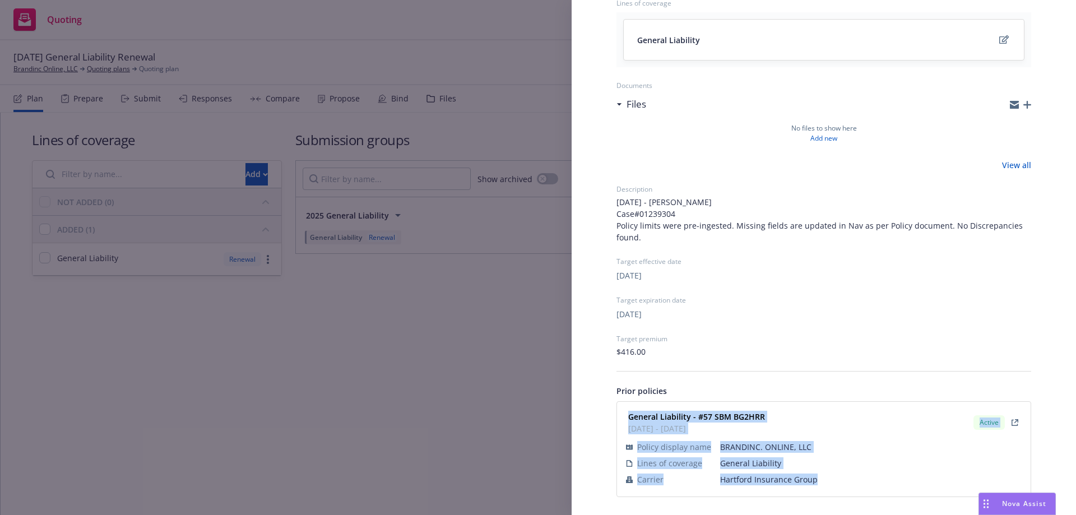
drag, startPoint x: 625, startPoint y: 412, endPoint x: 825, endPoint y: 487, distance: 214.2
click at [825, 487] on div "General Liability - #57 SBM BG2HRR 11/30/2024 - 11/30/2025 Active Policy displa…" at bounding box center [824, 449] width 400 height 81
copy div "General Liability - #57 SBM BG2HRR 11/30/2024 - 11/30/2025 Active Policy displa…"
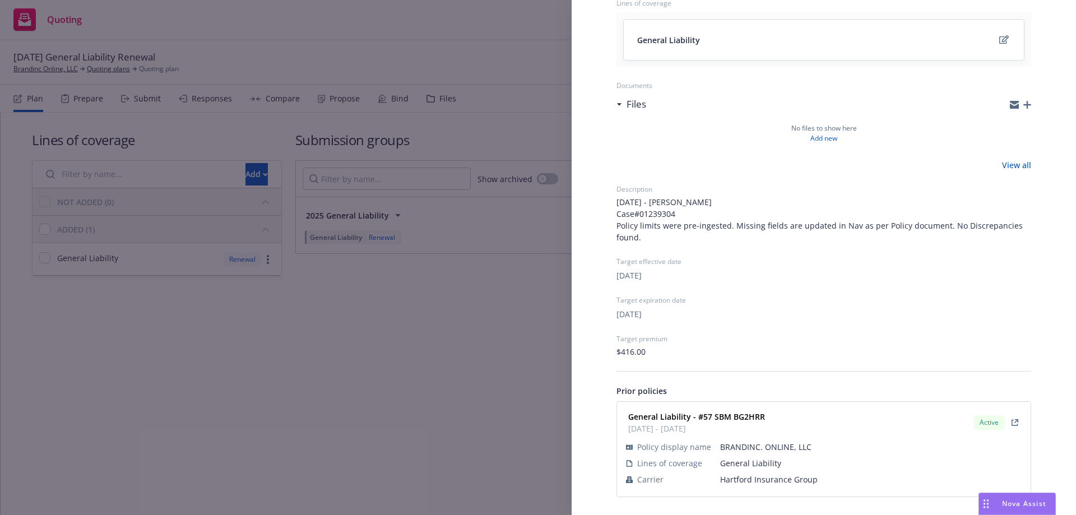
drag, startPoint x: 213, startPoint y: 382, endPoint x: 219, endPoint y: 381, distance: 6.3
click at [213, 382] on div "Submission group 2025 General Liability Last updated Friday, August 1, 2025 at …" at bounding box center [538, 257] width 1076 height 515
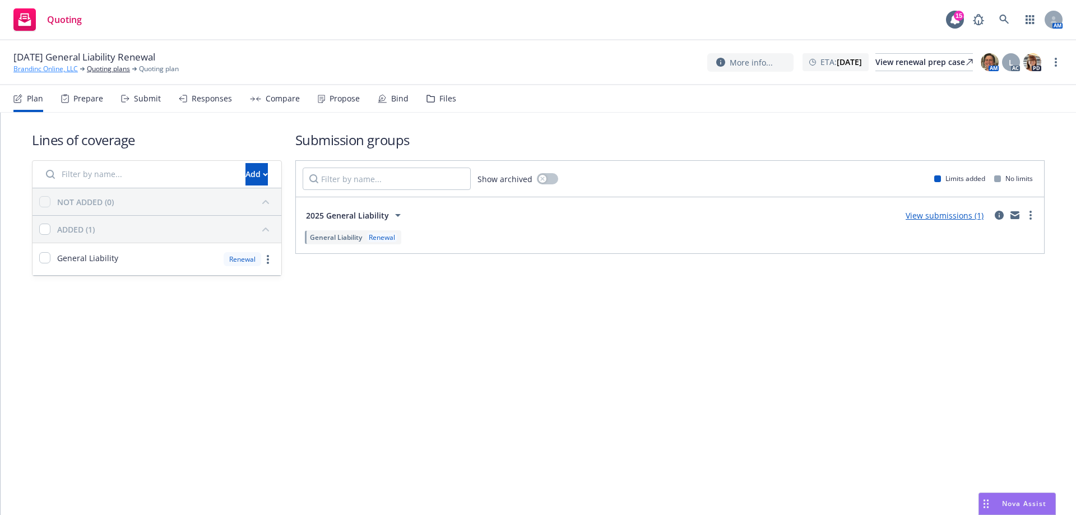
click at [41, 64] on link "Brandinc Online, LLC" at bounding box center [45, 69] width 64 height 10
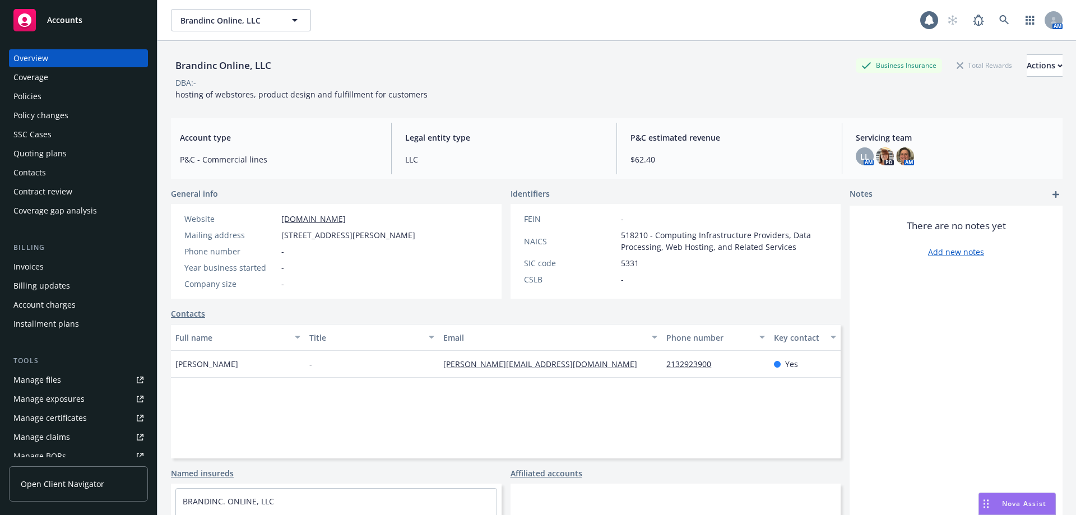
click at [32, 99] on div "Policies" at bounding box center [27, 96] width 28 height 18
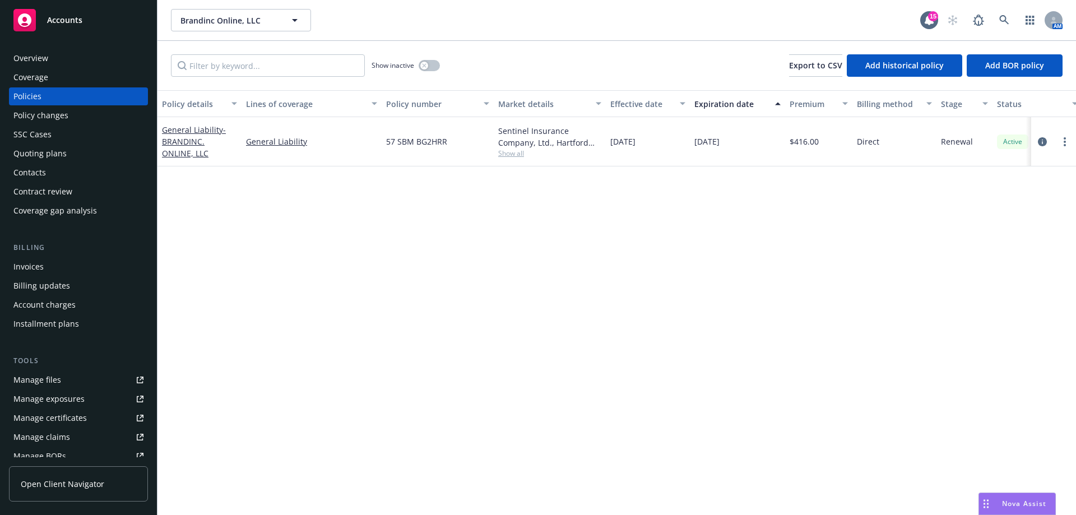
click at [61, 158] on div "Quoting plans" at bounding box center [39, 154] width 53 height 18
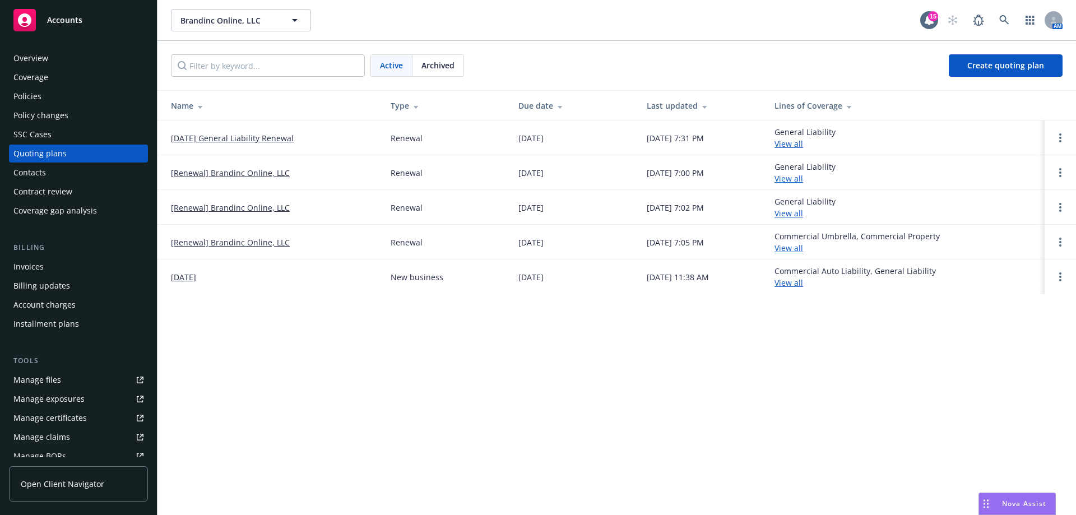
click at [263, 143] on link "[DATE] General Liability Renewal" at bounding box center [232, 138] width 123 height 12
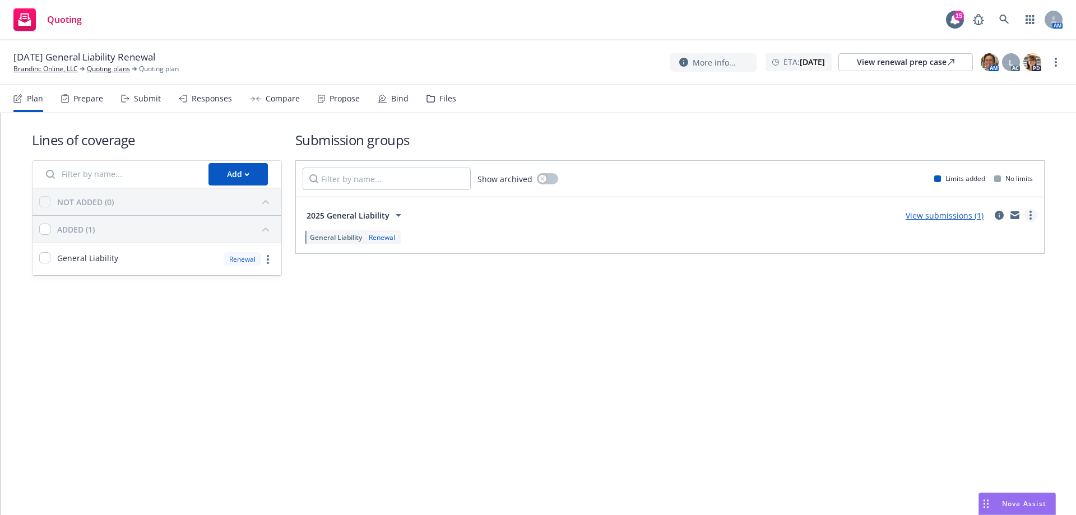
click at [1029, 216] on icon "more" at bounding box center [1030, 215] width 2 height 9
click at [1056, 62] on circle "more" at bounding box center [1056, 62] width 2 height 2
click at [977, 154] on link "Archive quoting plan" at bounding box center [999, 152] width 125 height 22
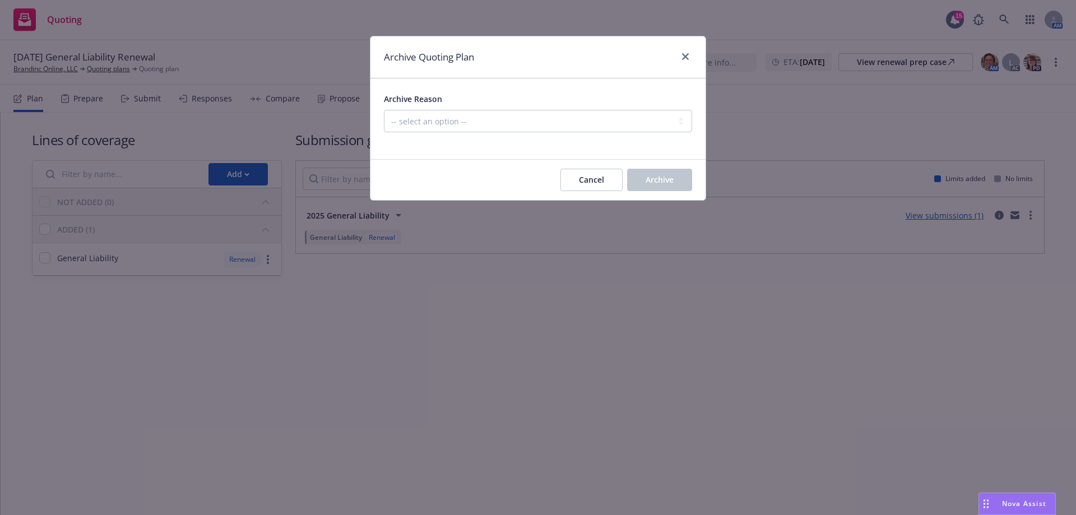
click at [592, 108] on div "Archive Reason -- select an option -- All policies in this renewal plan are aut…" at bounding box center [538, 112] width 308 height 40
click at [588, 121] on select "-- select an option -- All policies in this renewal plan are auto-renewed Creat…" at bounding box center [538, 121] width 308 height 22
select select "ARCHIVED_RENEWAL_POLICY_AUTO_RENEWED"
click at [384, 110] on select "-- select an option -- All policies in this renewal plan are auto-renewed Creat…" at bounding box center [538, 121] width 308 height 22
click at [649, 184] on span "Archive" at bounding box center [660, 179] width 28 height 11
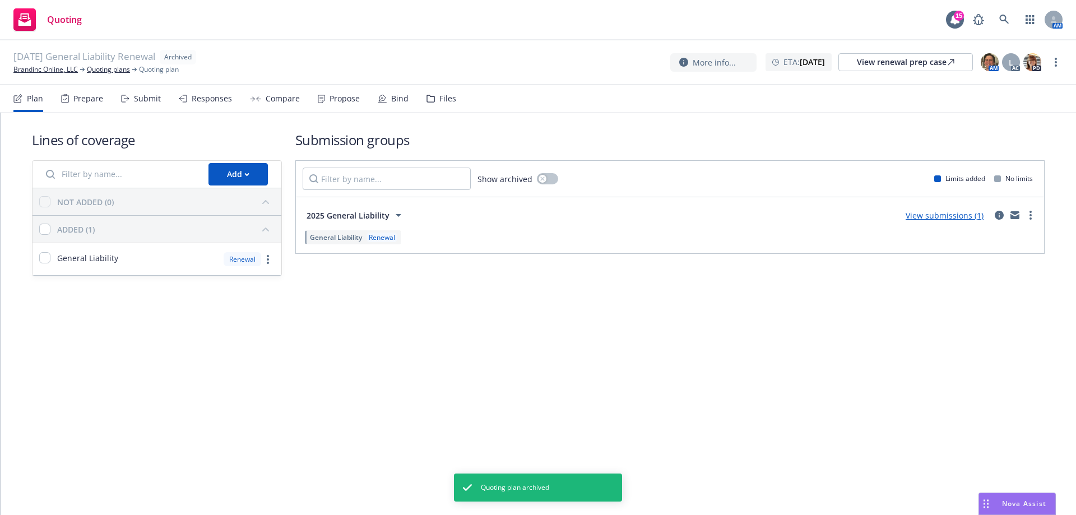
click at [175, 355] on div "Lines of coverage Add NOT ADDED (0) ADDED (1) General Liability Renewal Submiss…" at bounding box center [538, 314] width 1075 height 402
